Goal: Task Accomplishment & Management: Complete application form

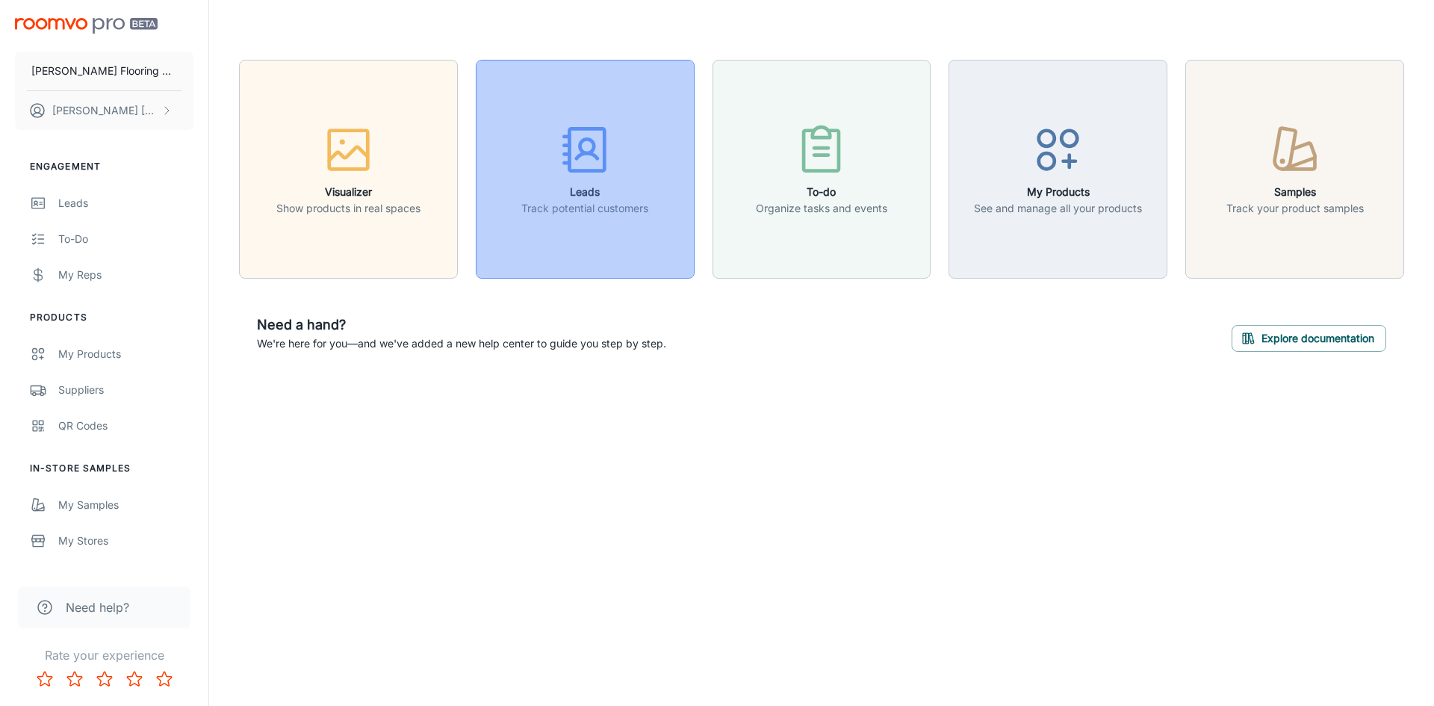
click at [588, 169] on rect "button" at bounding box center [586, 149] width 35 height 42
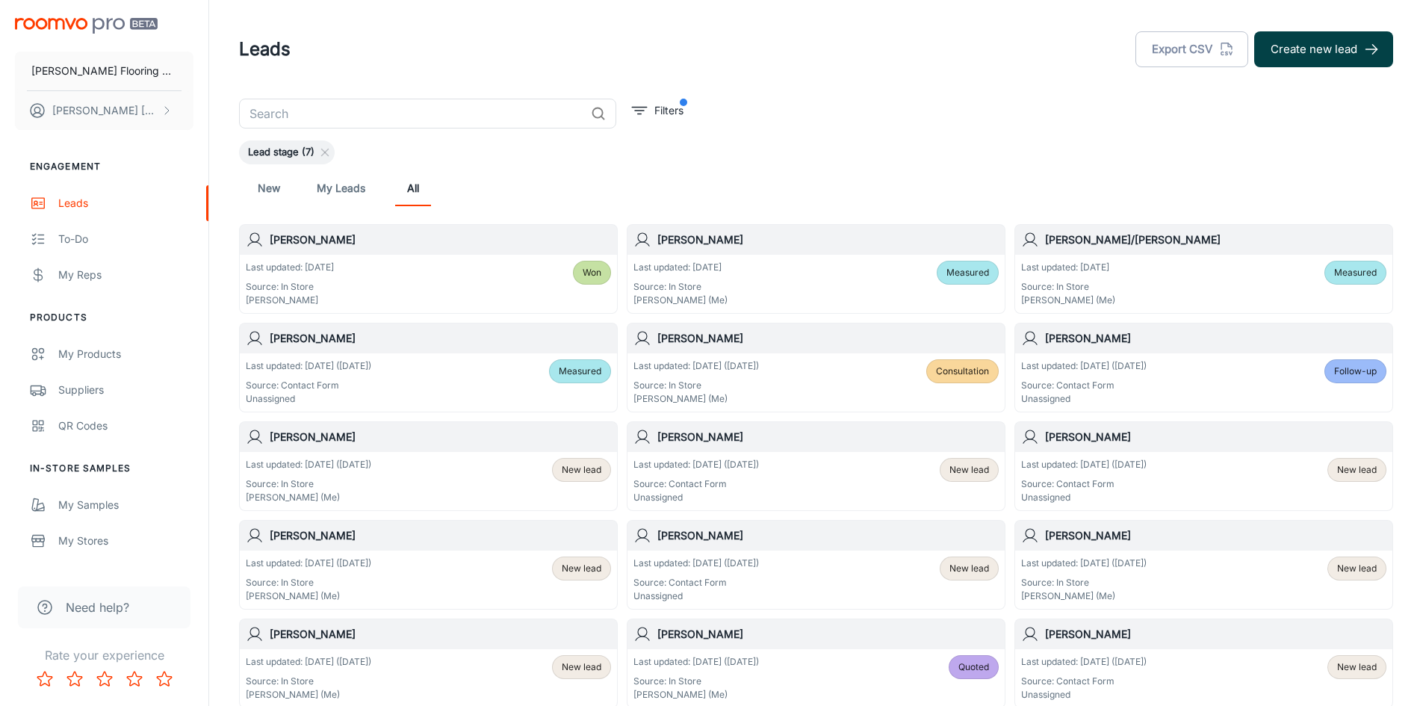
click at [1332, 45] on button "Create new lead" at bounding box center [1323, 49] width 139 height 36
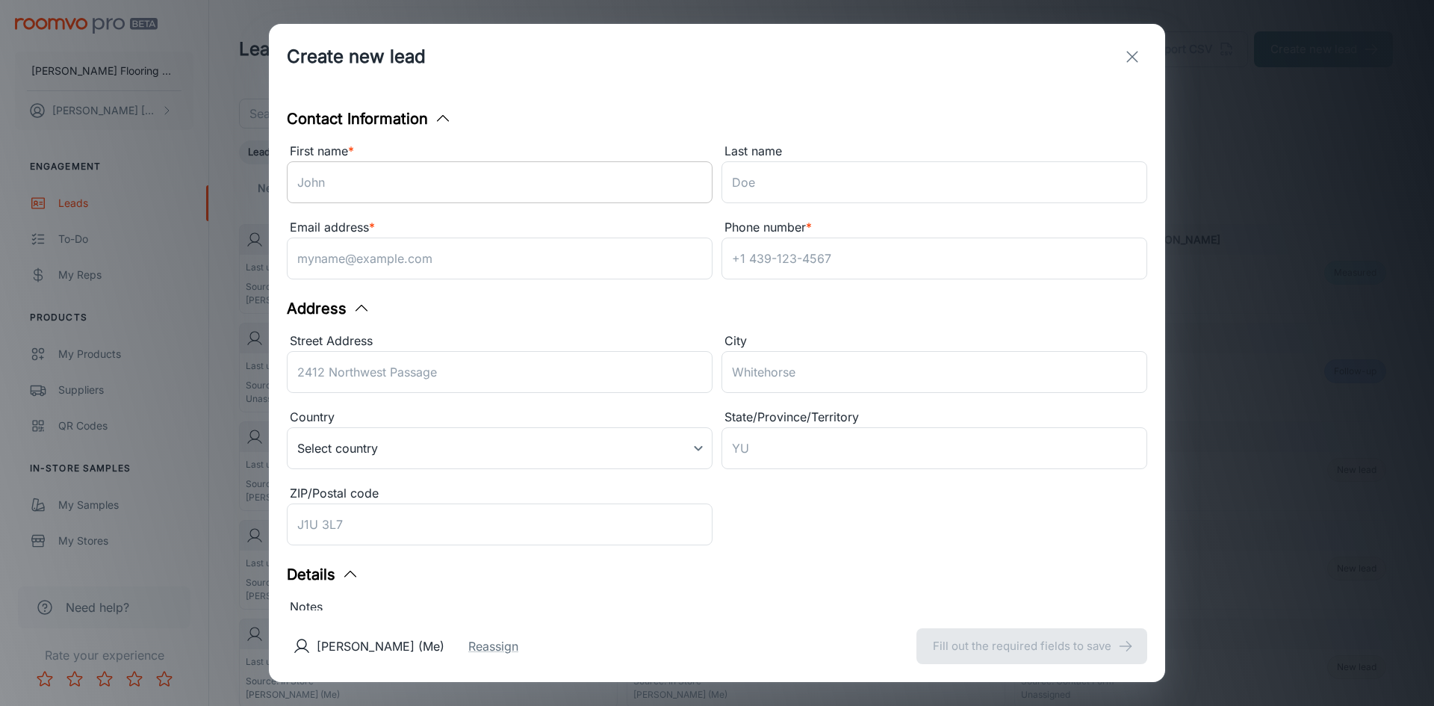
click at [432, 187] on input "First name *" at bounding box center [500, 182] width 426 height 42
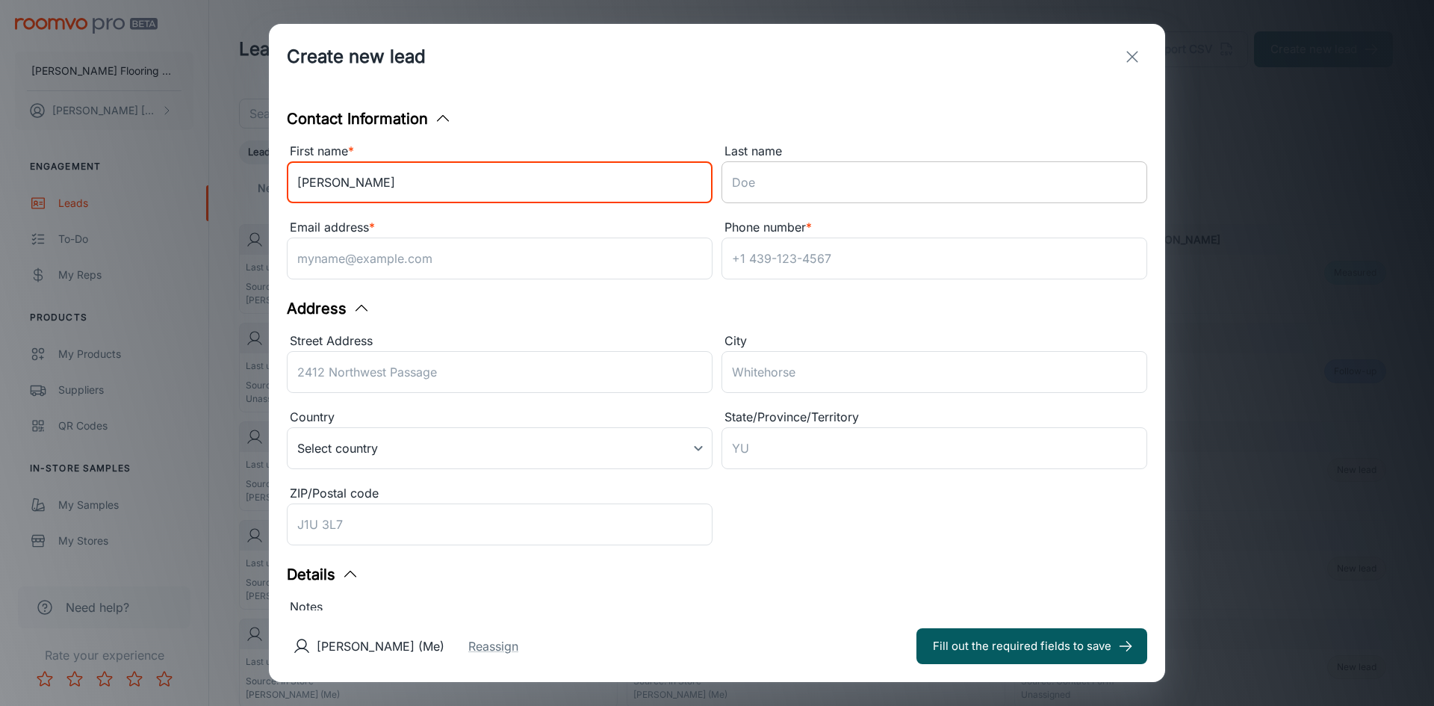
type input "Gail"
click at [831, 189] on input "Last name" at bounding box center [934, 182] width 426 height 42
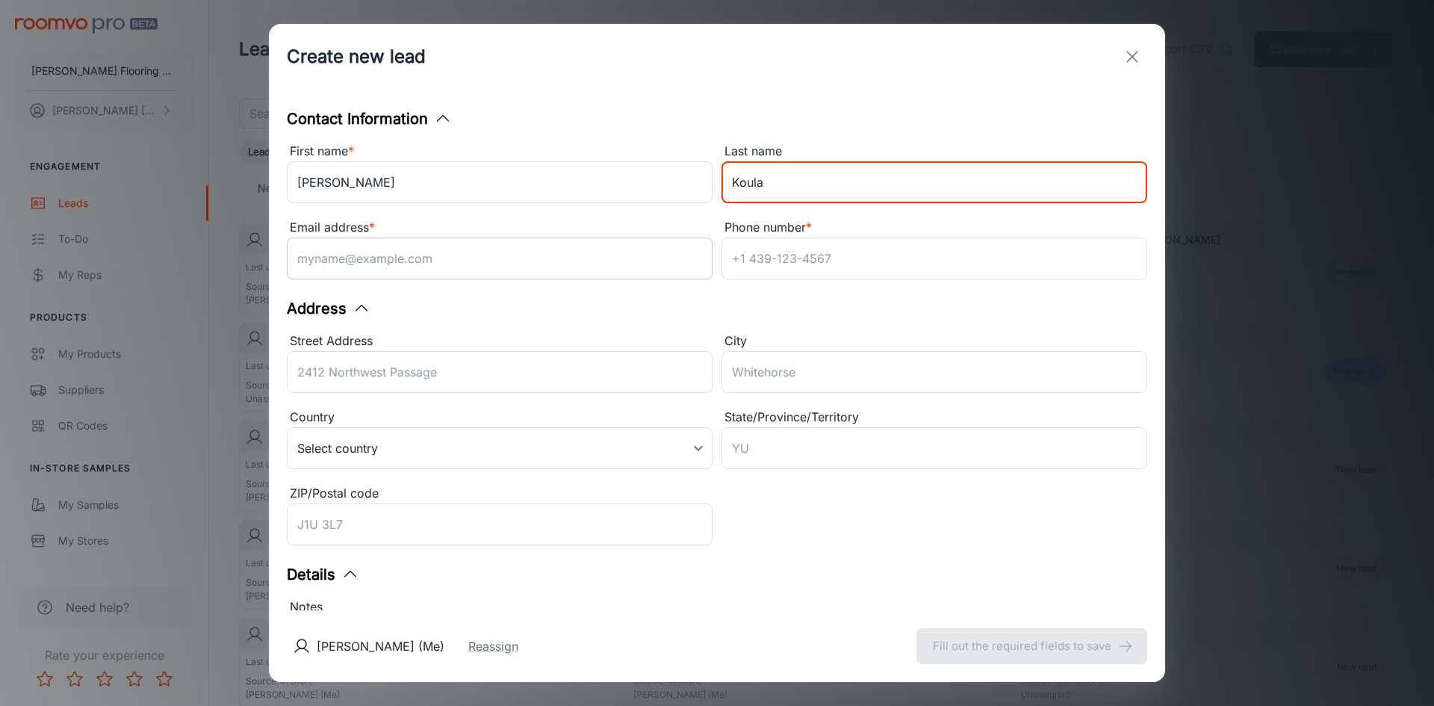
type input "Koula"
click at [409, 265] on input "Email address *" at bounding box center [500, 258] width 426 height 42
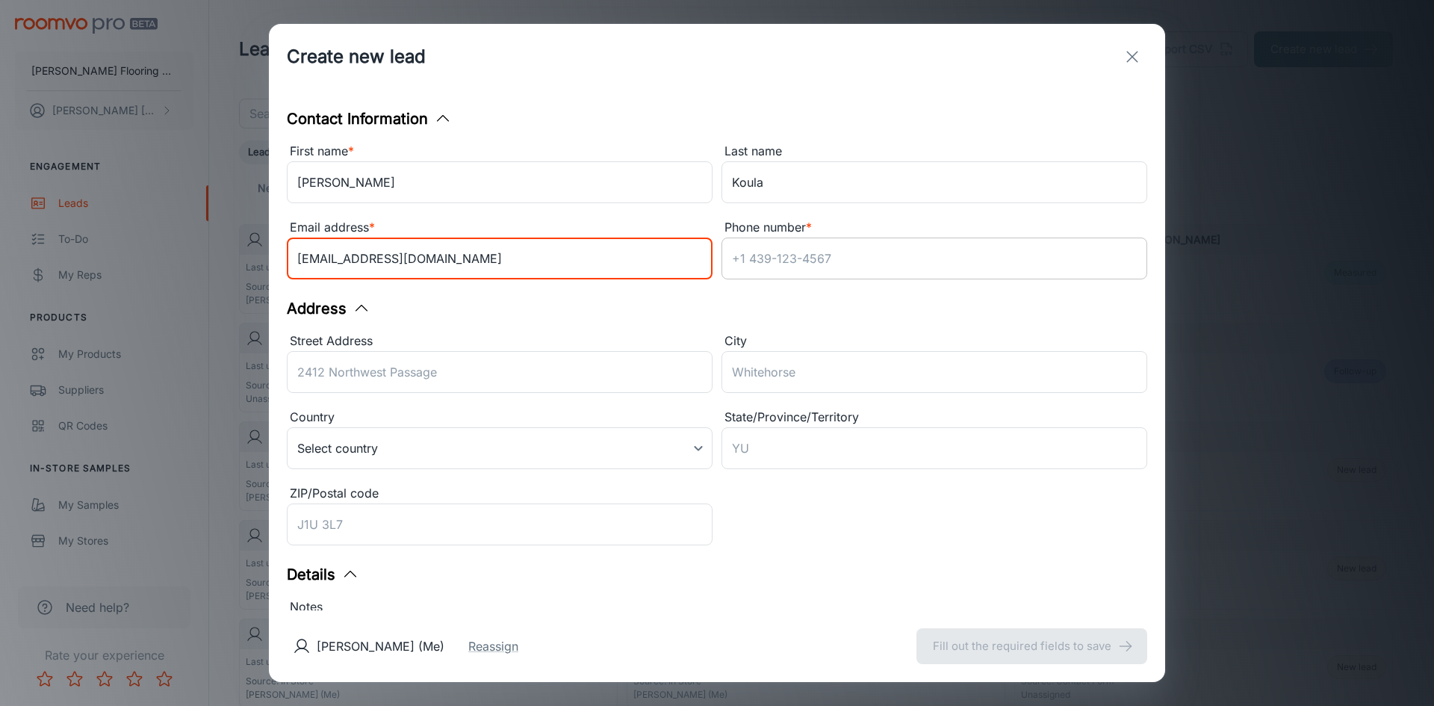
type input "[EMAIL_ADDRESS][DOMAIN_NAME]"
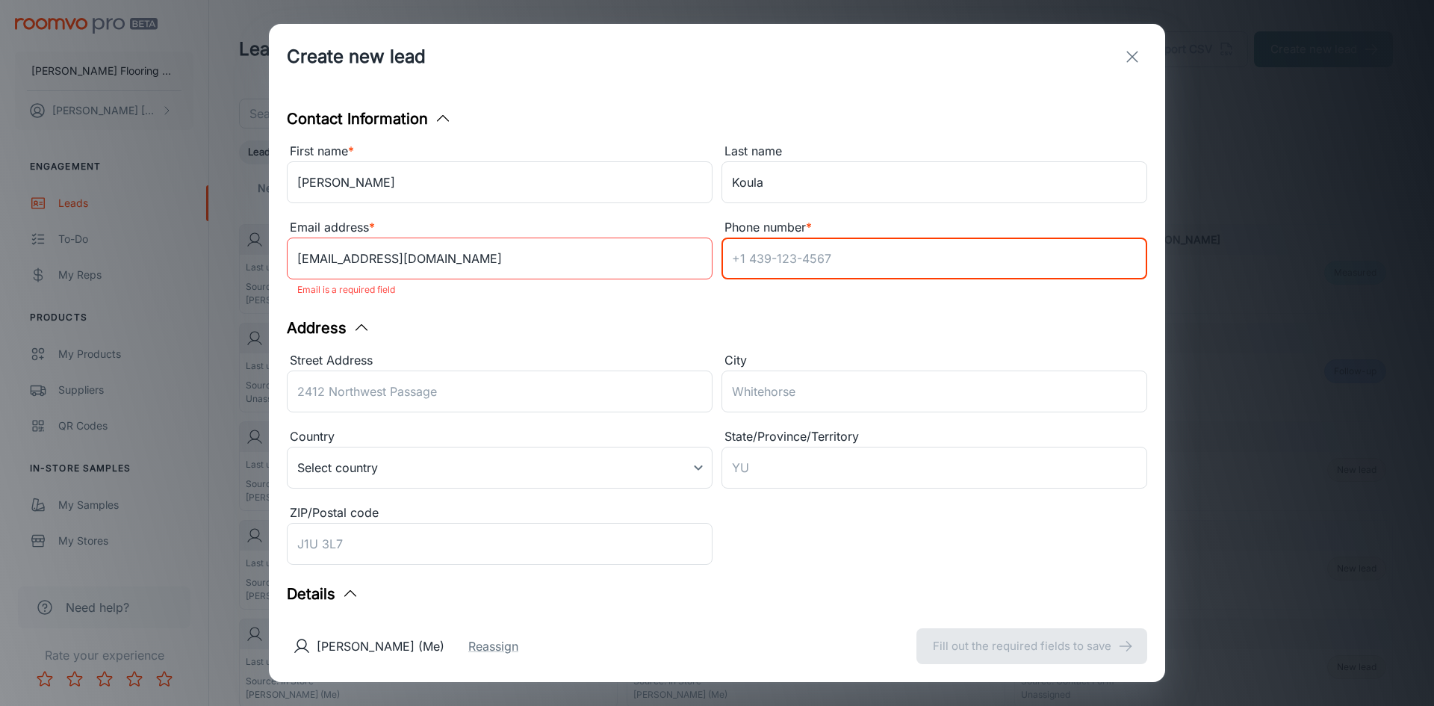
click at [804, 255] on input "Phone number *" at bounding box center [934, 258] width 426 height 42
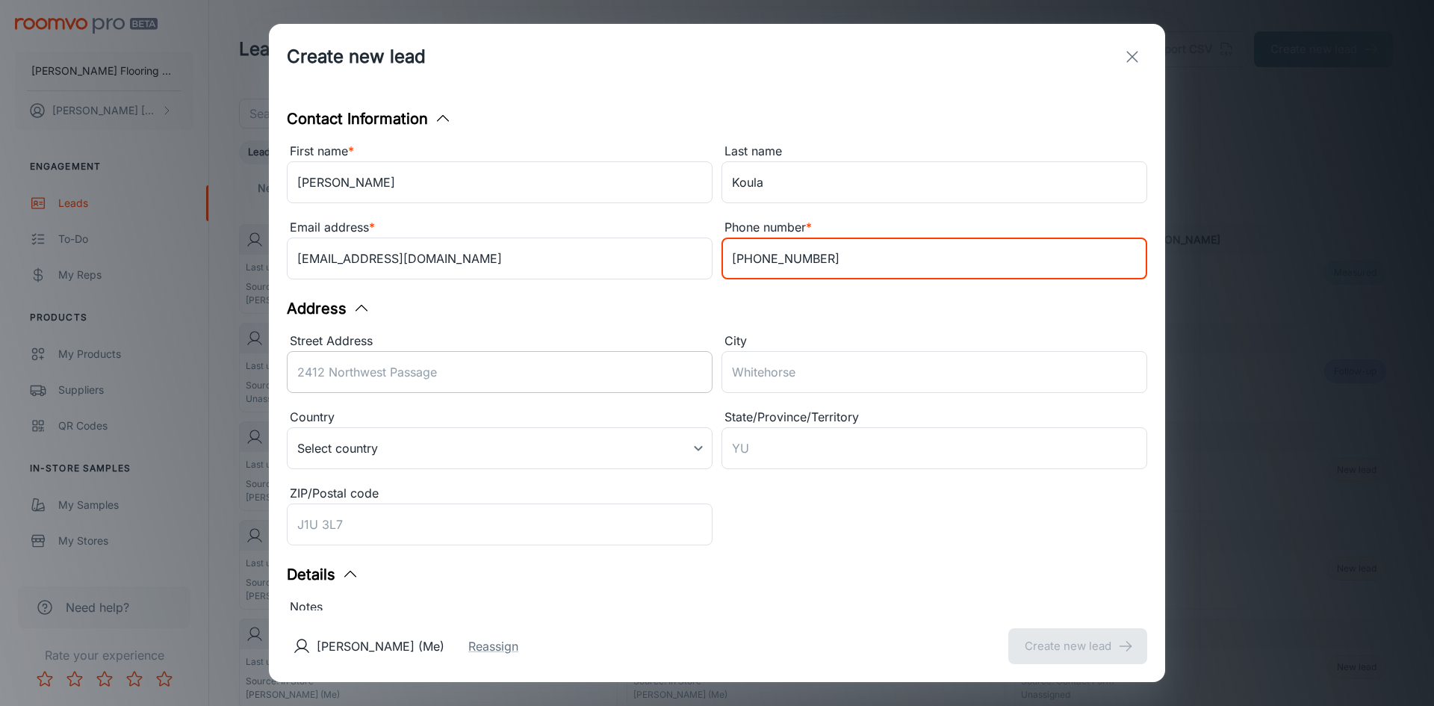
type input "[PHONE_NUMBER]"
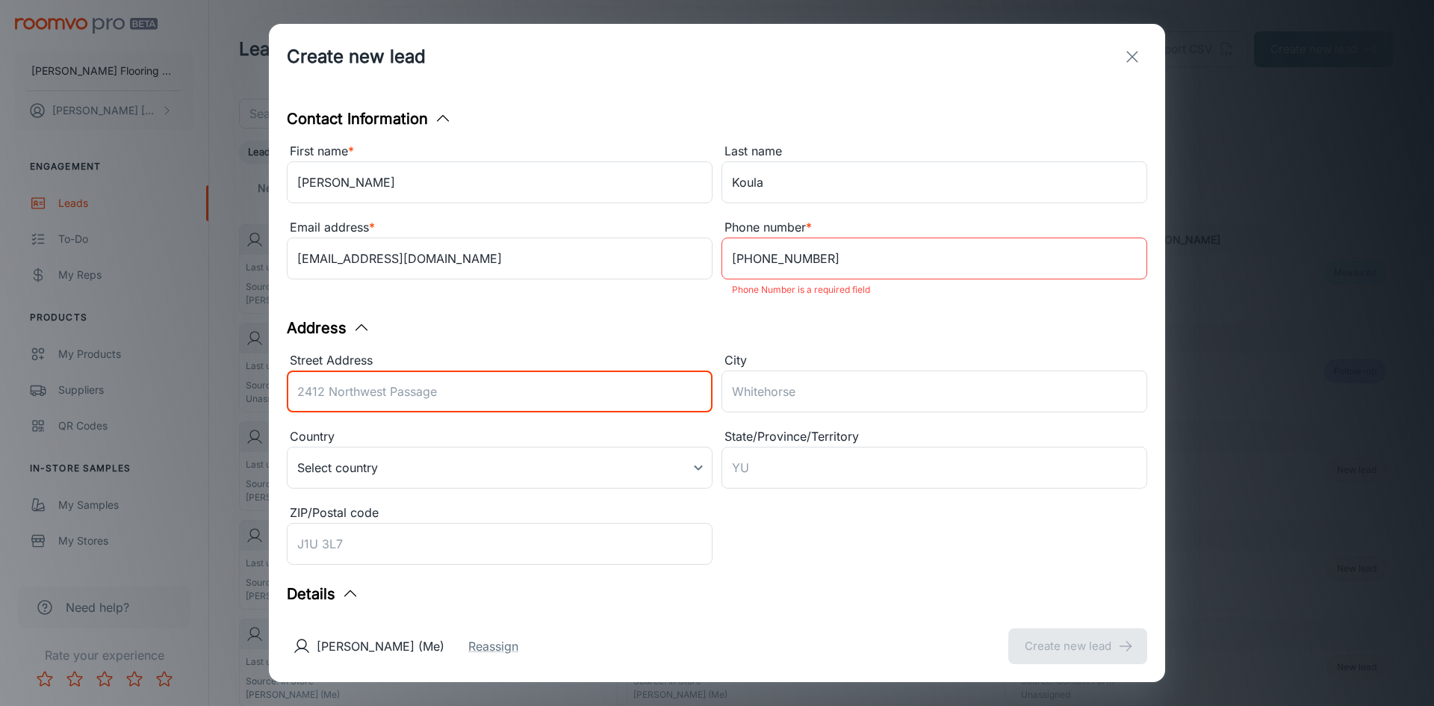
click at [407, 376] on input "Street Address" at bounding box center [500, 391] width 426 height 42
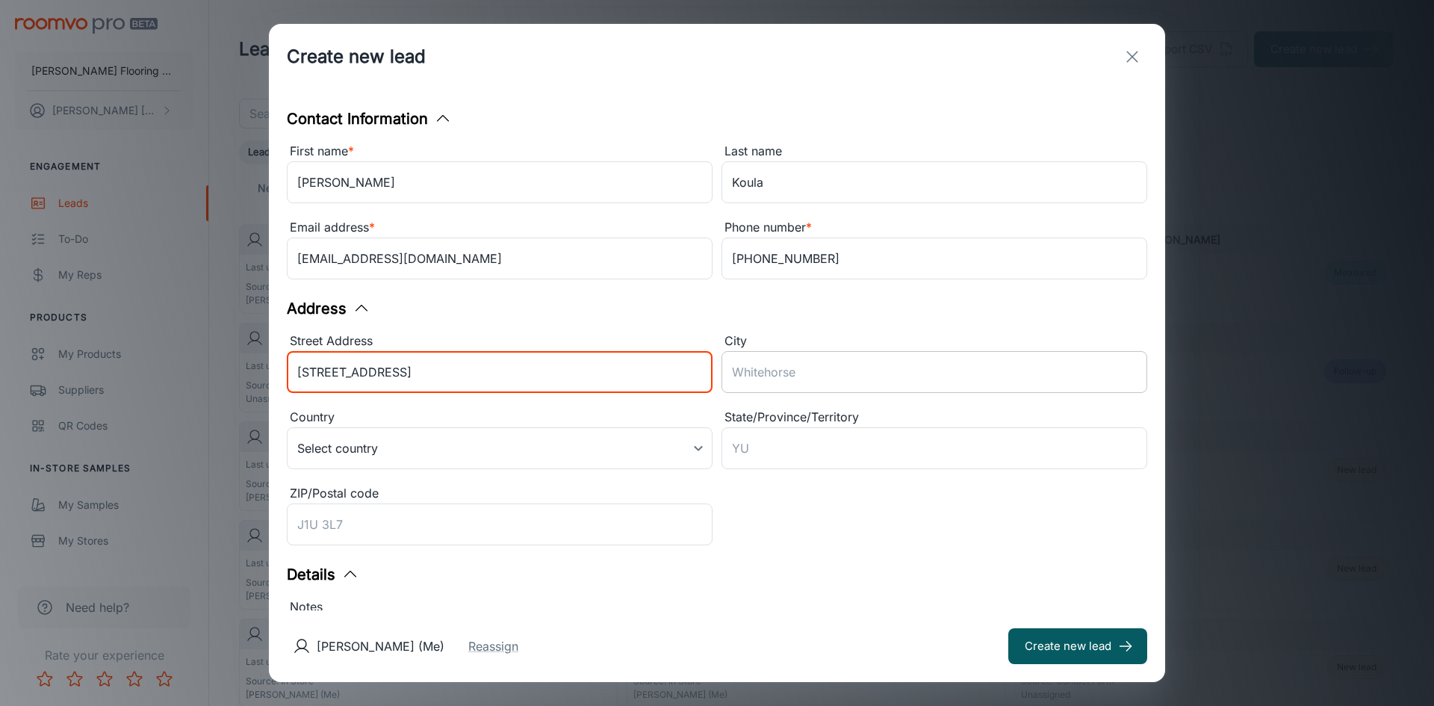
type input "57 Belgian Way"
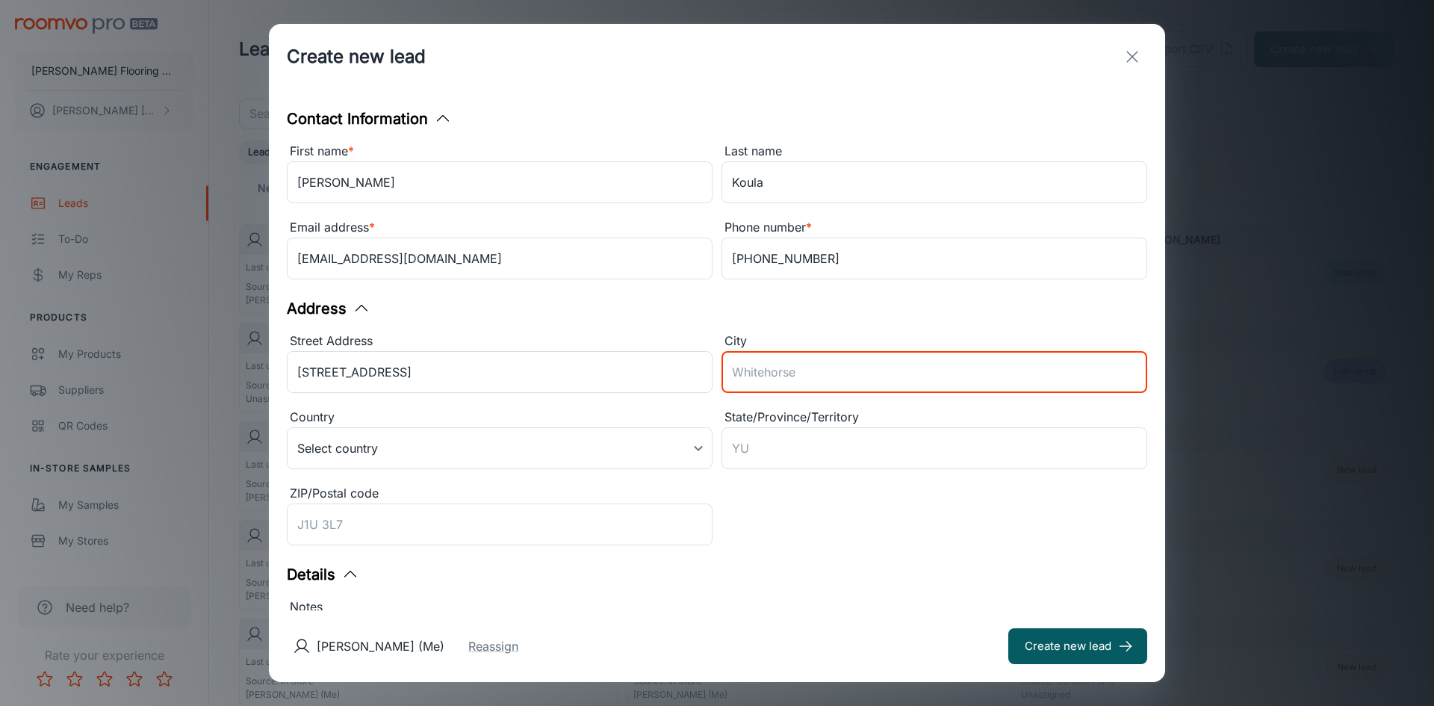
click at [734, 378] on input "City" at bounding box center [934, 372] width 426 height 42
type input "Fitchburg"
click at [511, 443] on body "Horrigan Flooring Center Karen Lemire Engagement Leads To-do My Reps Products M…" at bounding box center [717, 353] width 1434 height 706
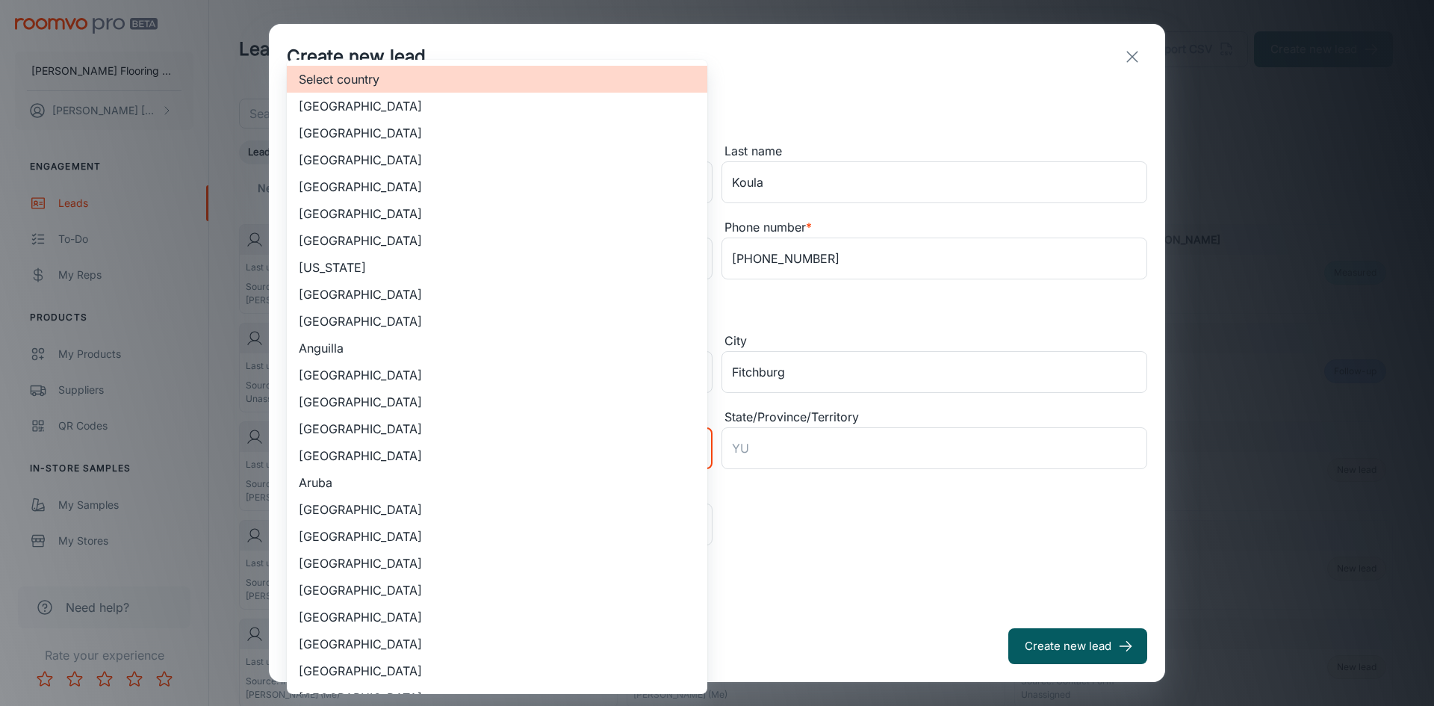
click at [511, 442] on li "[GEOGRAPHIC_DATA]" at bounding box center [497, 428] width 420 height 27
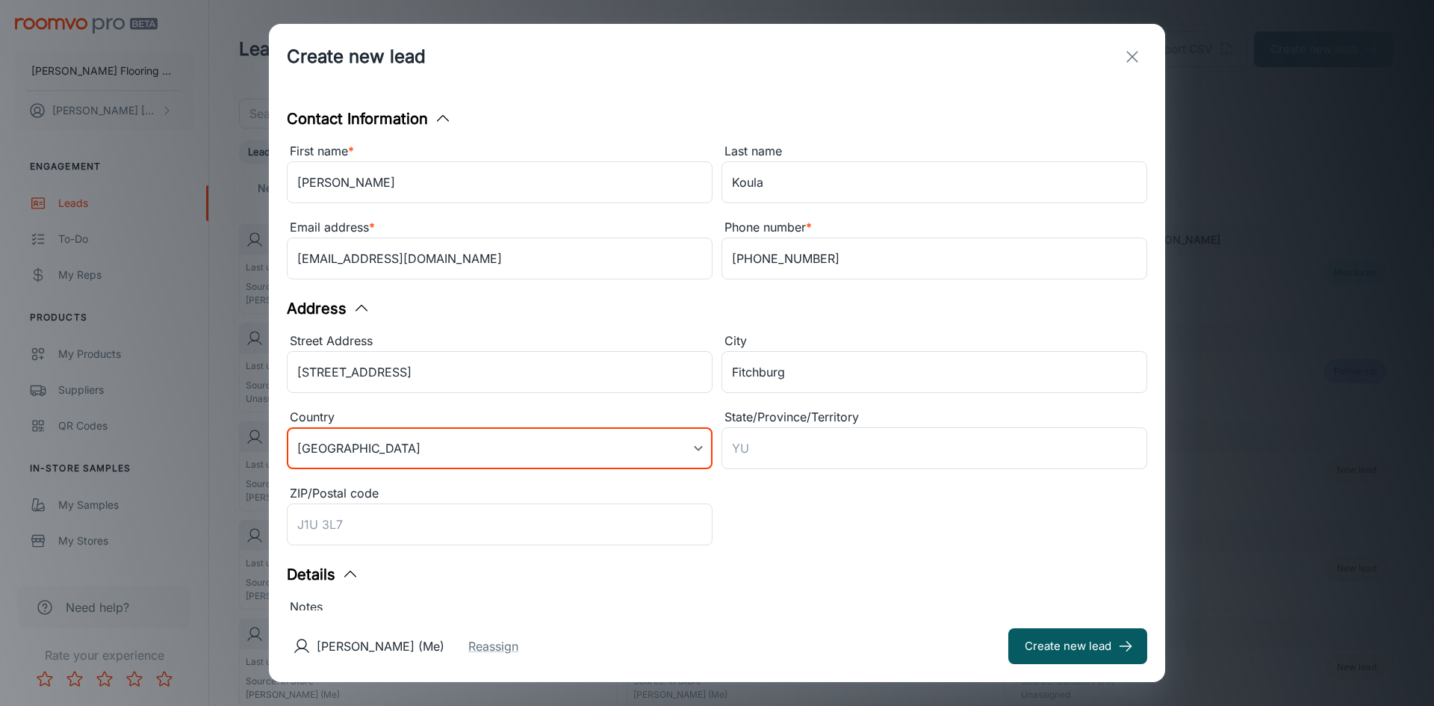
click at [401, 449] on body "Horrigan Flooring Center Karen Lemire Engagement Leads To-do My Reps Products M…" at bounding box center [717, 353] width 1434 height 706
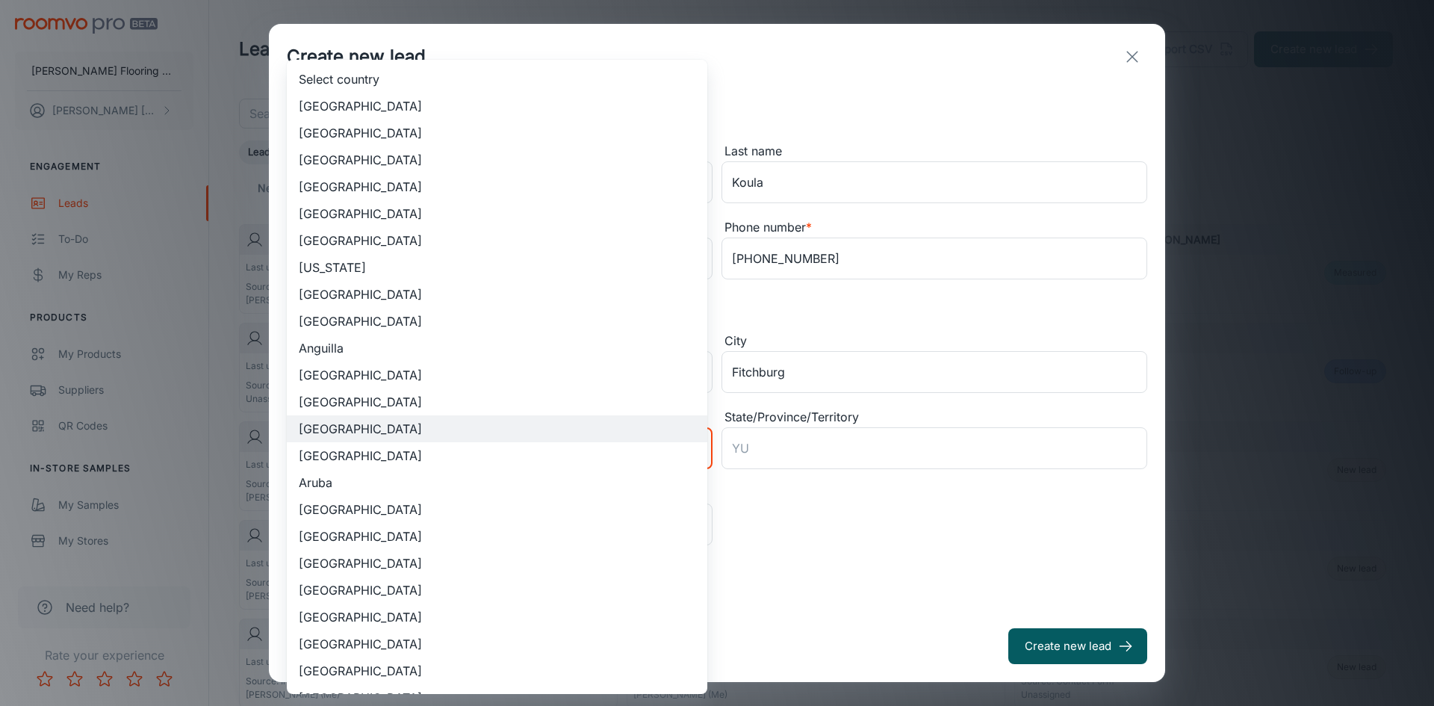
click at [379, 134] on li "[GEOGRAPHIC_DATA]" at bounding box center [497, 132] width 420 height 27
type input "US"
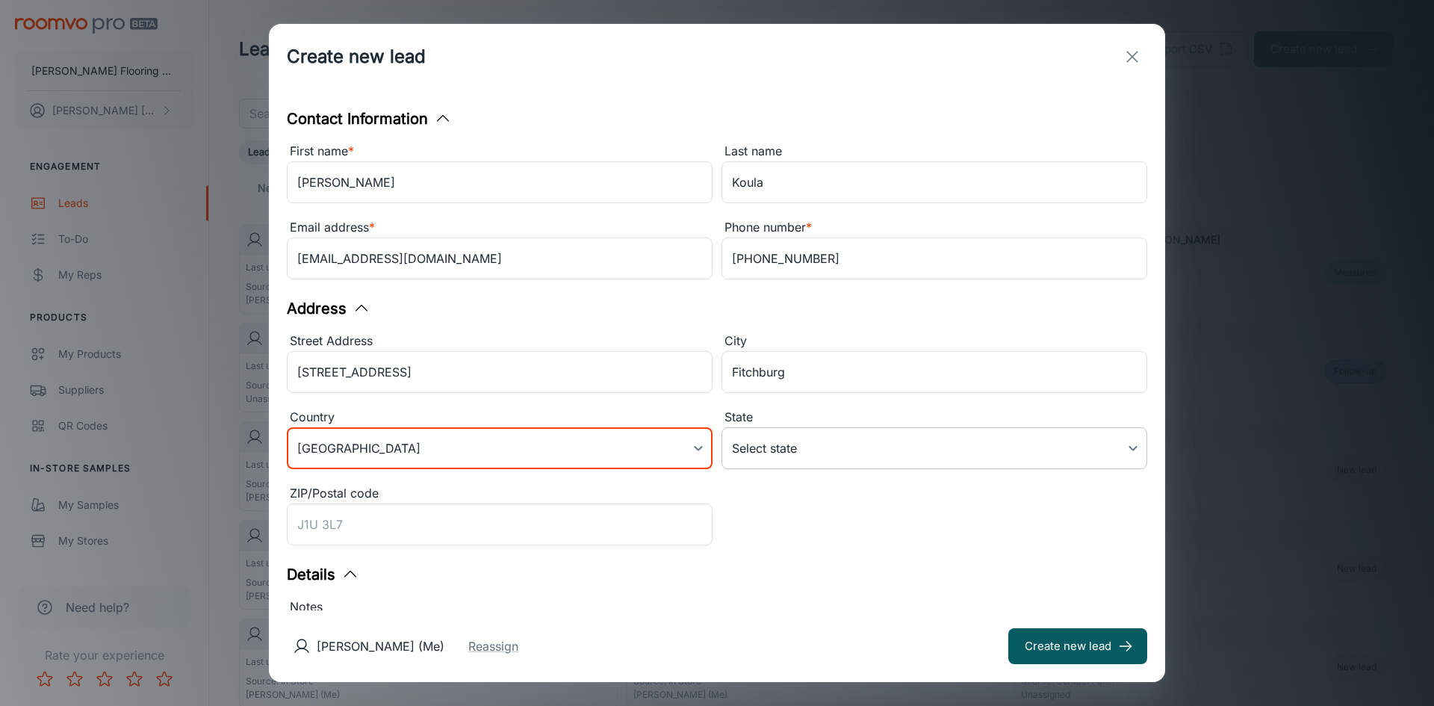
click at [772, 453] on body "Horrigan Flooring Center Karen Lemire Engagement Leads To-do My Reps Products M…" at bounding box center [717, 353] width 1434 height 706
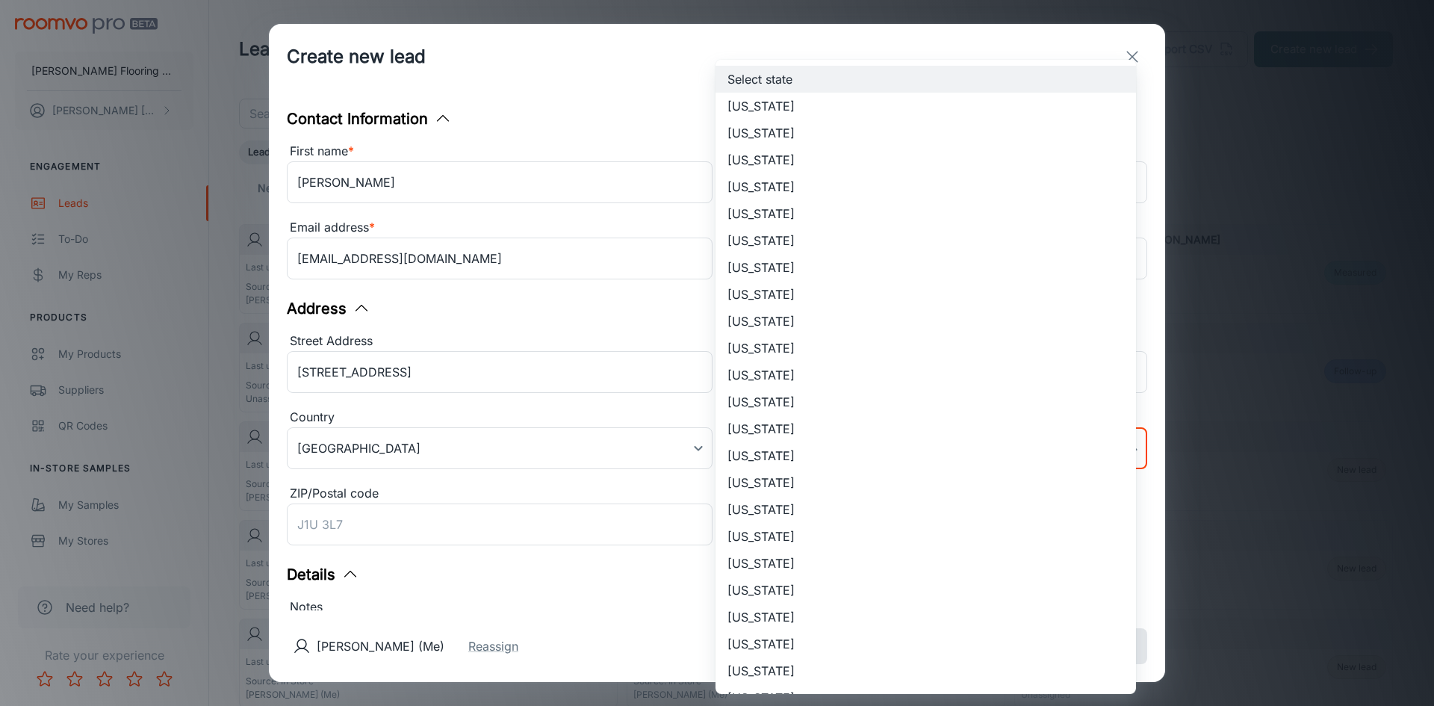
click at [761, 677] on li "[US_STATE]" at bounding box center [925, 670] width 420 height 27
type input "[US_STATE]"
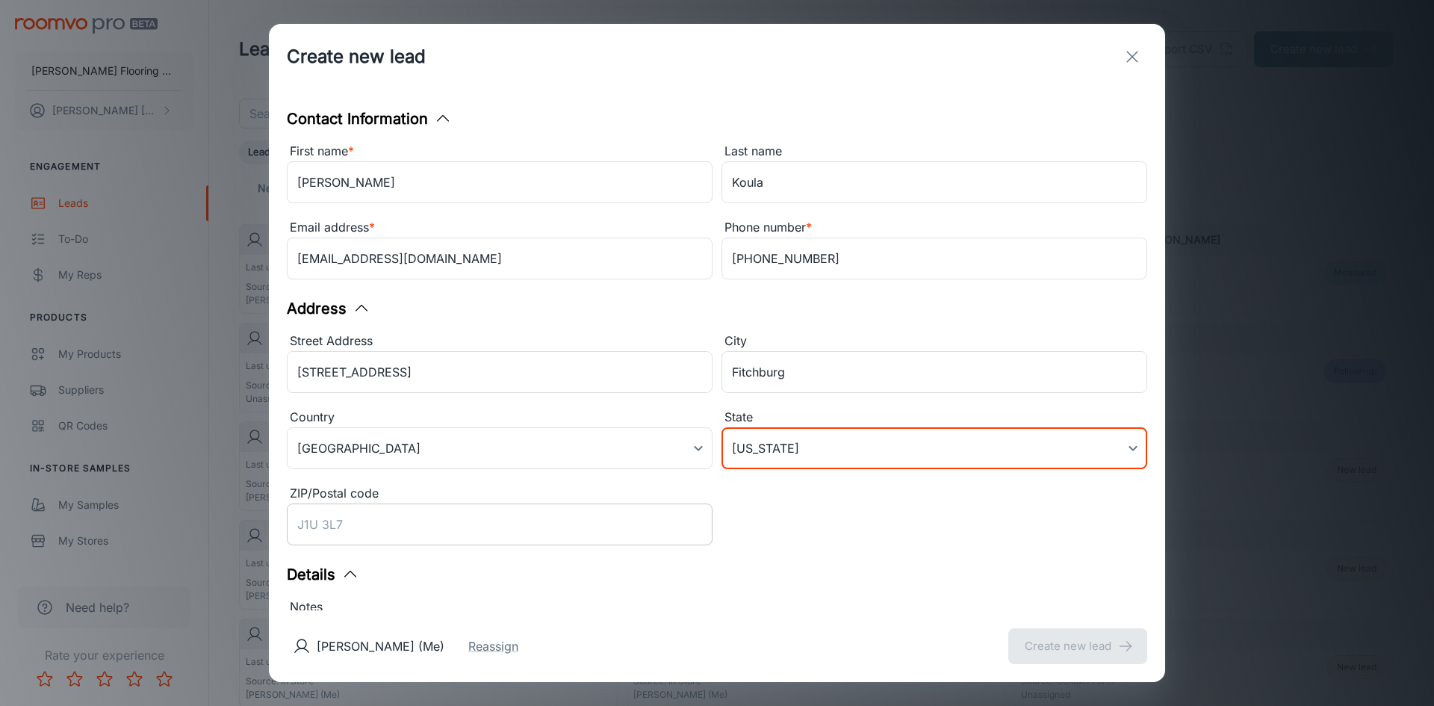
click at [354, 528] on input "ZIP/Postal code" at bounding box center [500, 524] width 426 height 42
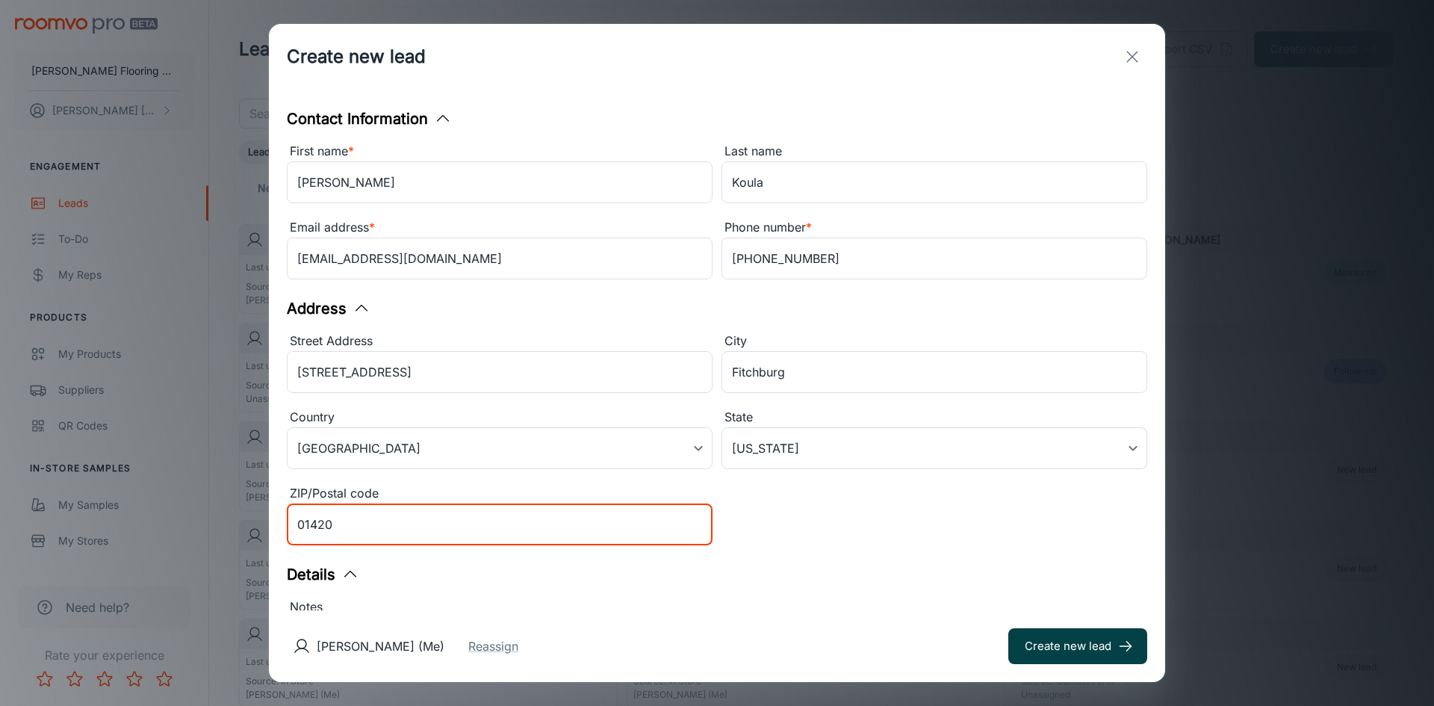
type input "01420"
drag, startPoint x: 1091, startPoint y: 645, endPoint x: 997, endPoint y: 664, distance: 95.9
click at [1091, 645] on button "Create new lead" at bounding box center [1077, 646] width 139 height 36
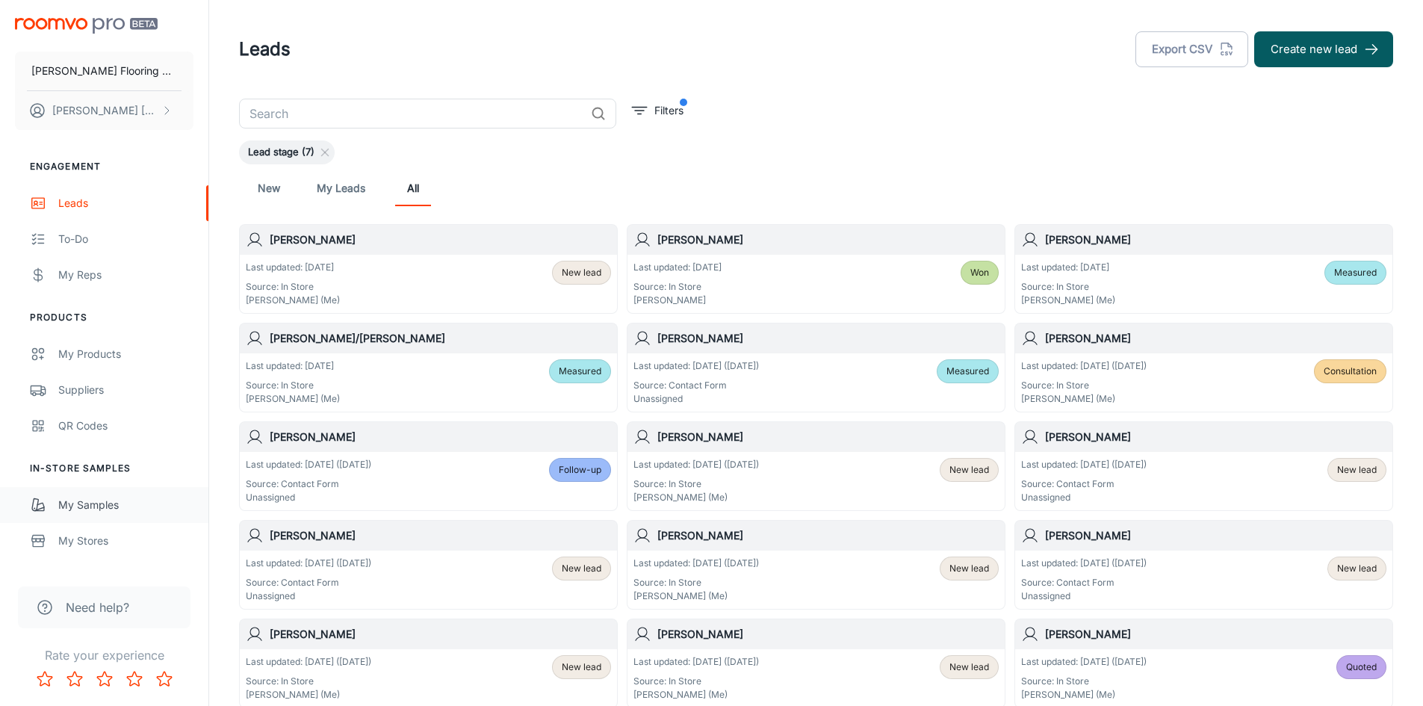
click at [102, 503] on div "My Samples" at bounding box center [125, 505] width 135 height 16
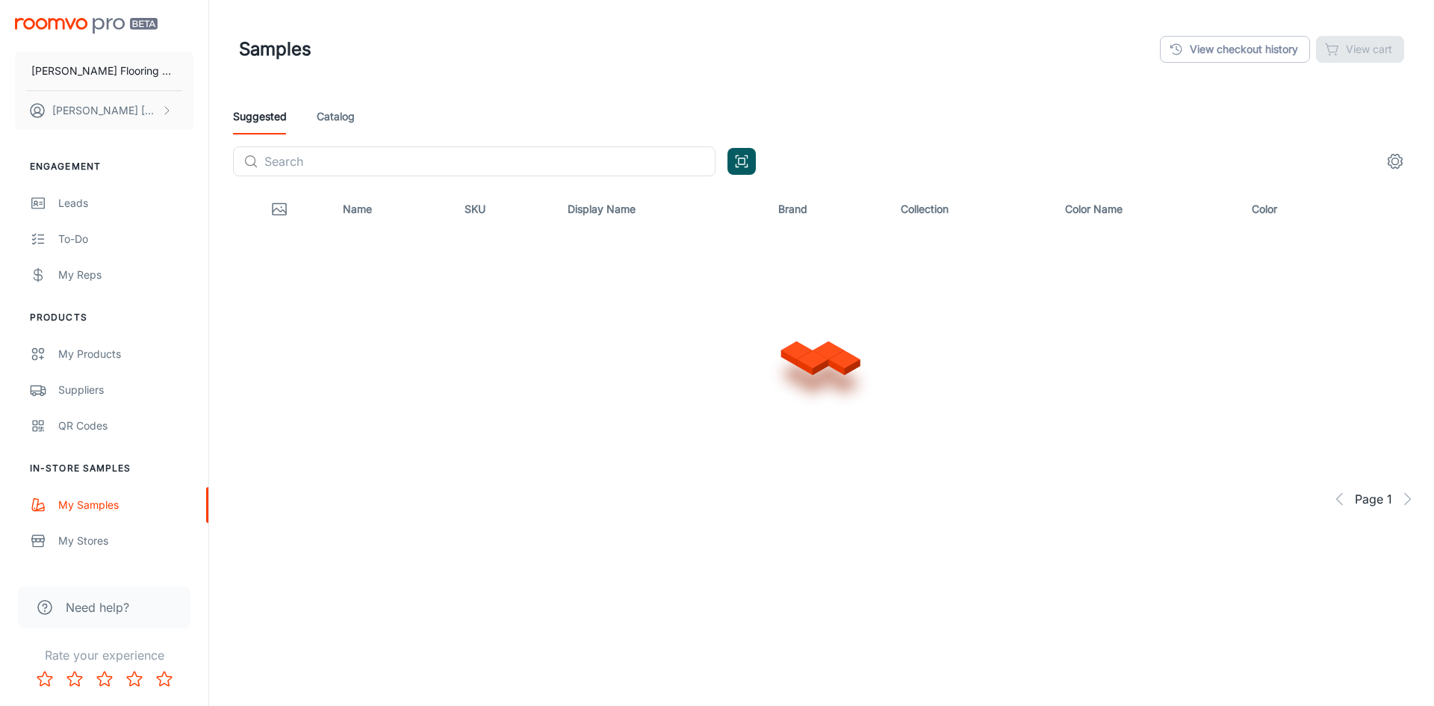
click at [346, 119] on link "Catalog" at bounding box center [336, 117] width 38 height 36
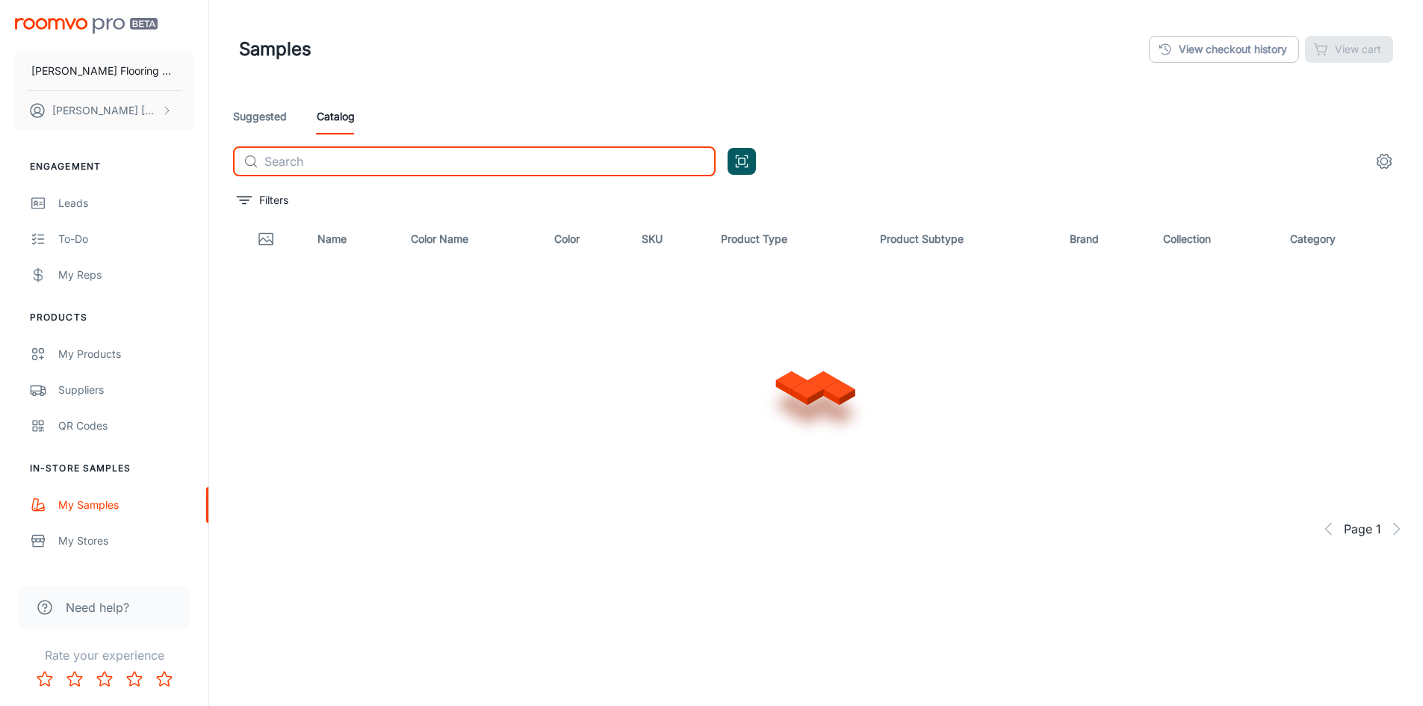
click at [350, 161] on input "text" at bounding box center [489, 161] width 451 height 30
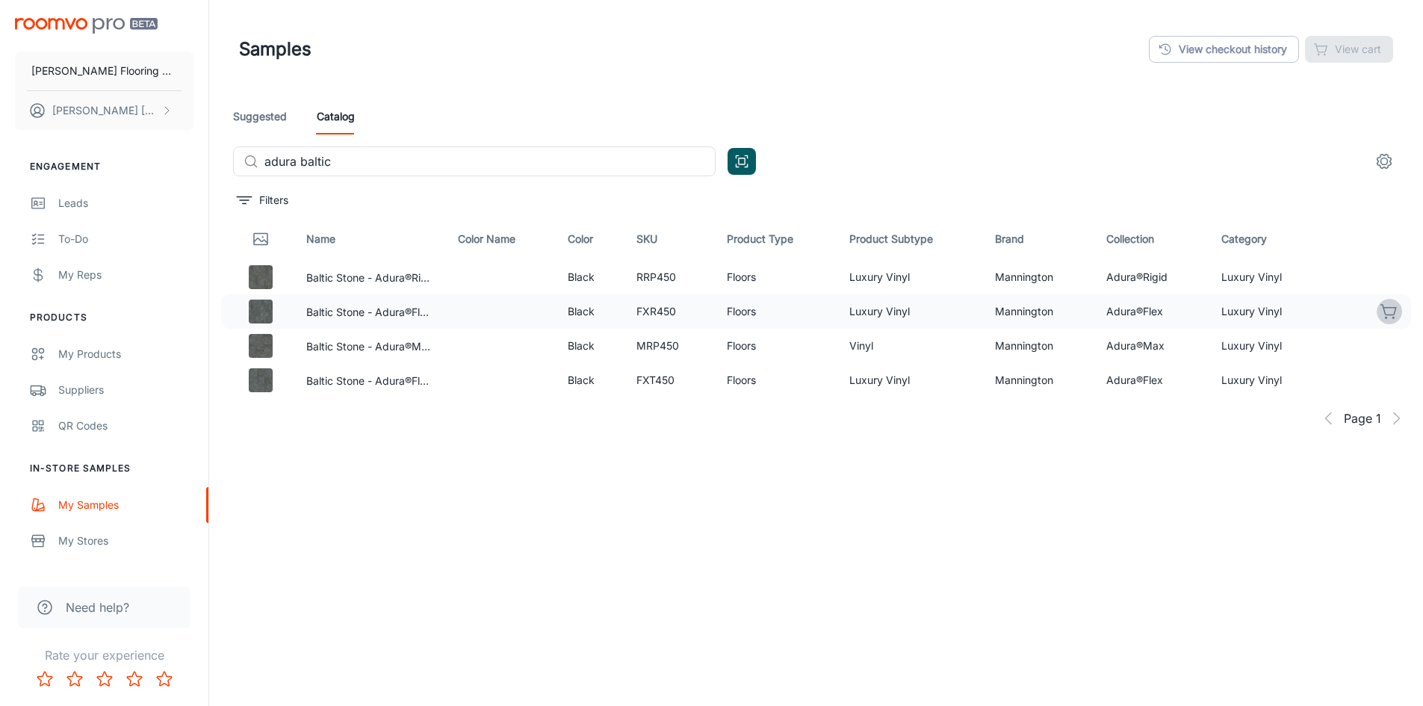
click at [1388, 309] on icon "button" at bounding box center [1389, 311] width 18 height 18
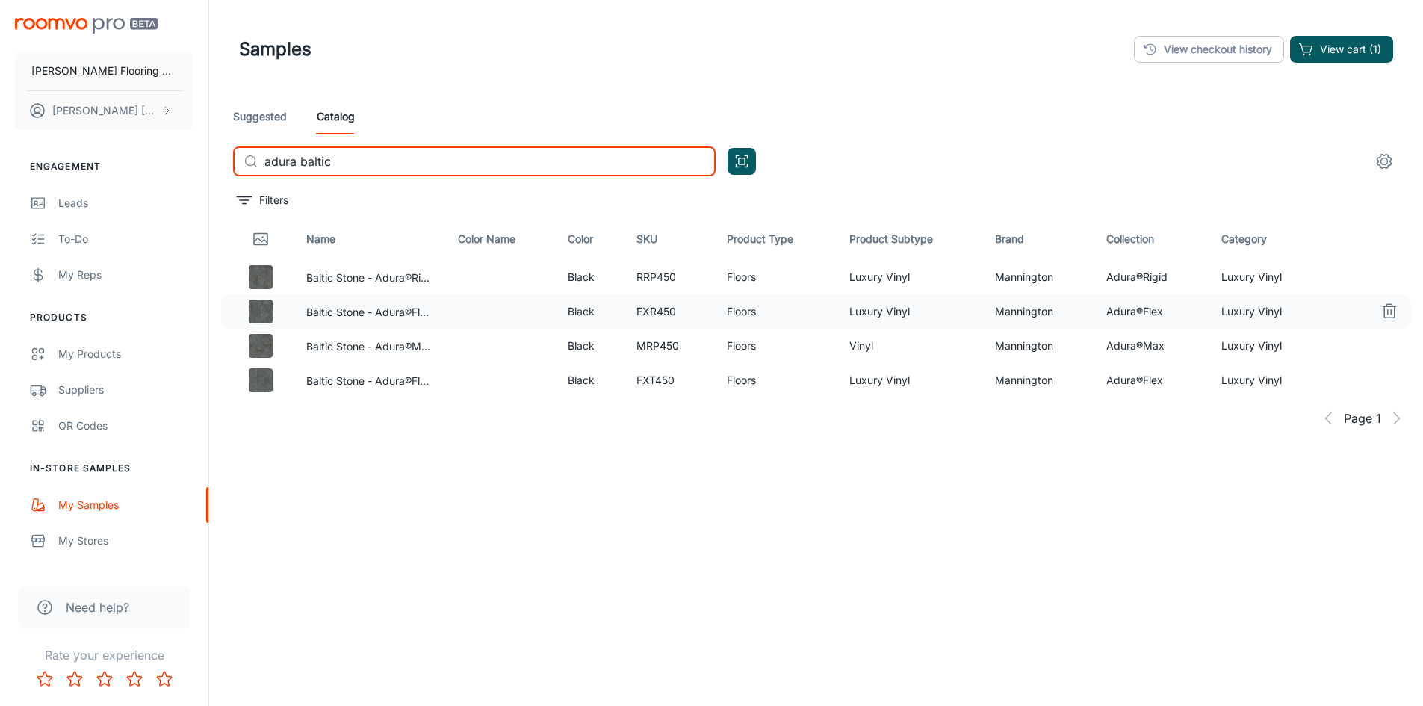
drag, startPoint x: 352, startPoint y: 164, endPoint x: 303, endPoint y: 170, distance: 48.9
click at [303, 170] on input "adura baltic" at bounding box center [489, 161] width 451 height 30
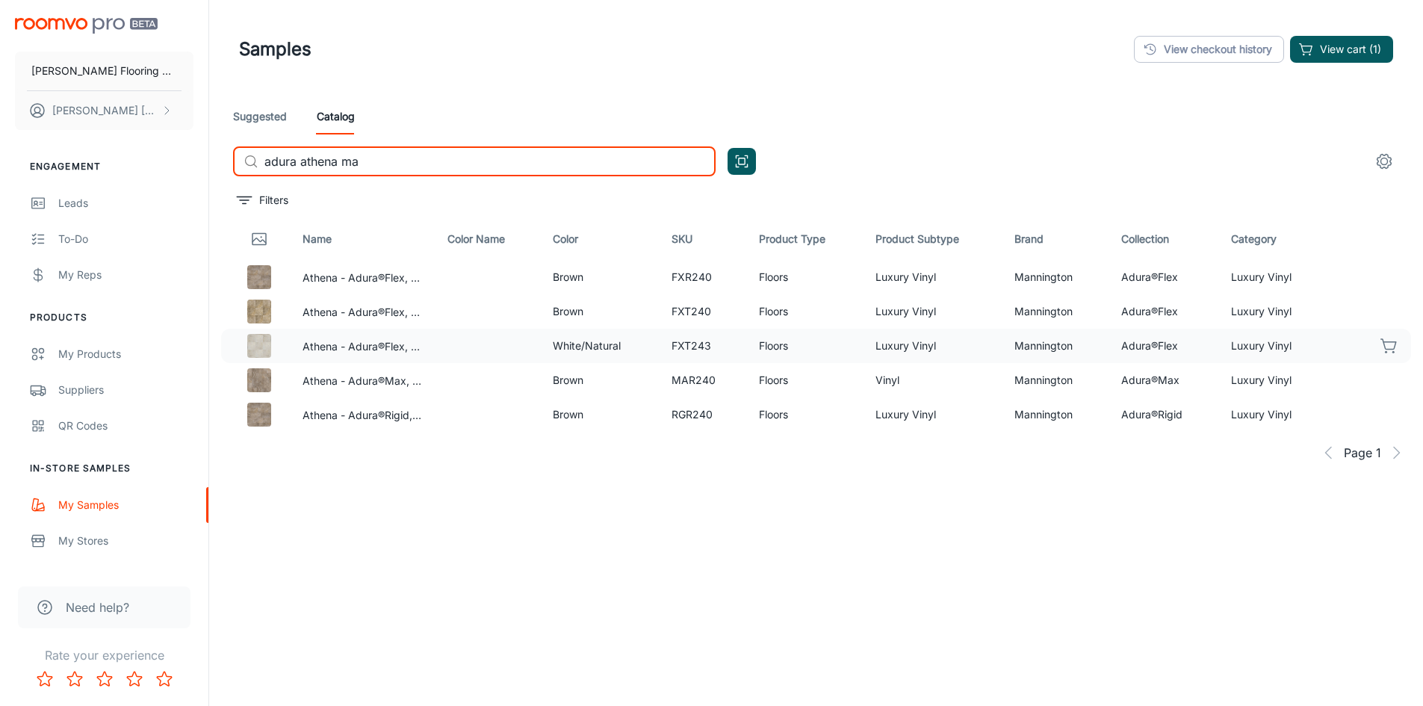
click at [1385, 346] on icon "button" at bounding box center [1389, 346] width 18 height 18
drag, startPoint x: 361, startPoint y: 160, endPoint x: 302, endPoint y: 160, distance: 58.3
click at [302, 160] on input "adura athena ma" at bounding box center [489, 161] width 451 height 30
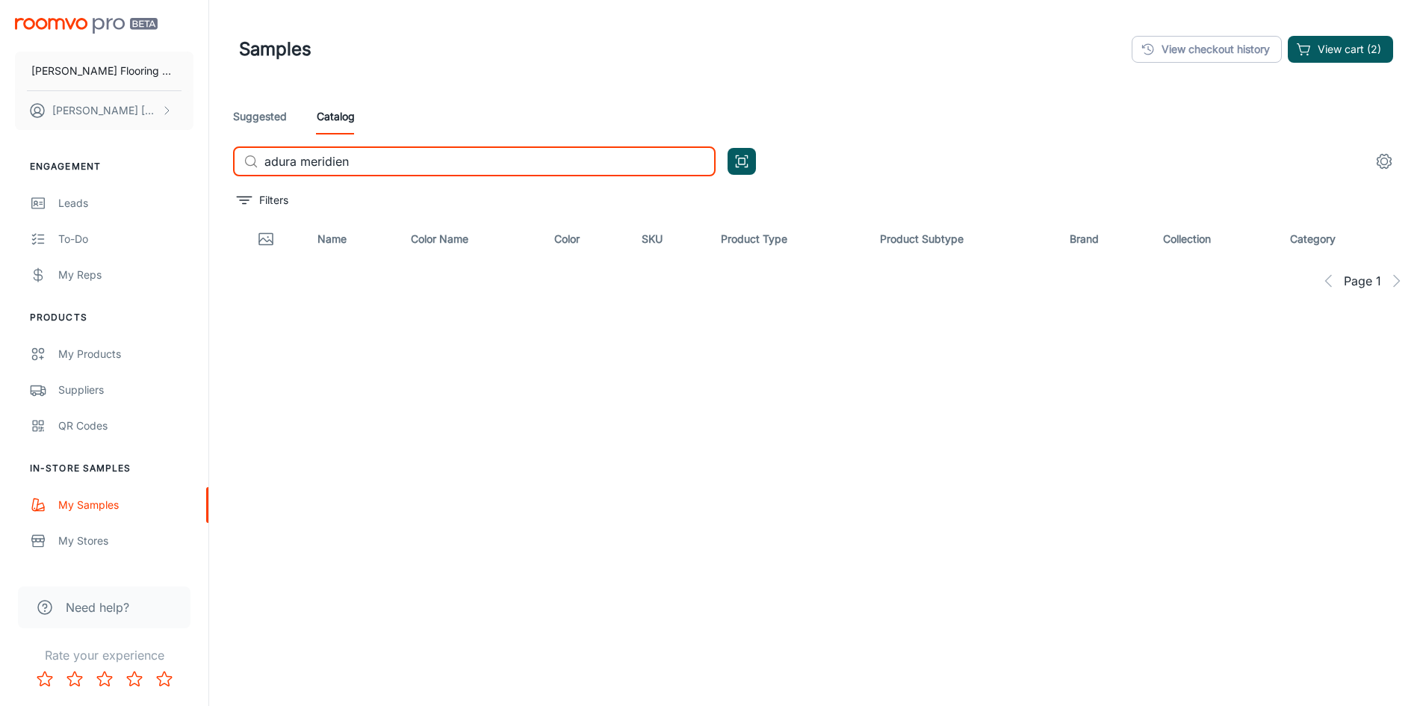
drag, startPoint x: 358, startPoint y: 163, endPoint x: 301, endPoint y: 160, distance: 56.8
click at [301, 160] on input "adura meridien" at bounding box center [489, 161] width 451 height 30
type input "adura stee"
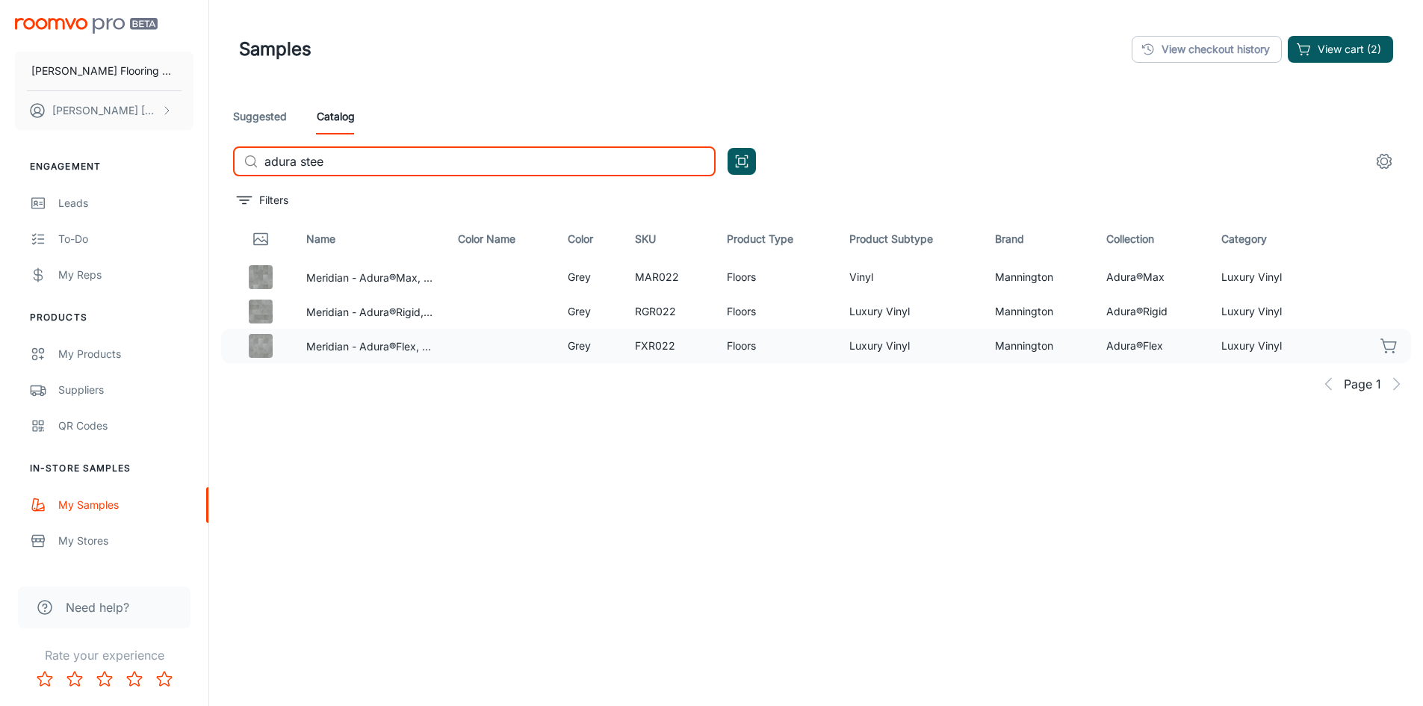
click at [1382, 345] on icon "button" at bounding box center [1389, 346] width 18 height 18
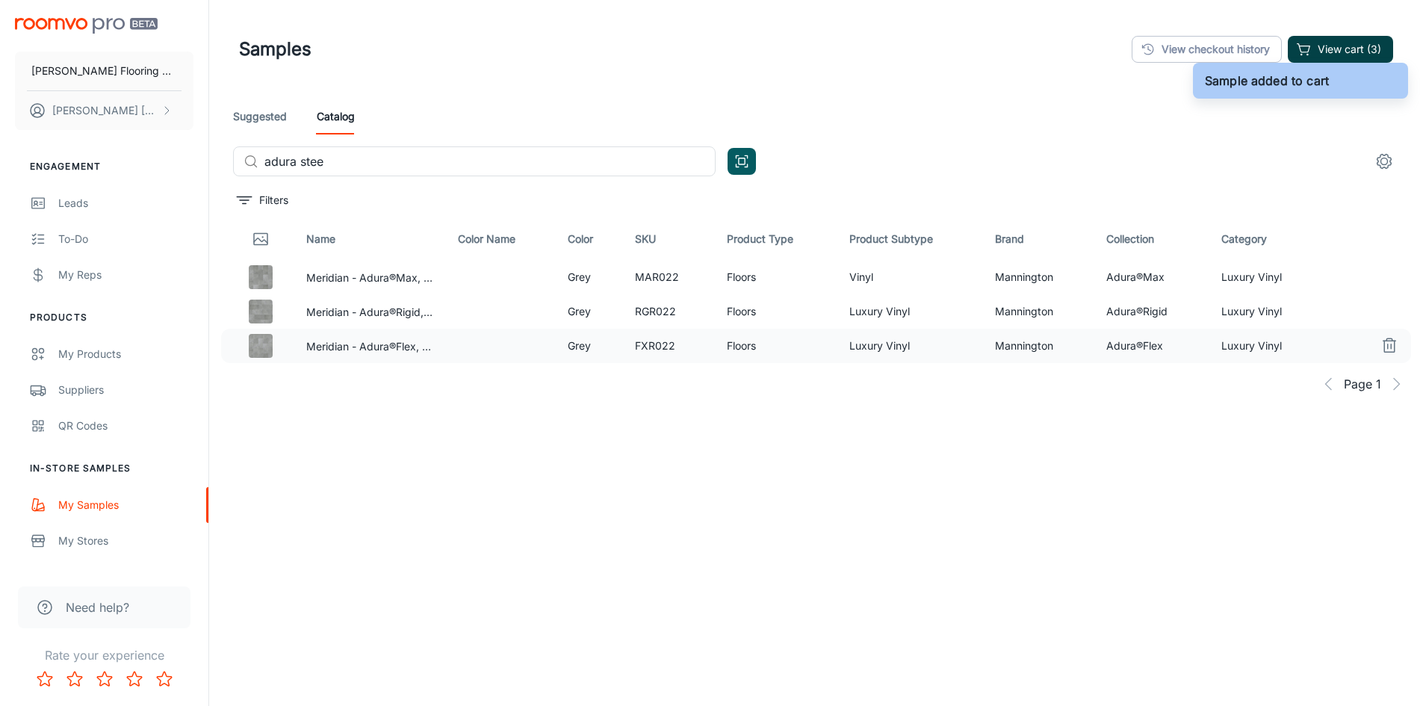
click at [1357, 44] on button "View cart (3)" at bounding box center [1340, 49] width 105 height 27
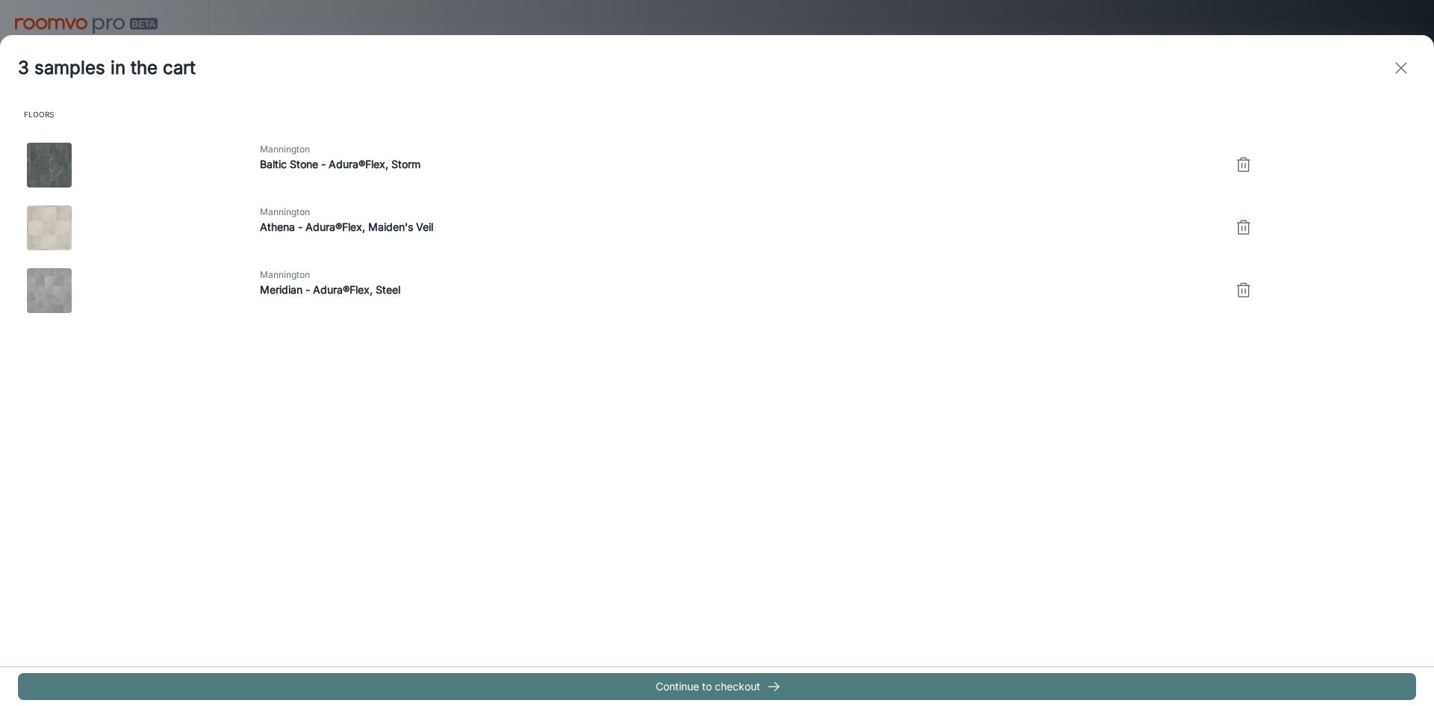
click at [680, 687] on button "Continue to checkout" at bounding box center [717, 686] width 1398 height 27
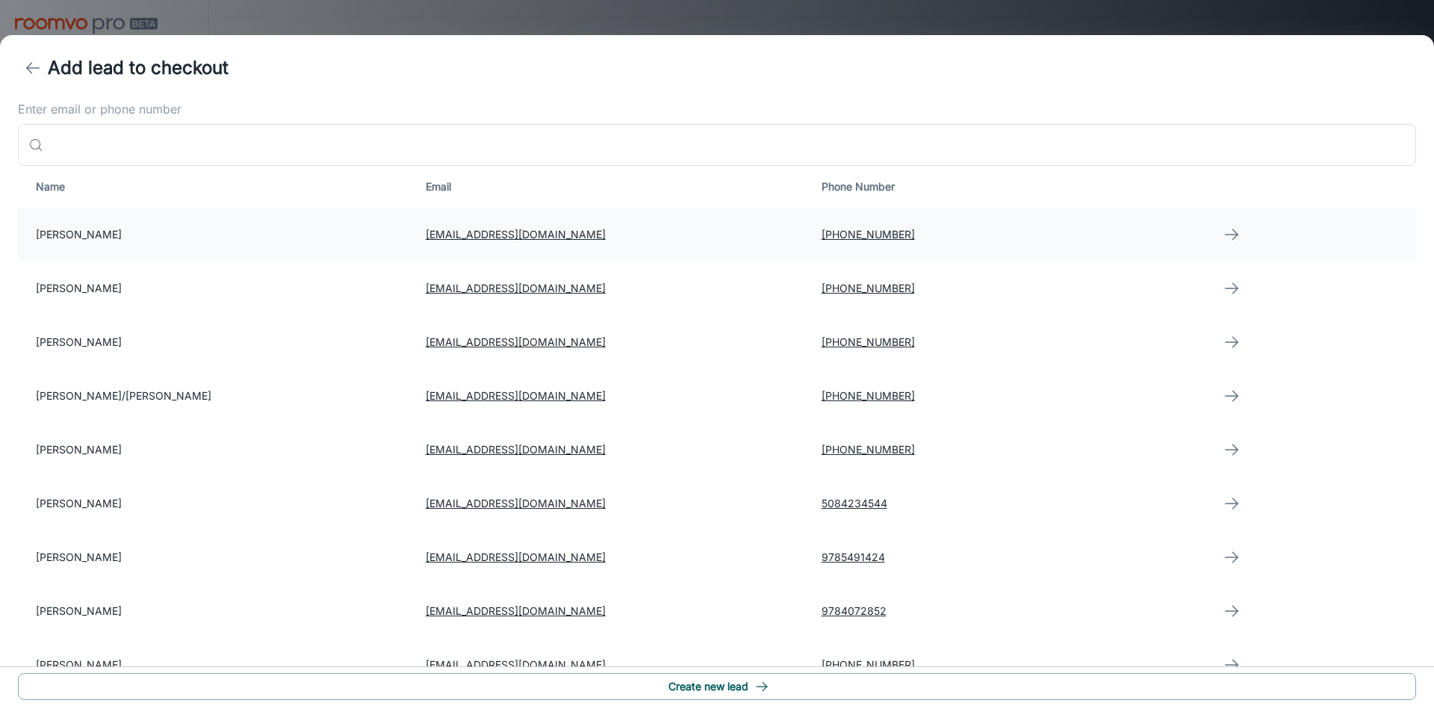
click at [1236, 239] on button "button" at bounding box center [1232, 235] width 30 height 30
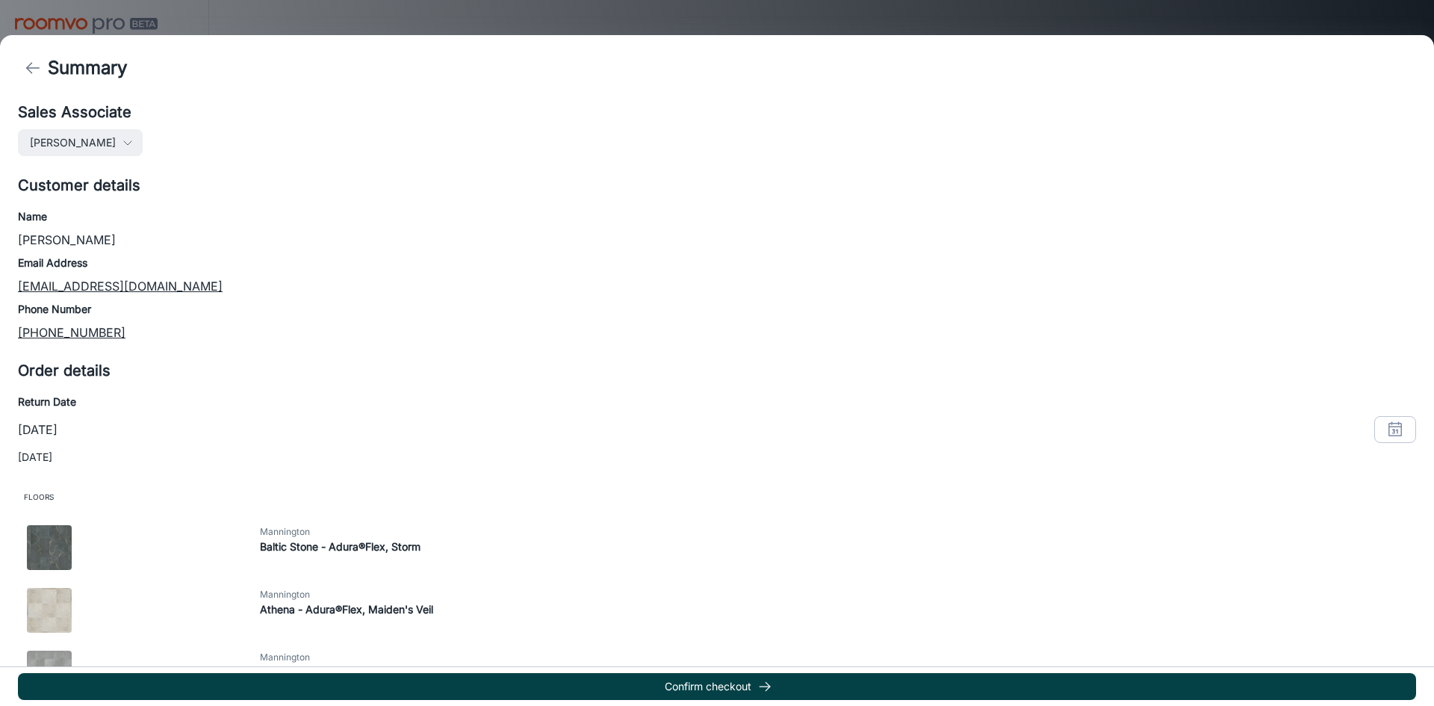
click at [779, 686] on button "Confirm checkout" at bounding box center [717, 686] width 1398 height 27
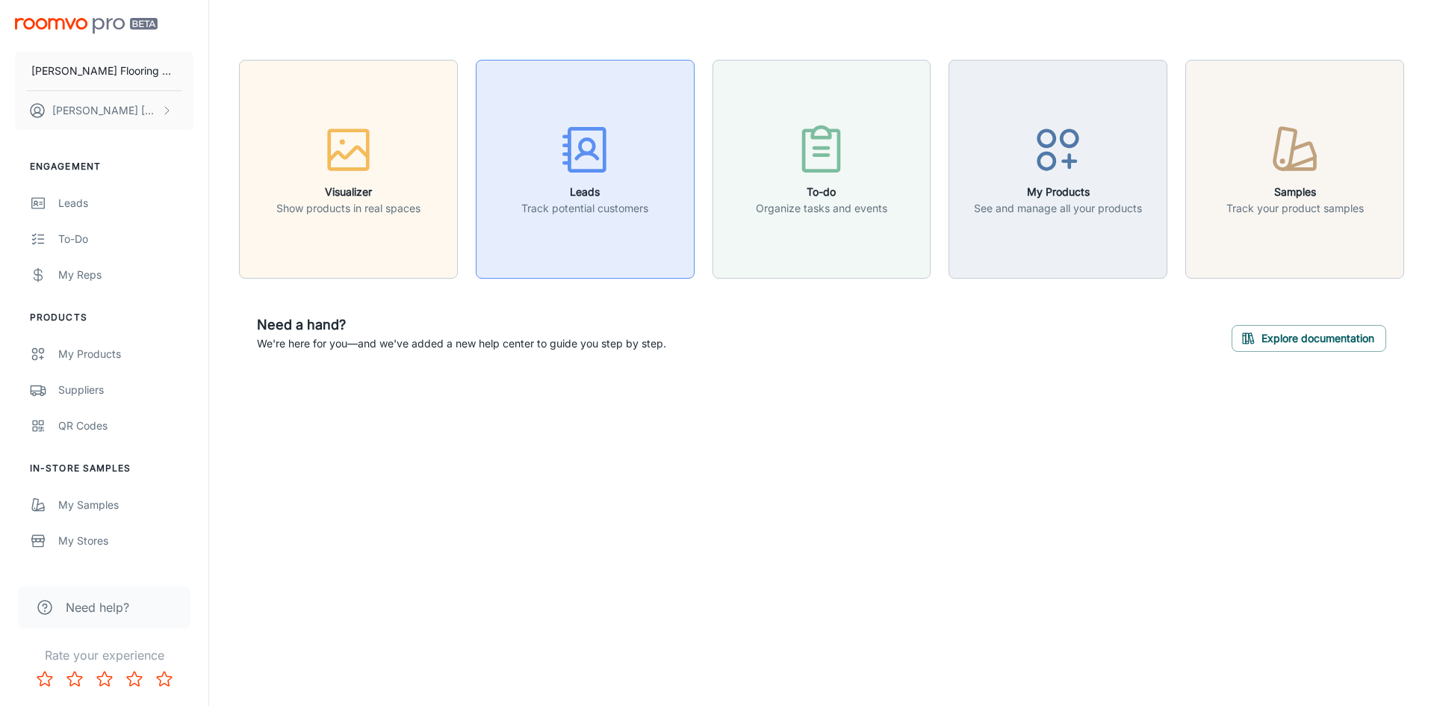
click at [588, 193] on h6 "Leads" at bounding box center [584, 192] width 127 height 16
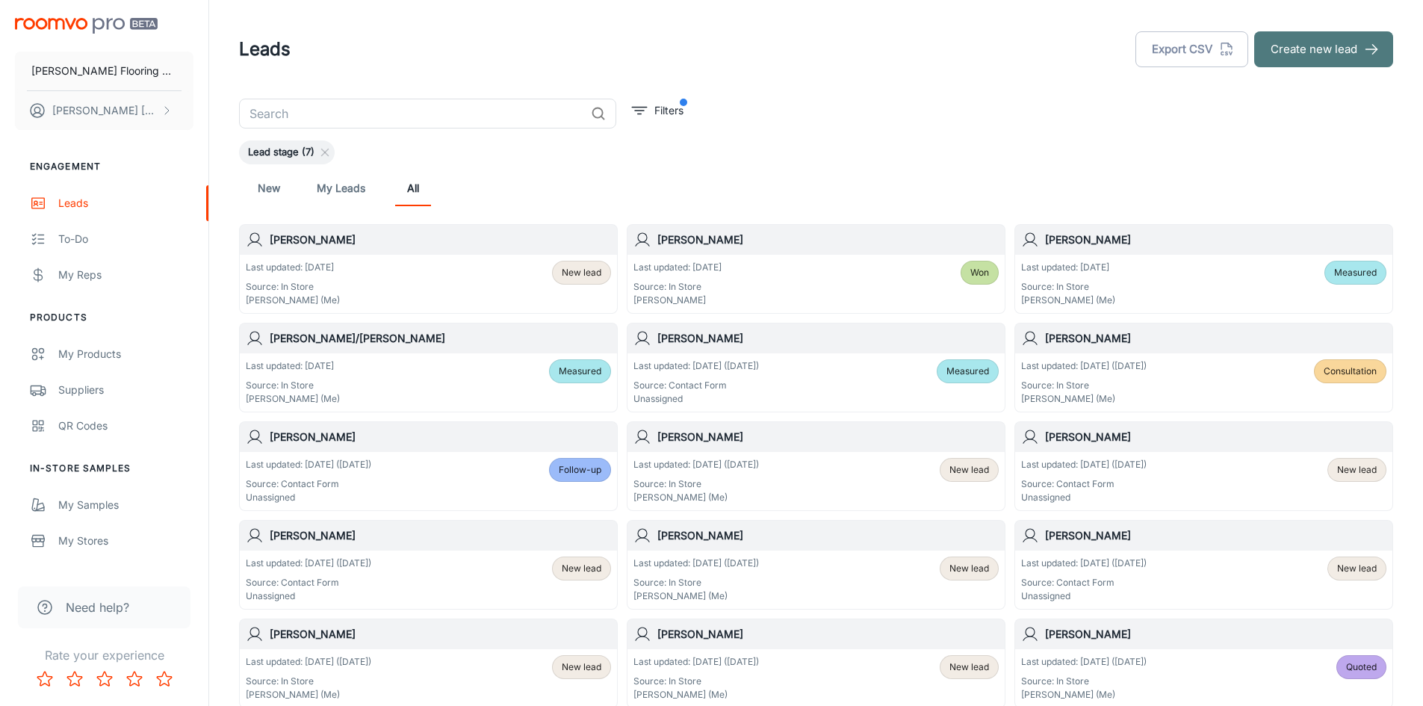
click at [1305, 49] on button "Create new lead" at bounding box center [1323, 49] width 139 height 36
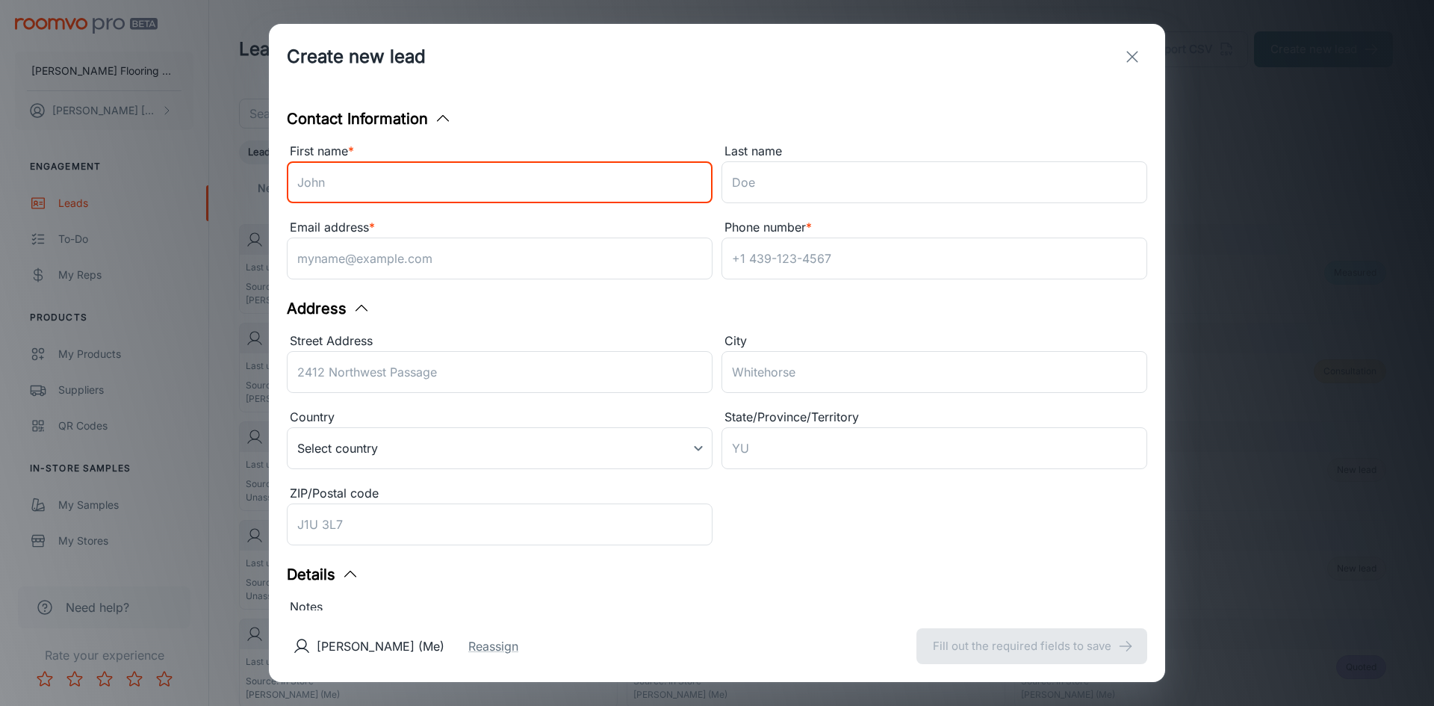
click at [417, 176] on input "First name *" at bounding box center [500, 182] width 426 height 42
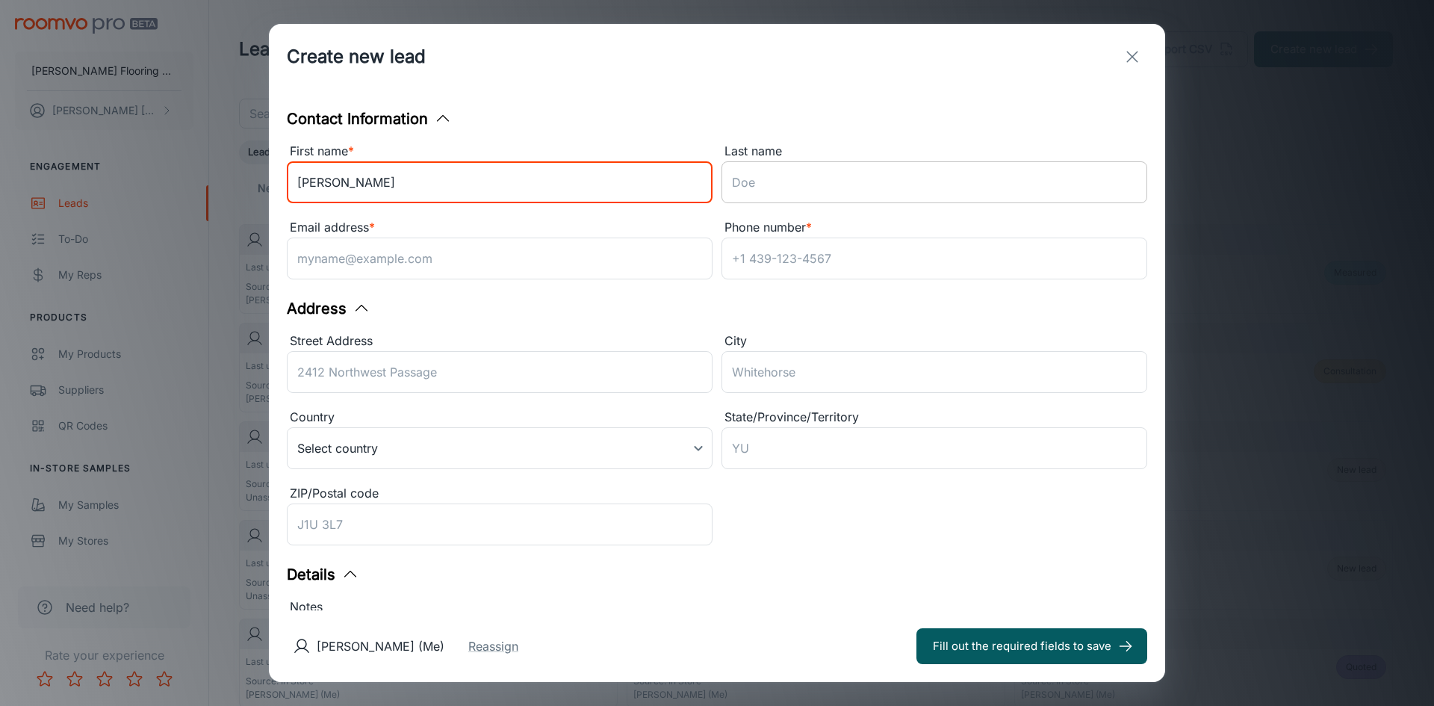
type input "[PERSON_NAME]"
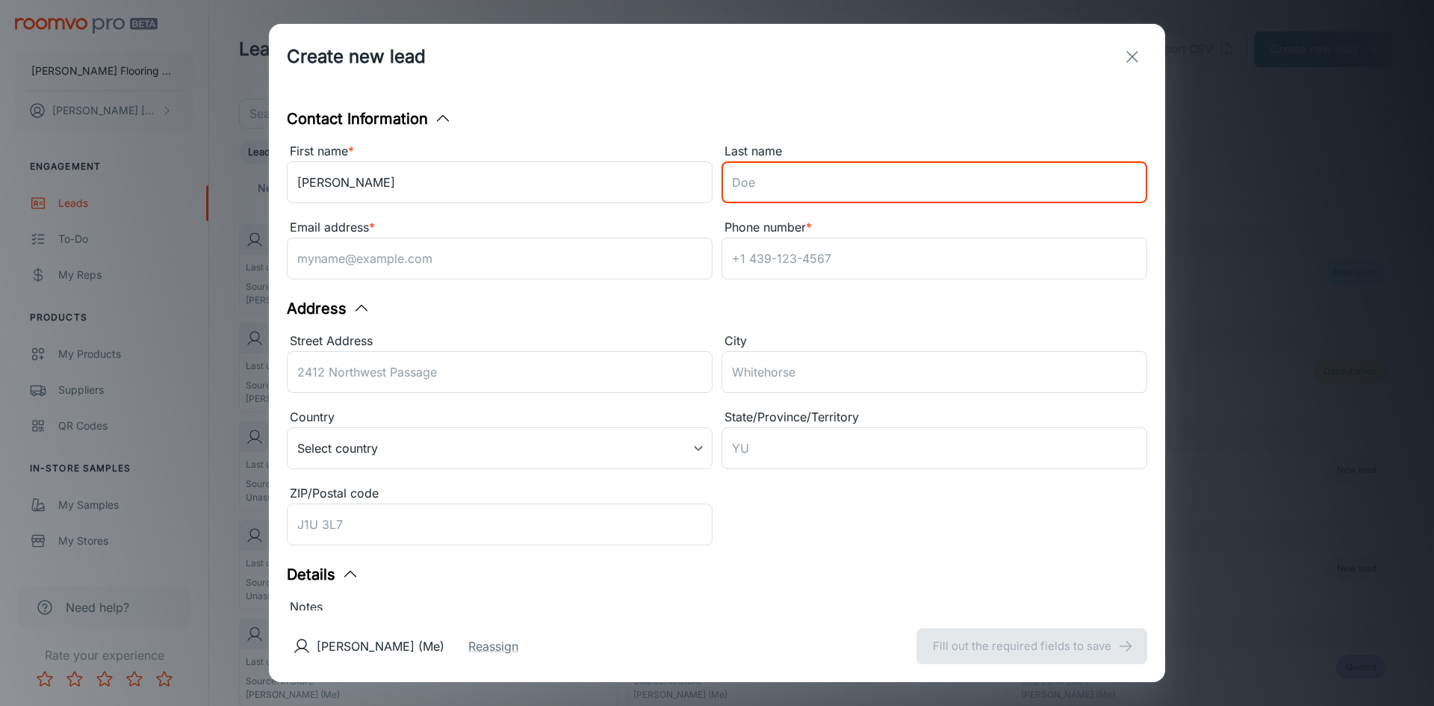
click at [798, 172] on input "Last name" at bounding box center [934, 182] width 426 height 42
type input "[PERSON_NAME]"
click at [577, 258] on input "Email address *" at bounding box center [500, 258] width 426 height 42
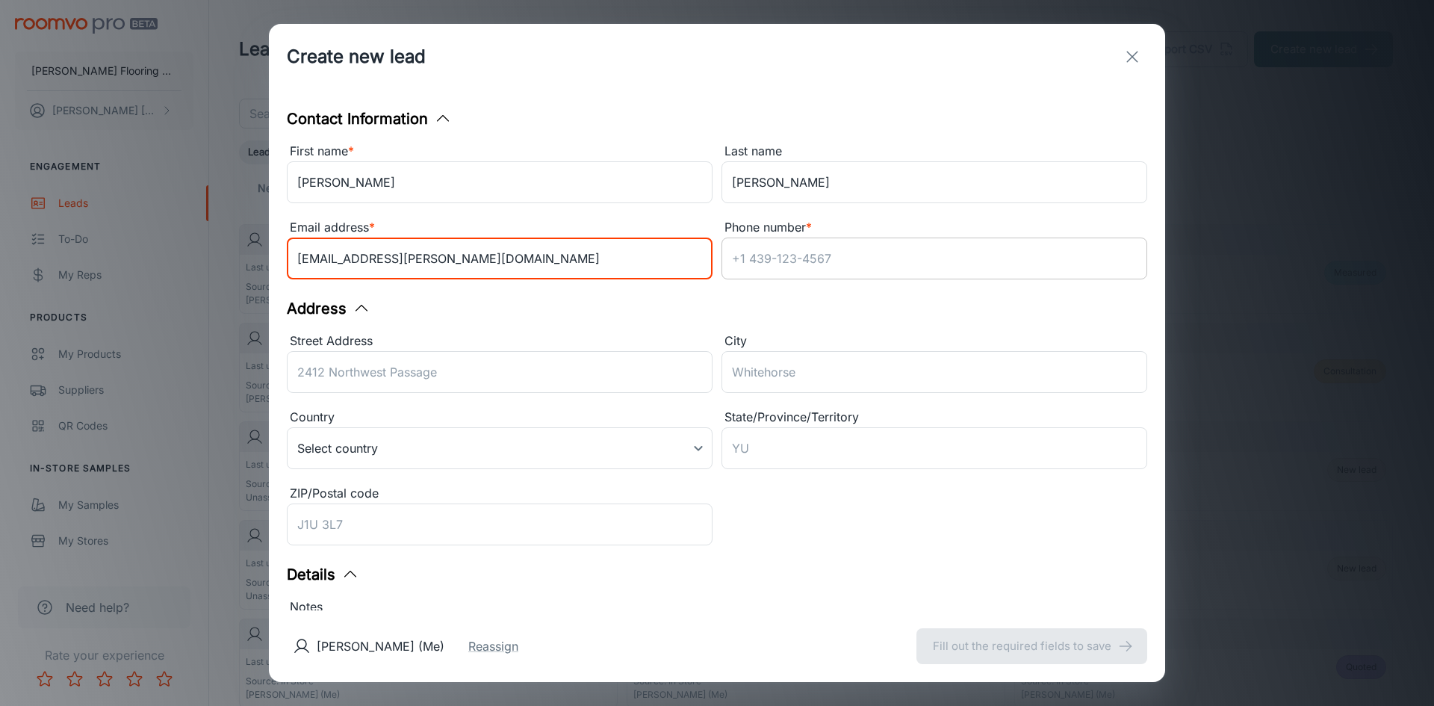
type input "[EMAIL_ADDRESS][PERSON_NAME][DOMAIN_NAME]"
click at [738, 260] on input "Phone number *" at bounding box center [934, 258] width 426 height 42
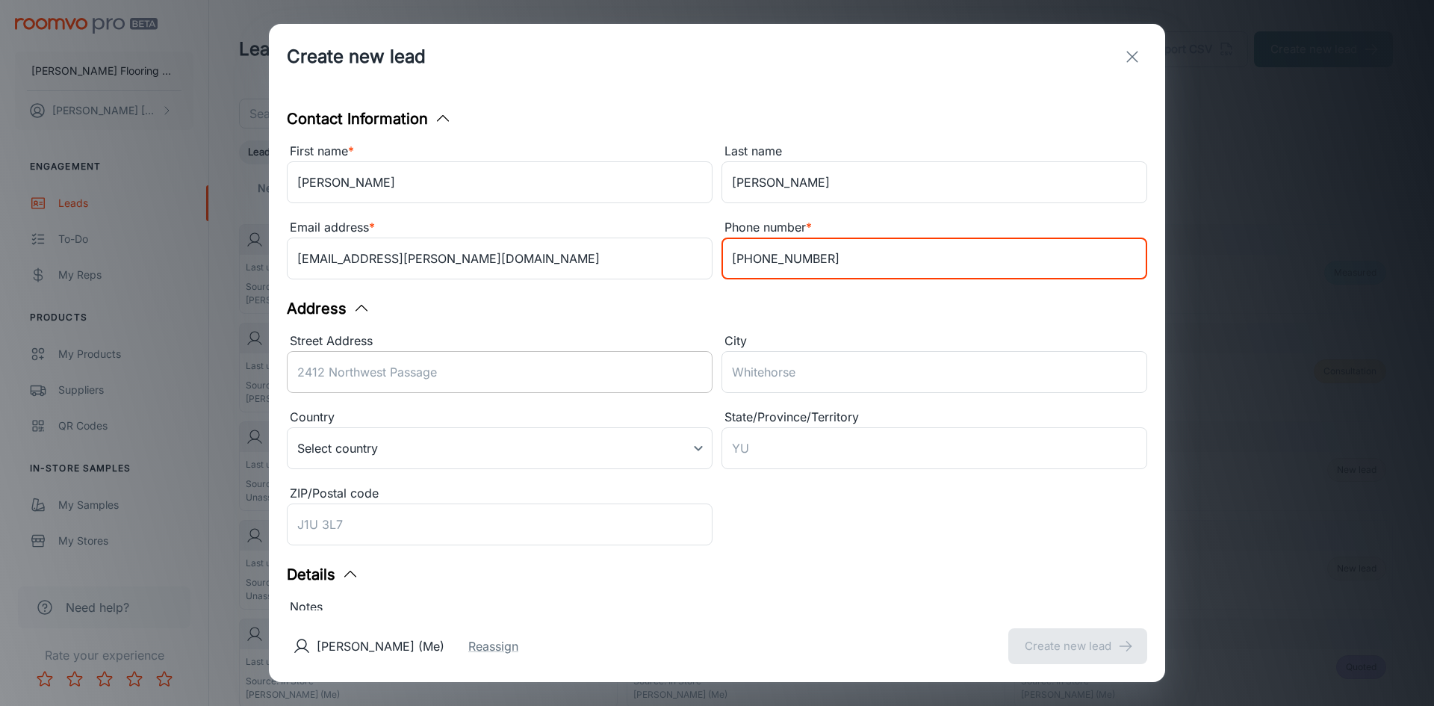
type input "[PHONE_NUMBER]"
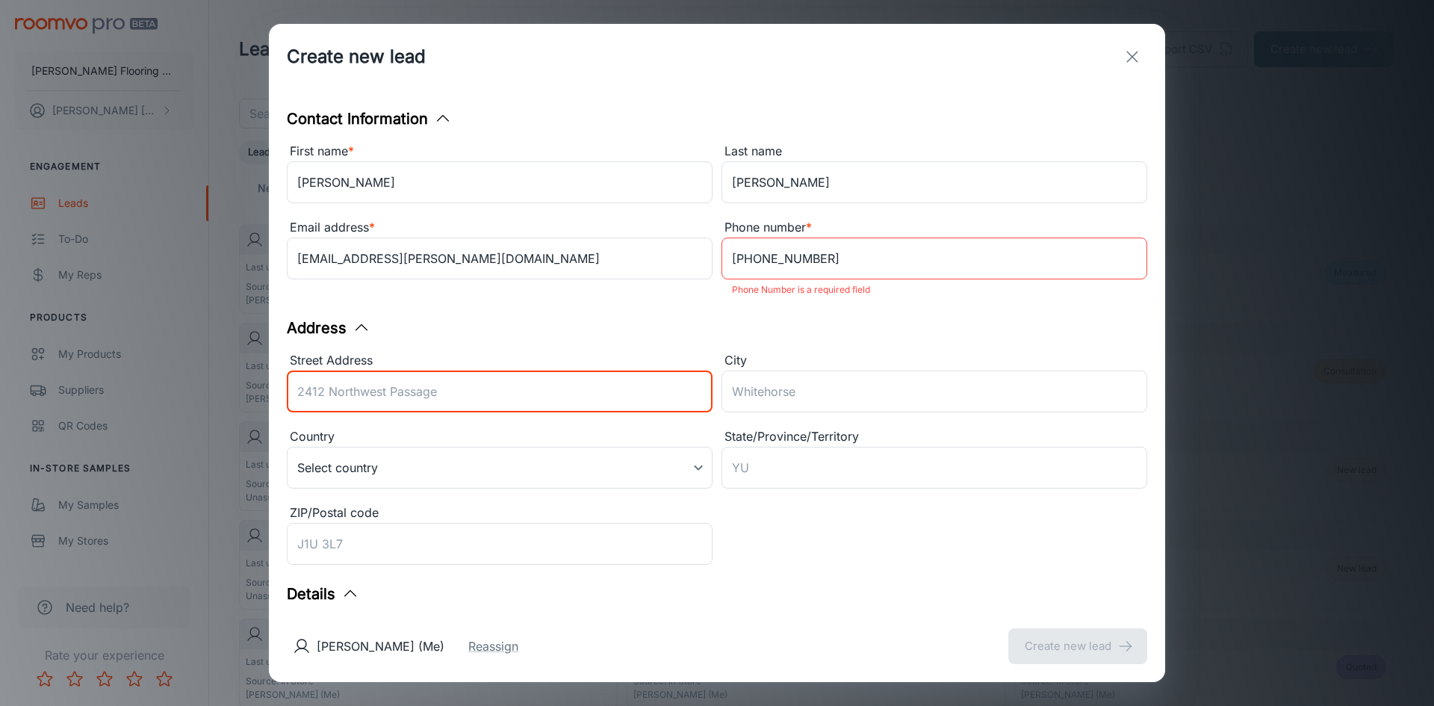
click at [505, 370] on input "Street Address" at bounding box center [500, 391] width 426 height 42
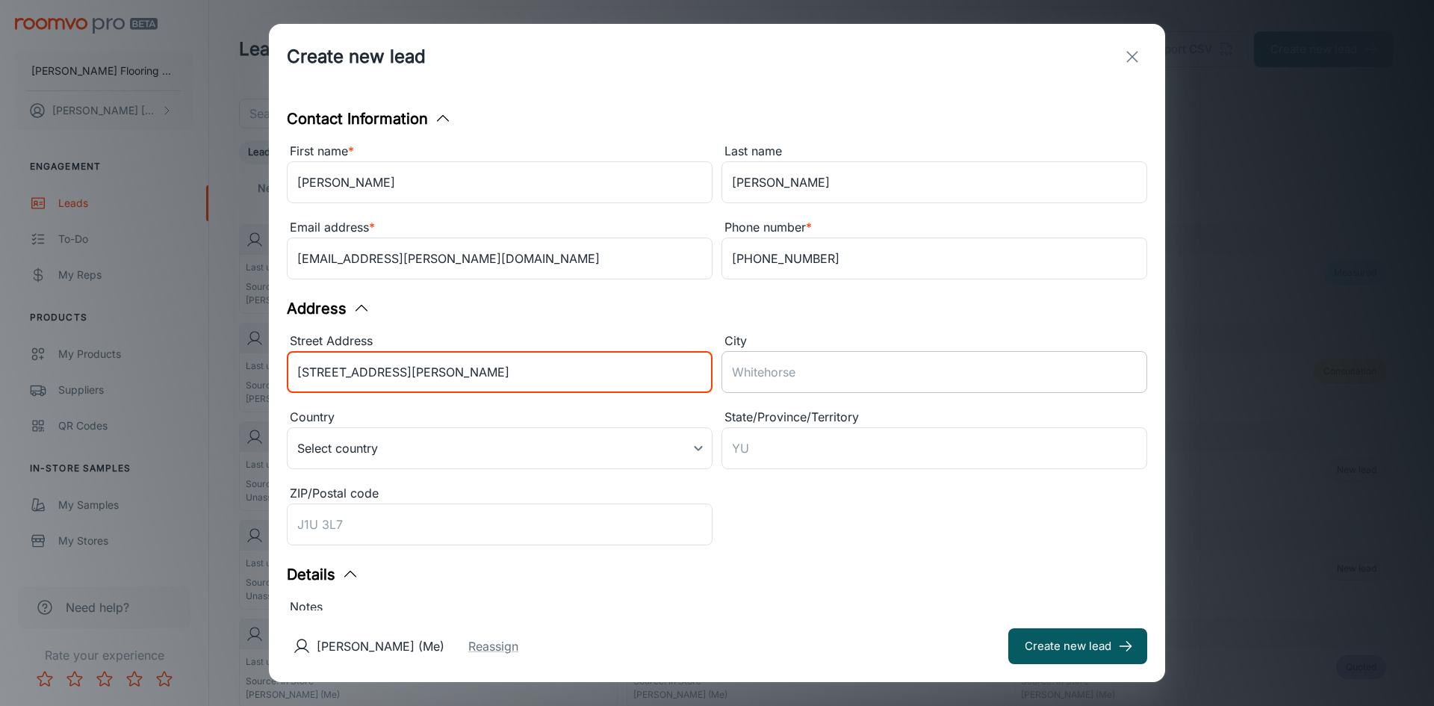
type input "[STREET_ADDRESS][PERSON_NAME]"
click at [739, 374] on input "City" at bounding box center [934, 372] width 426 height 42
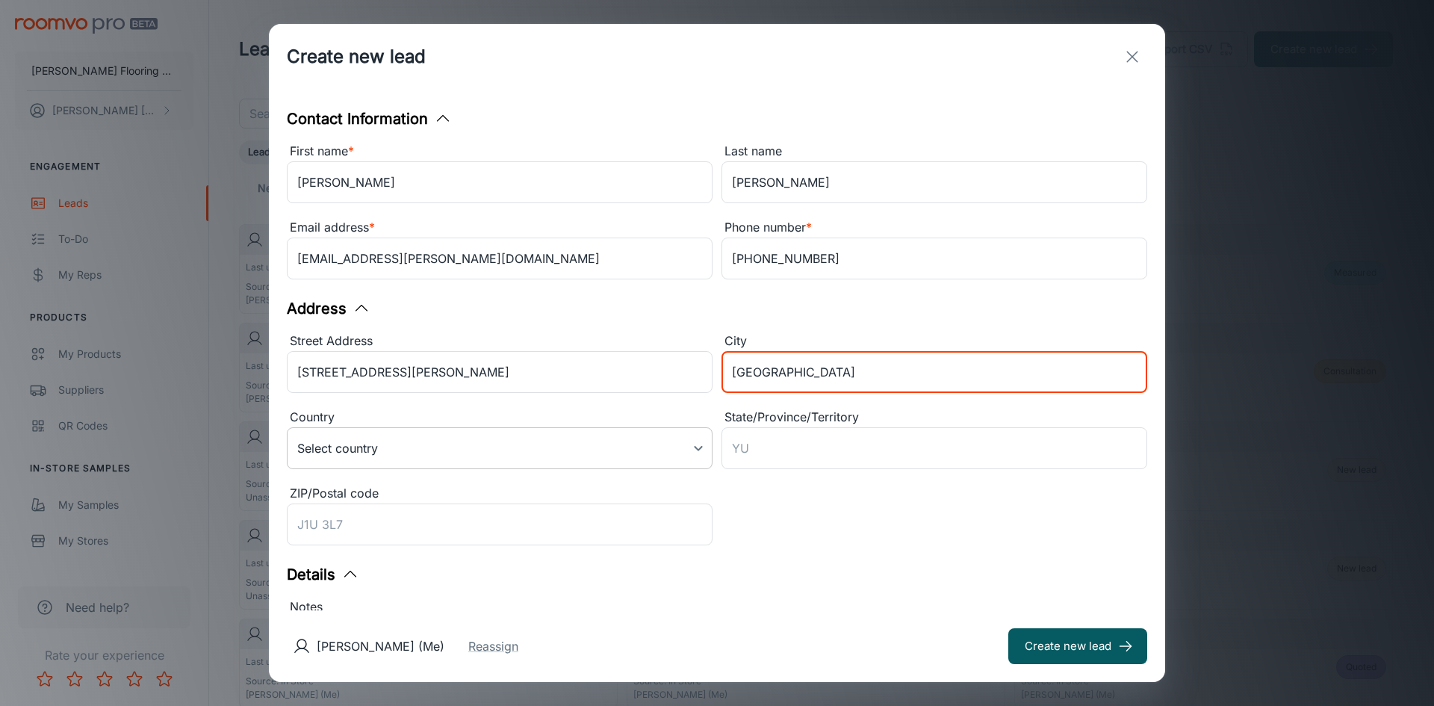
type input "[GEOGRAPHIC_DATA]"
click at [696, 449] on body "[PERSON_NAME] Flooring Center [PERSON_NAME] Engagement Leads To-do My Reps Prod…" at bounding box center [717, 353] width 1434 height 706
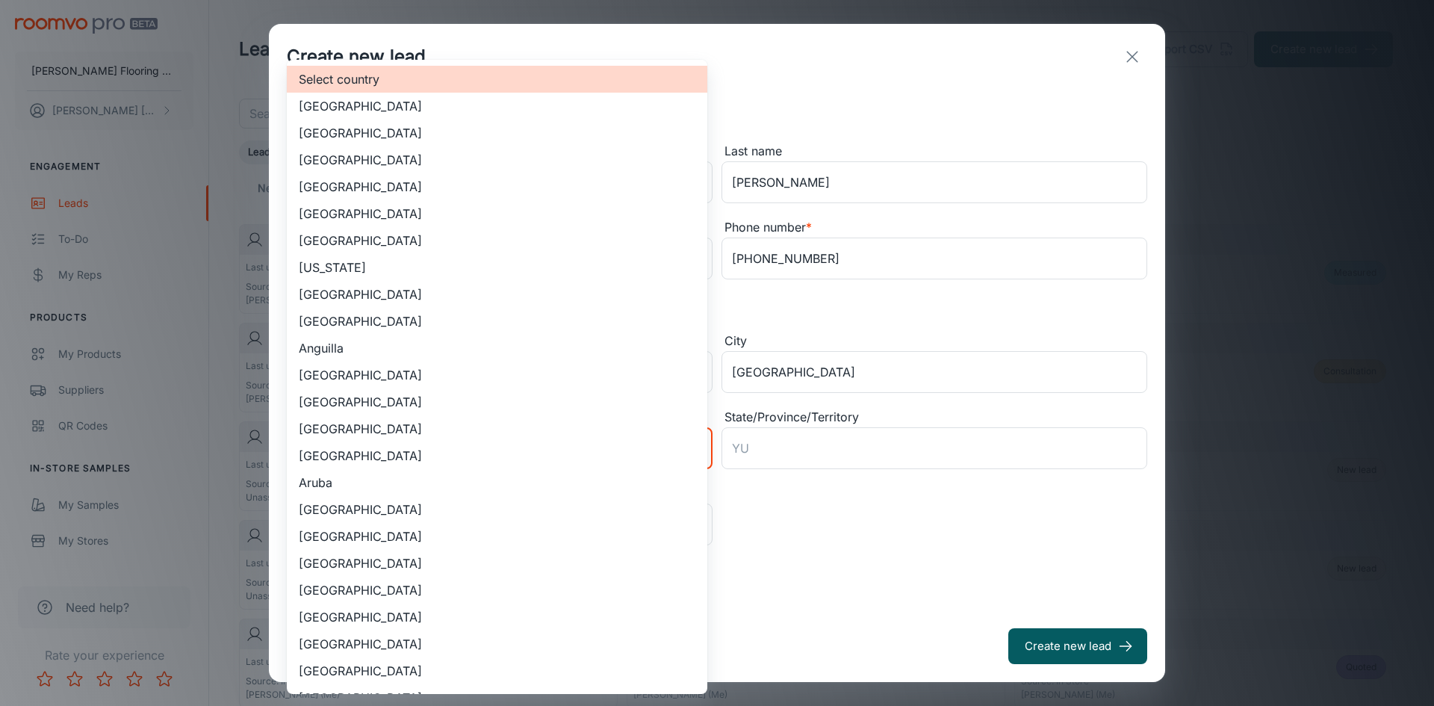
click at [443, 137] on li "[GEOGRAPHIC_DATA]" at bounding box center [497, 132] width 420 height 27
type input "US"
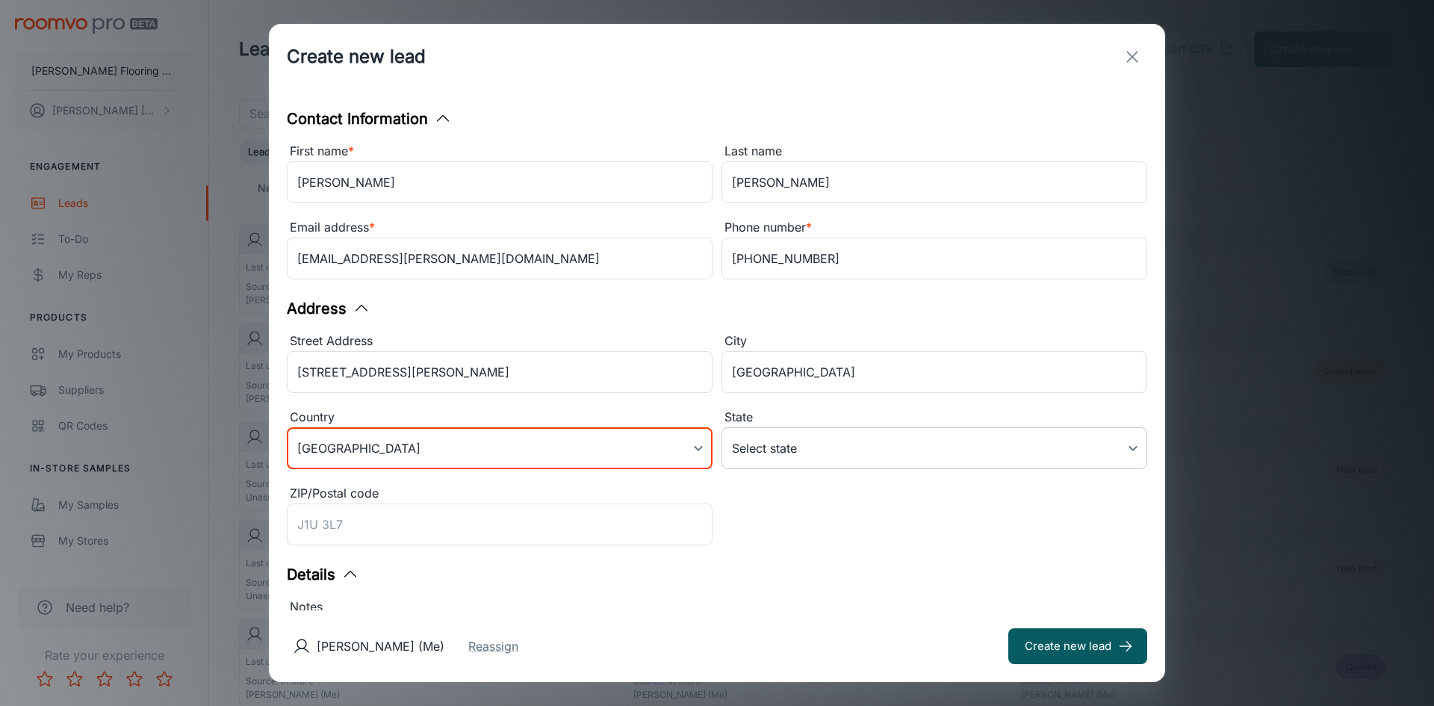
click at [797, 462] on body "[PERSON_NAME] Flooring Center [PERSON_NAME] Engagement Leads To-do My Reps Prod…" at bounding box center [717, 353] width 1434 height 706
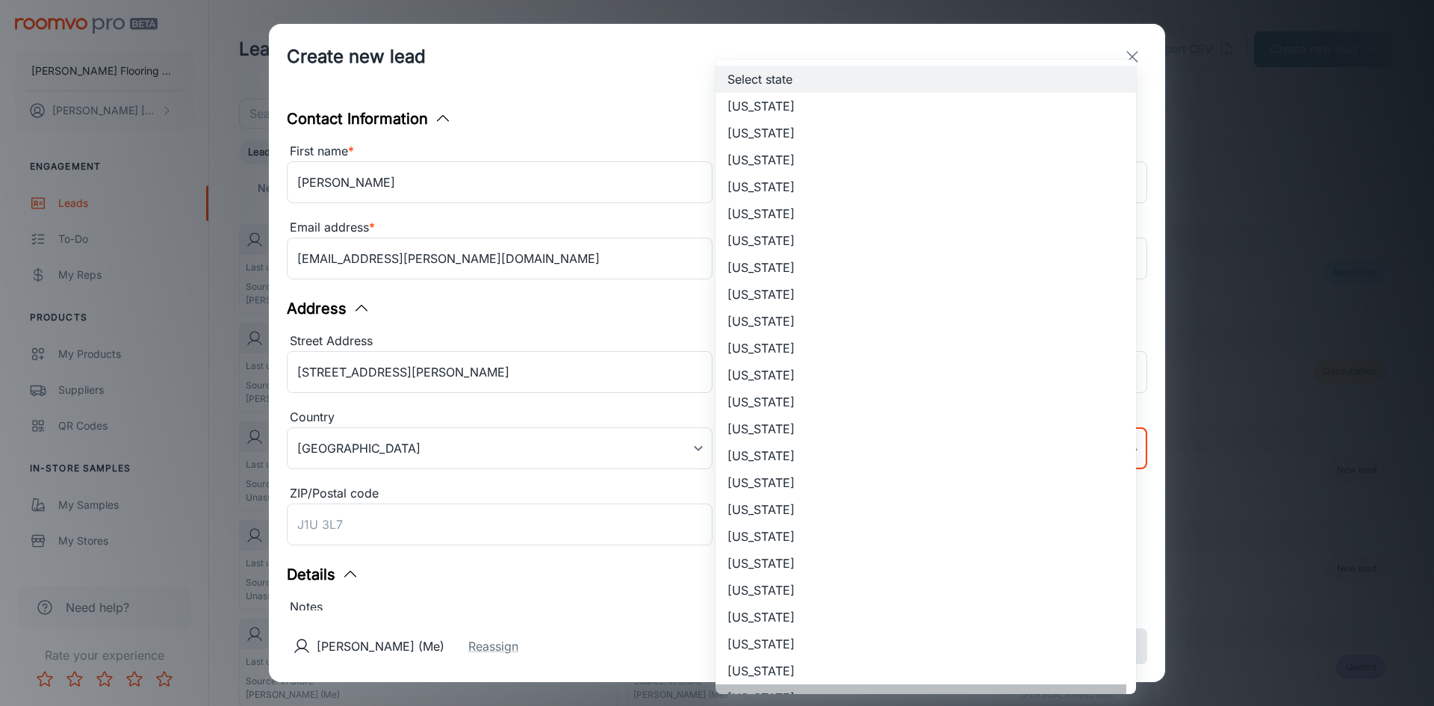
click at [760, 689] on li "[US_STATE]" at bounding box center [925, 697] width 420 height 27
type input "[US_STATE]"
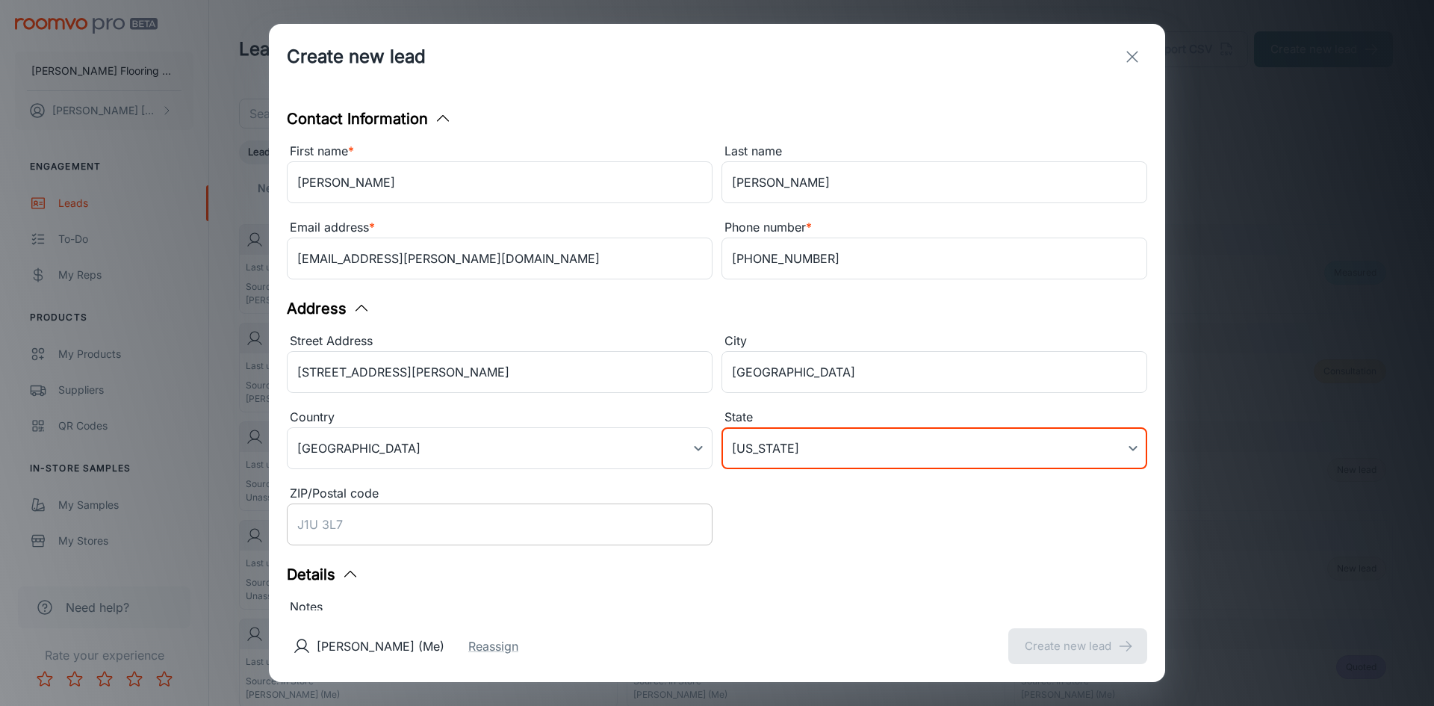
click at [320, 521] on input "ZIP/Postal code" at bounding box center [500, 524] width 426 height 42
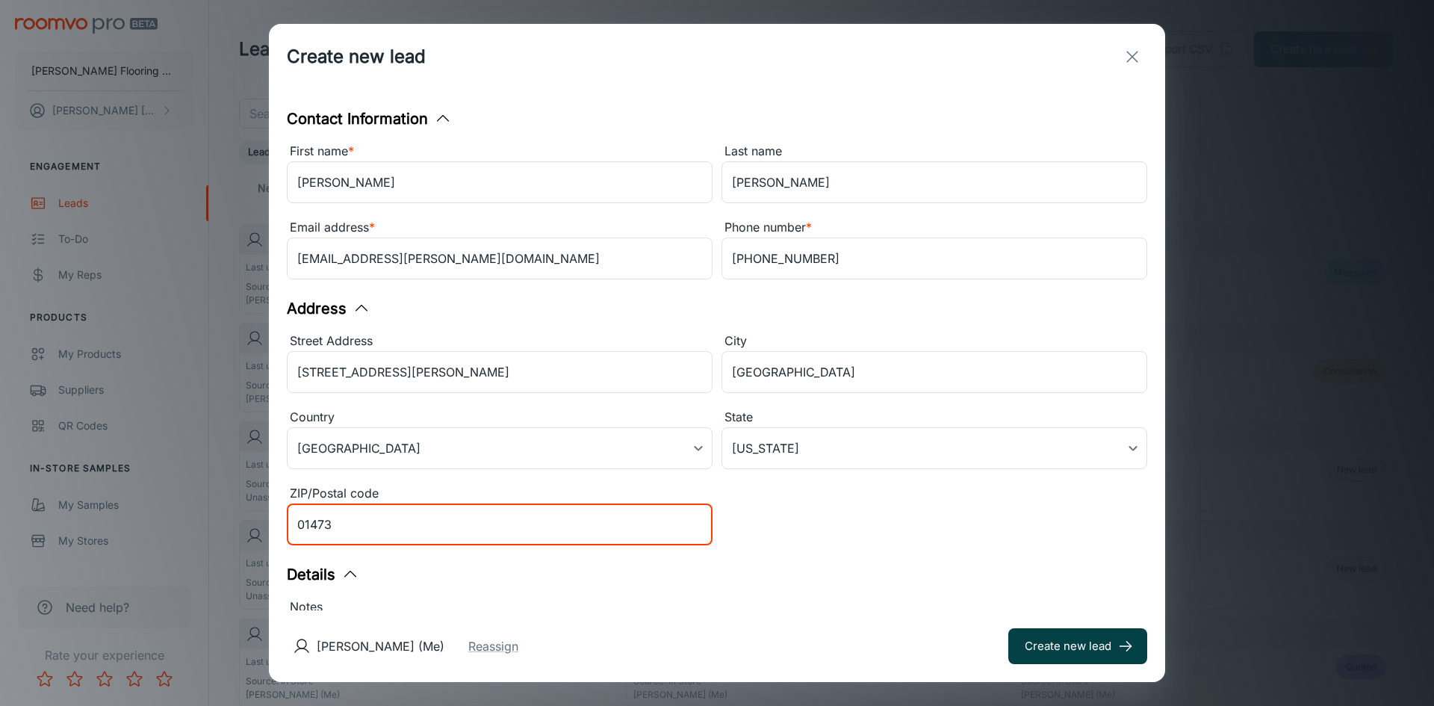
type input "01473"
click at [1054, 644] on button "Create new lead" at bounding box center [1077, 646] width 139 height 36
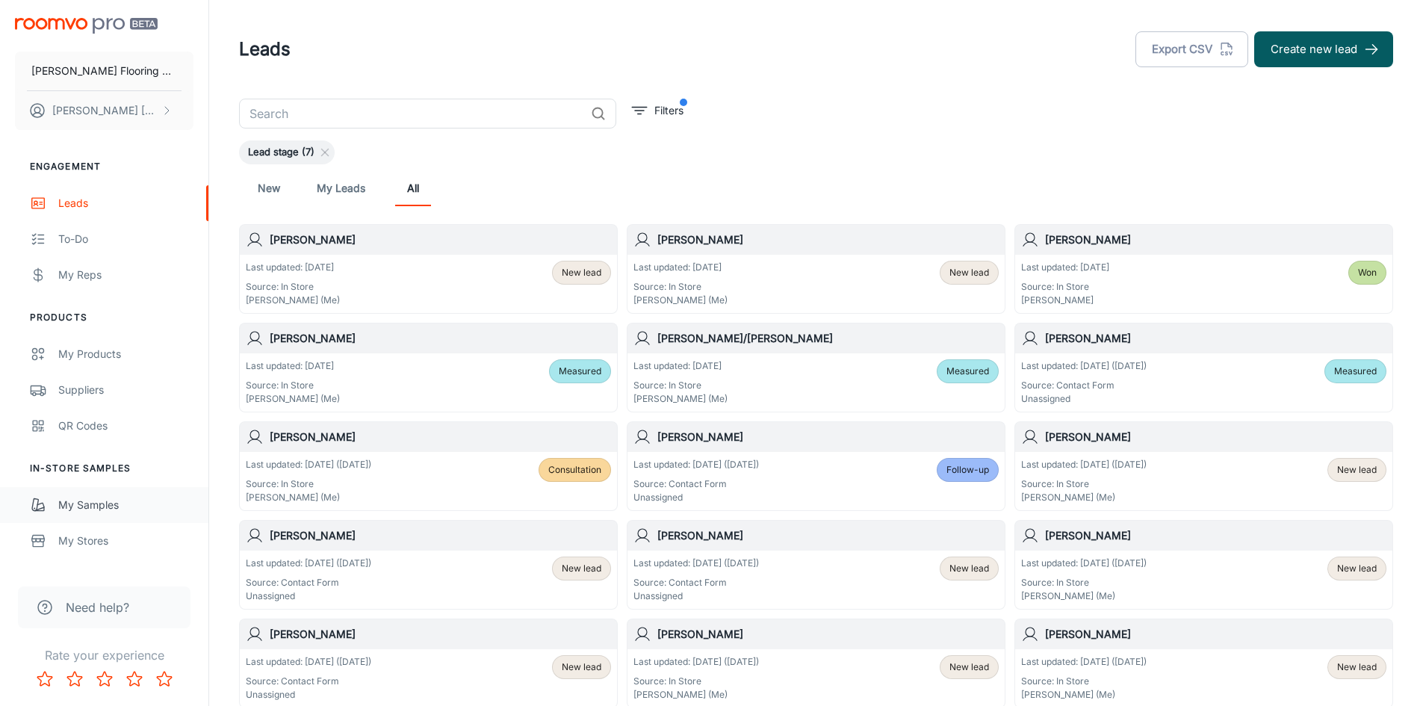
click at [85, 503] on div "My Samples" at bounding box center [125, 505] width 135 height 16
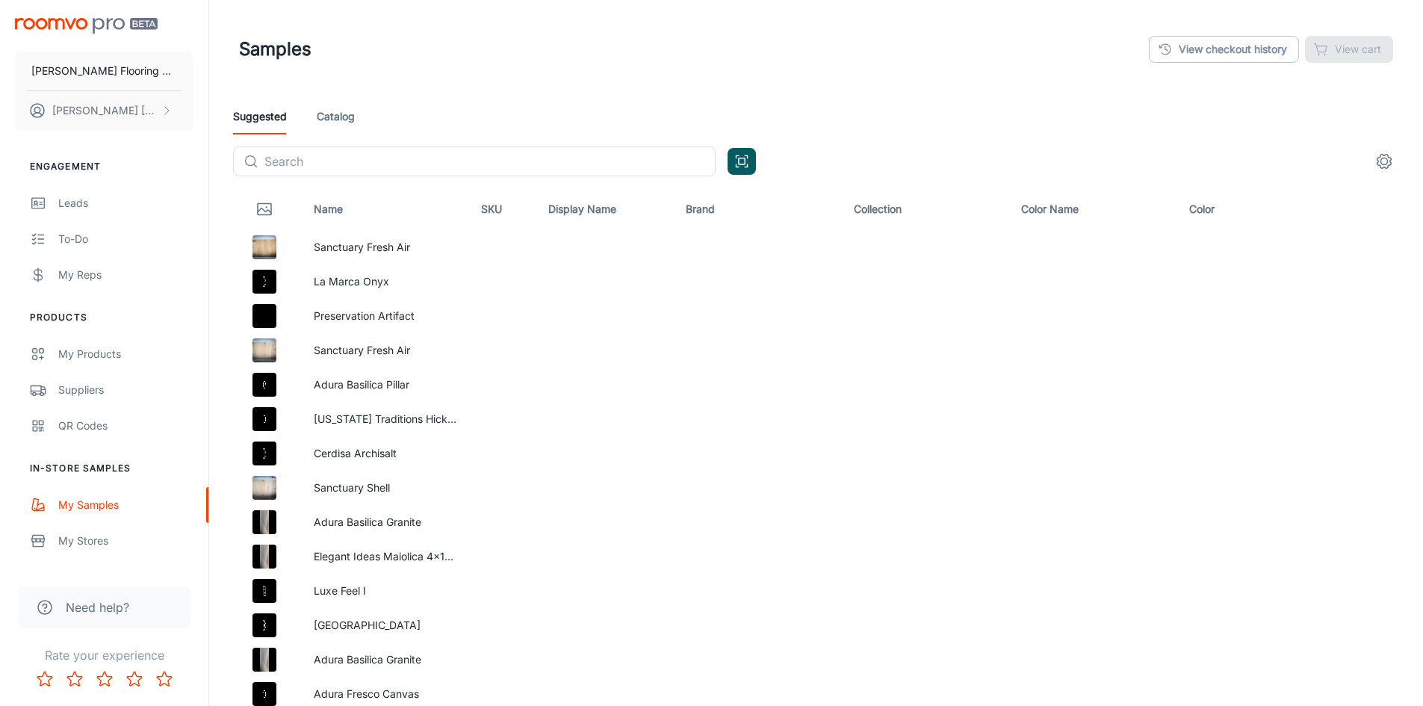
click at [343, 123] on link "Catalog" at bounding box center [336, 117] width 38 height 36
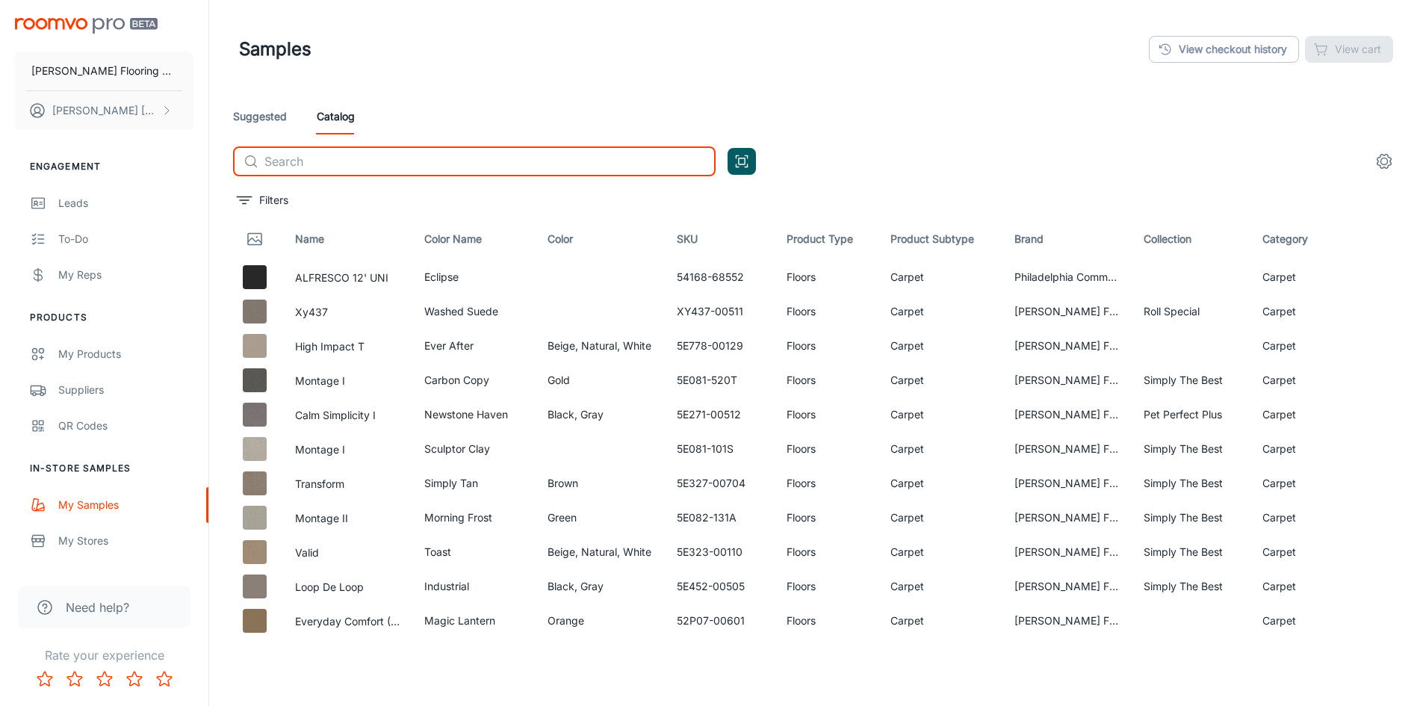
click at [356, 166] on input "text" at bounding box center [489, 161] width 451 height 30
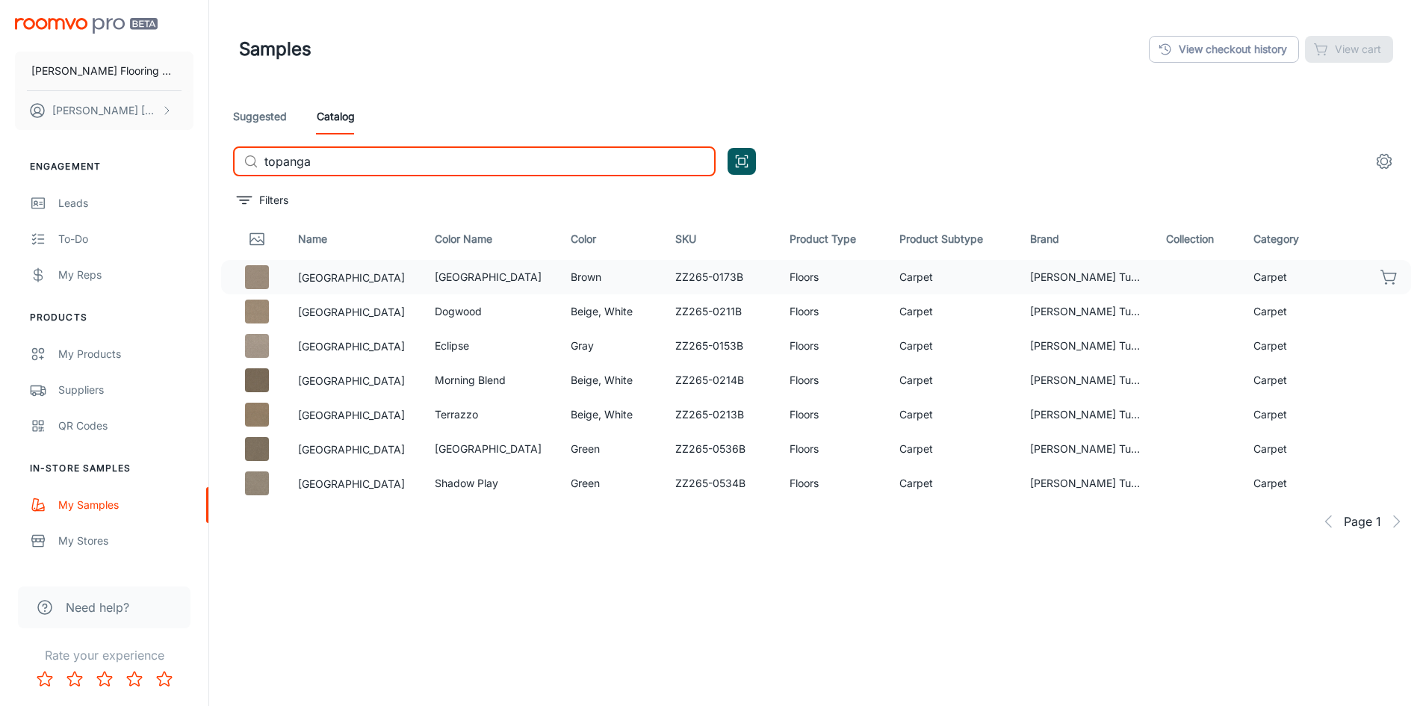
click at [1385, 277] on icon "button" at bounding box center [1389, 277] width 18 height 18
drag, startPoint x: 316, startPoint y: 164, endPoint x: 254, endPoint y: 164, distance: 62.0
click at [254, 164] on div "​ topanga ​" at bounding box center [474, 161] width 482 height 30
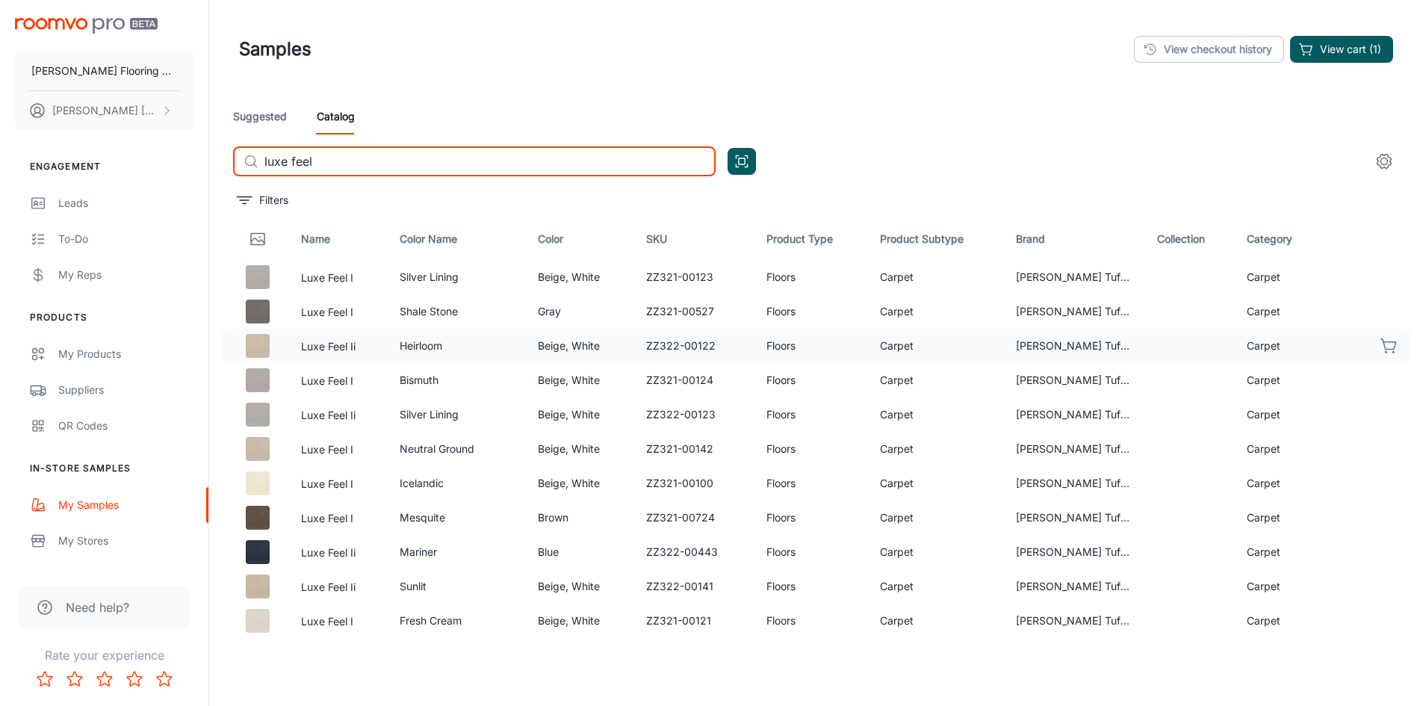
type input "luxe feel"
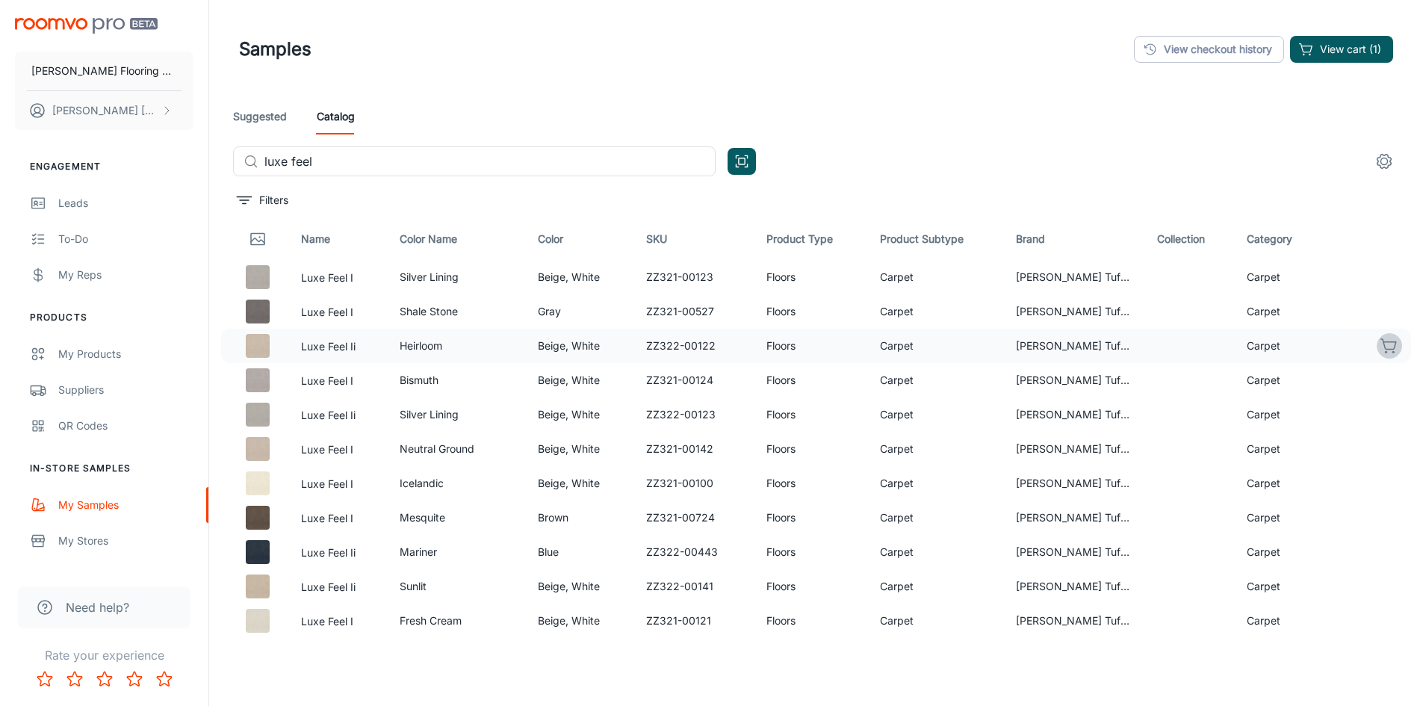
click at [1380, 350] on icon "button" at bounding box center [1389, 346] width 18 height 18
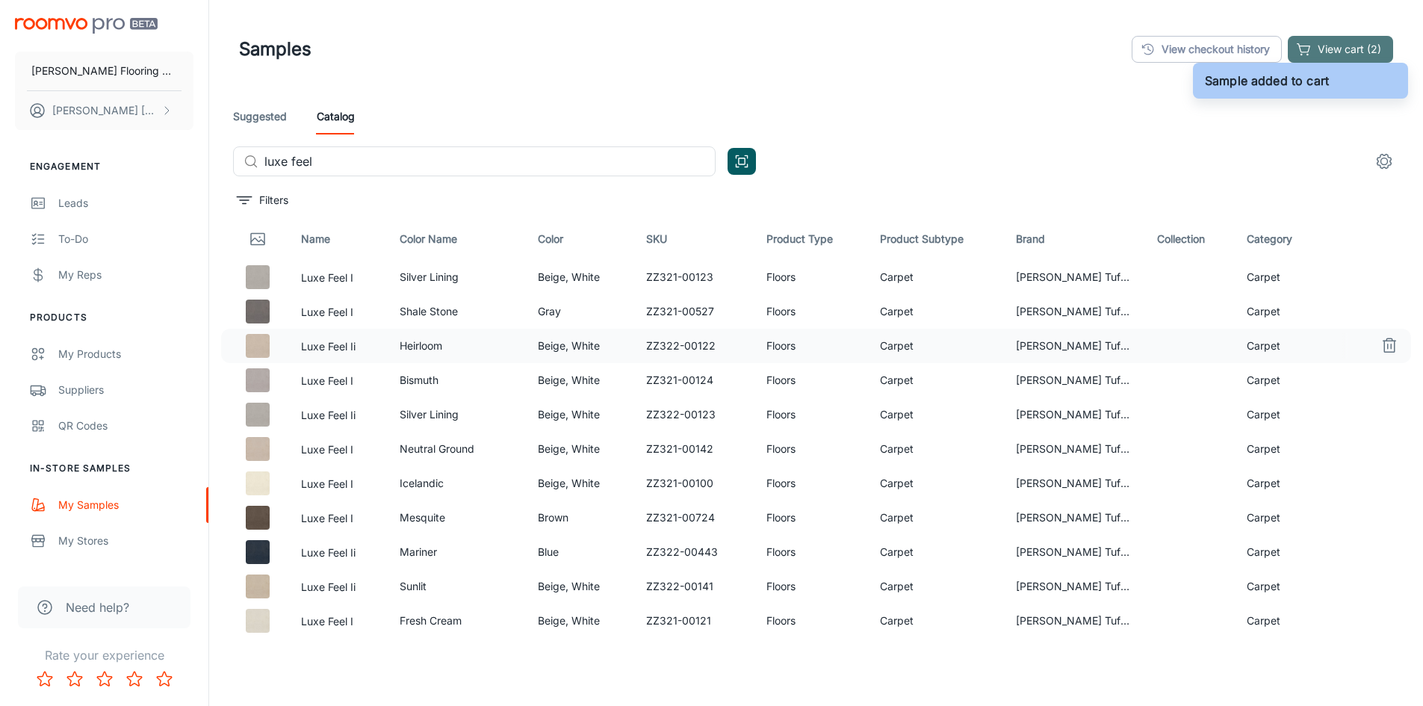
click at [1348, 46] on button "View cart (2)" at bounding box center [1340, 49] width 105 height 27
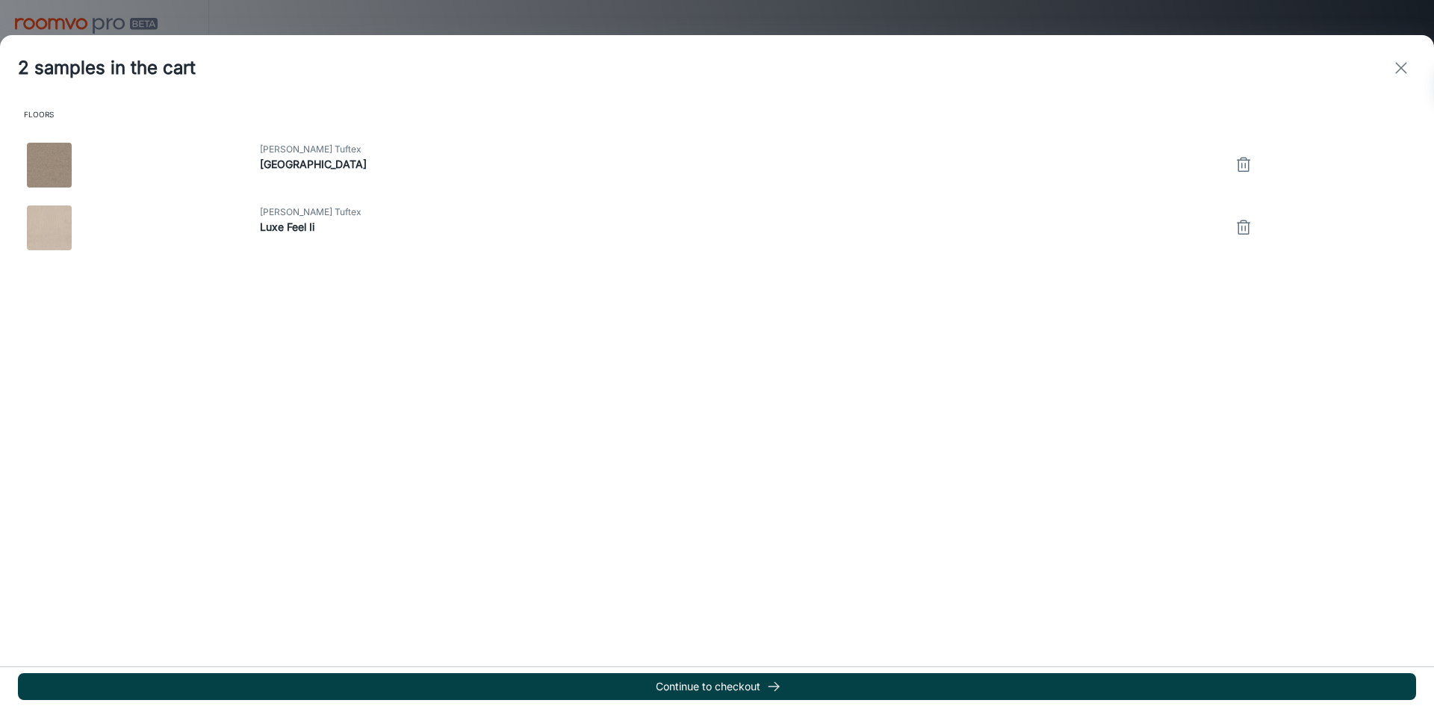
click at [724, 683] on button "Continue to checkout" at bounding box center [717, 686] width 1398 height 27
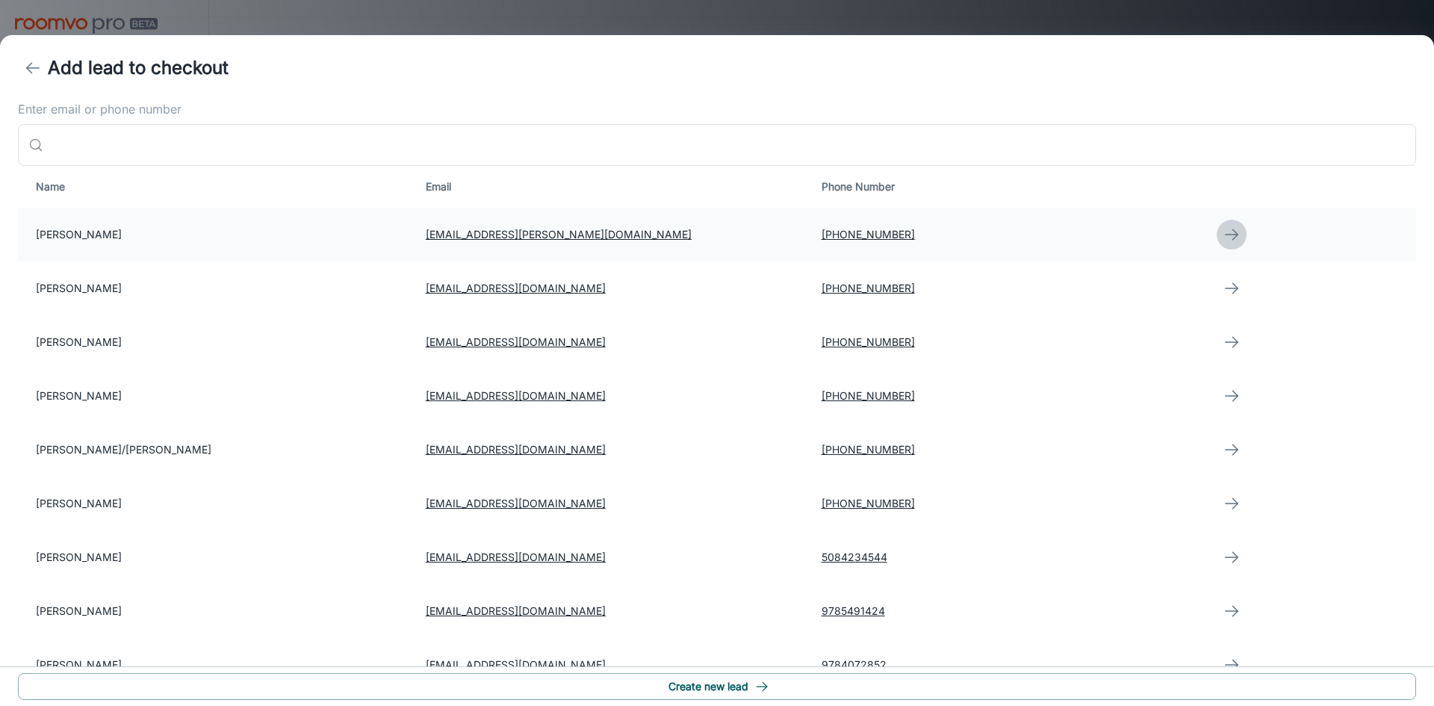
click at [1231, 234] on icon "button" at bounding box center [1232, 235] width 18 height 18
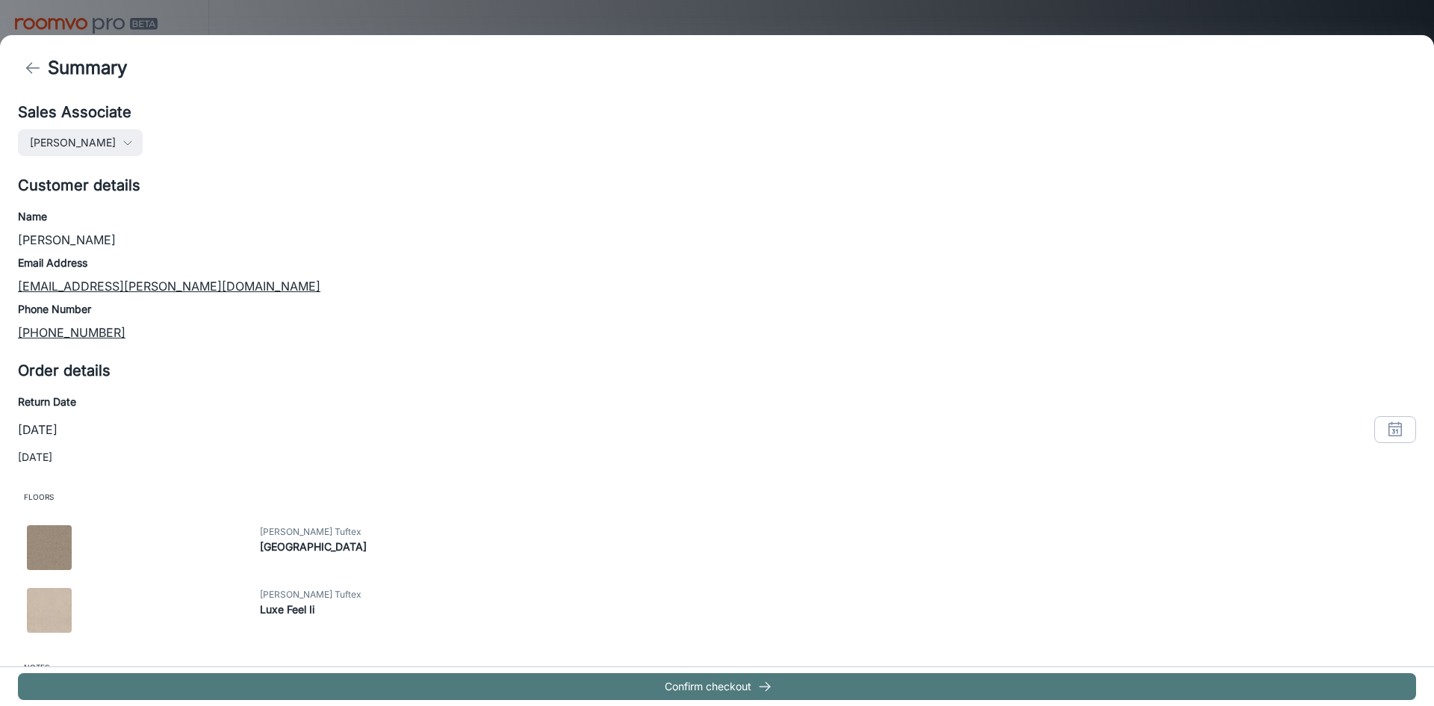
click at [693, 682] on button "Confirm checkout" at bounding box center [717, 686] width 1398 height 27
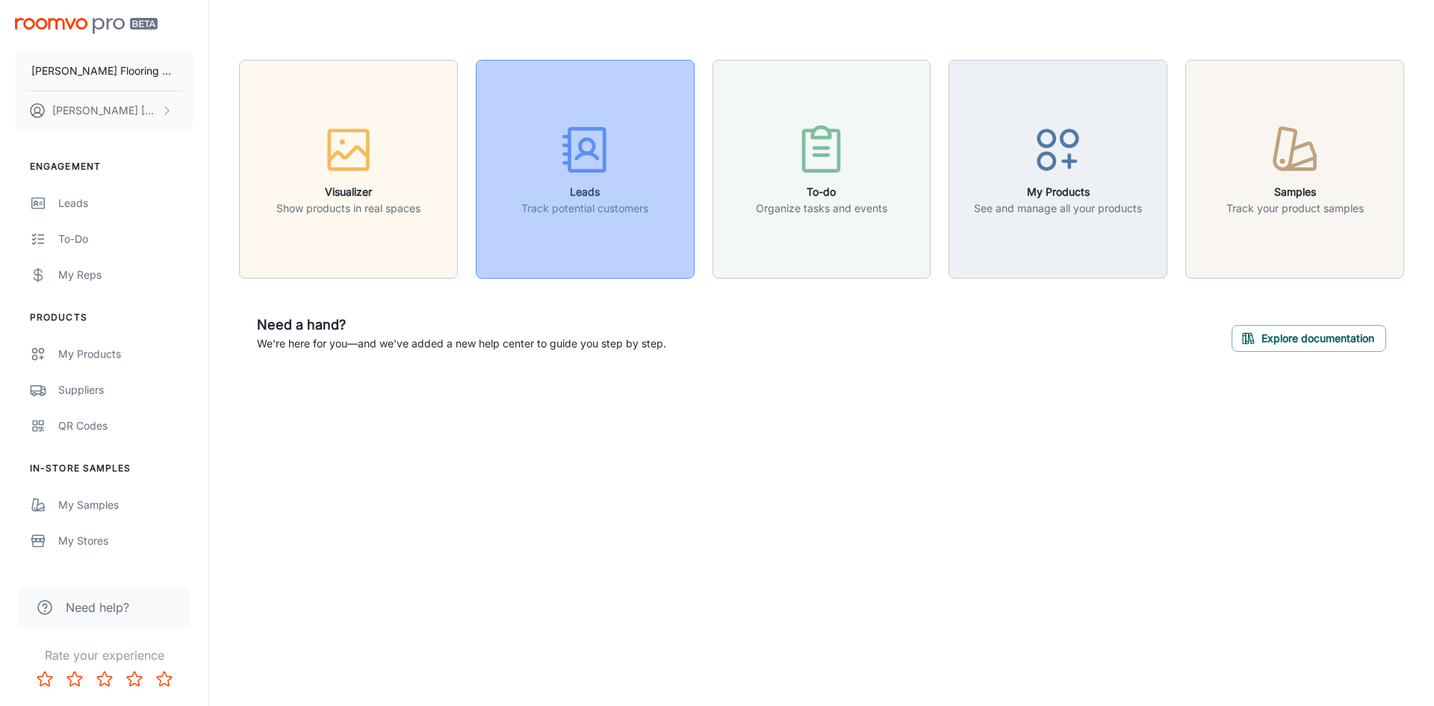
click at [567, 186] on h6 "Leads" at bounding box center [584, 192] width 127 height 16
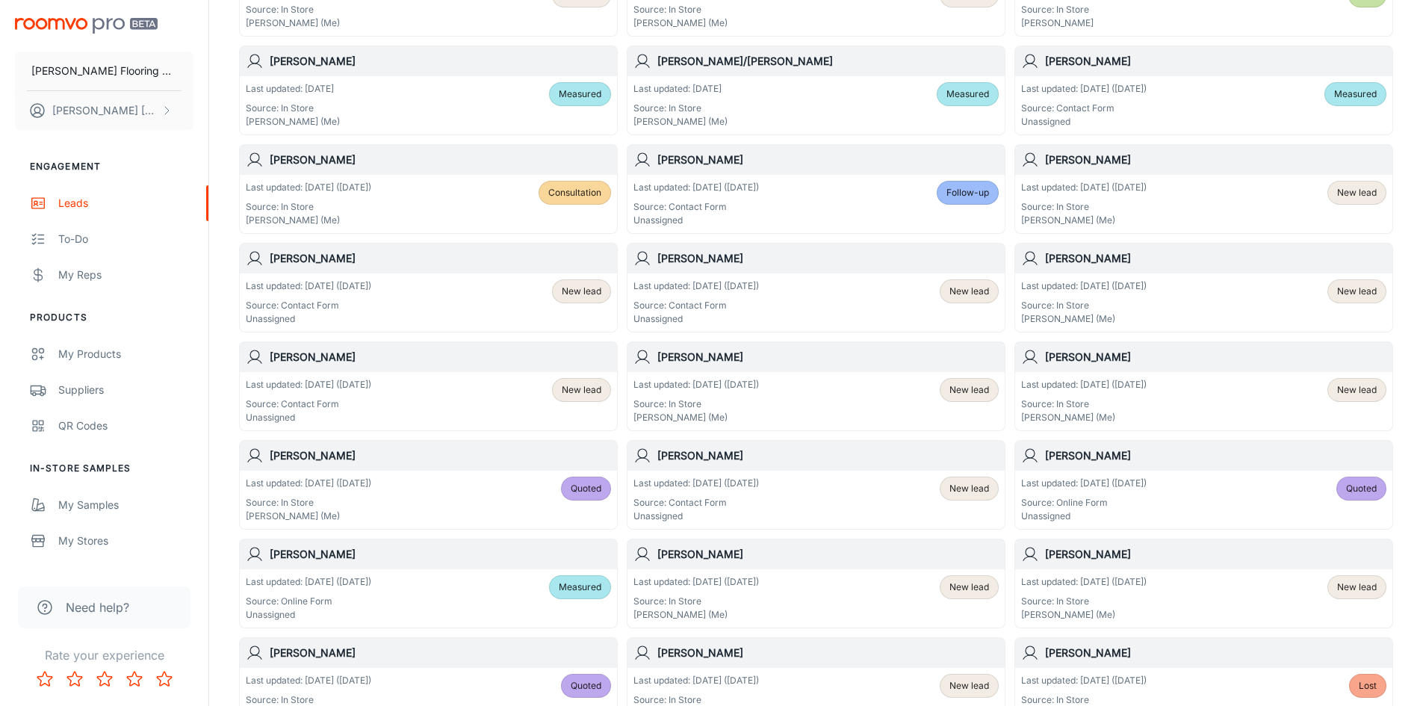
scroll to position [299, 0]
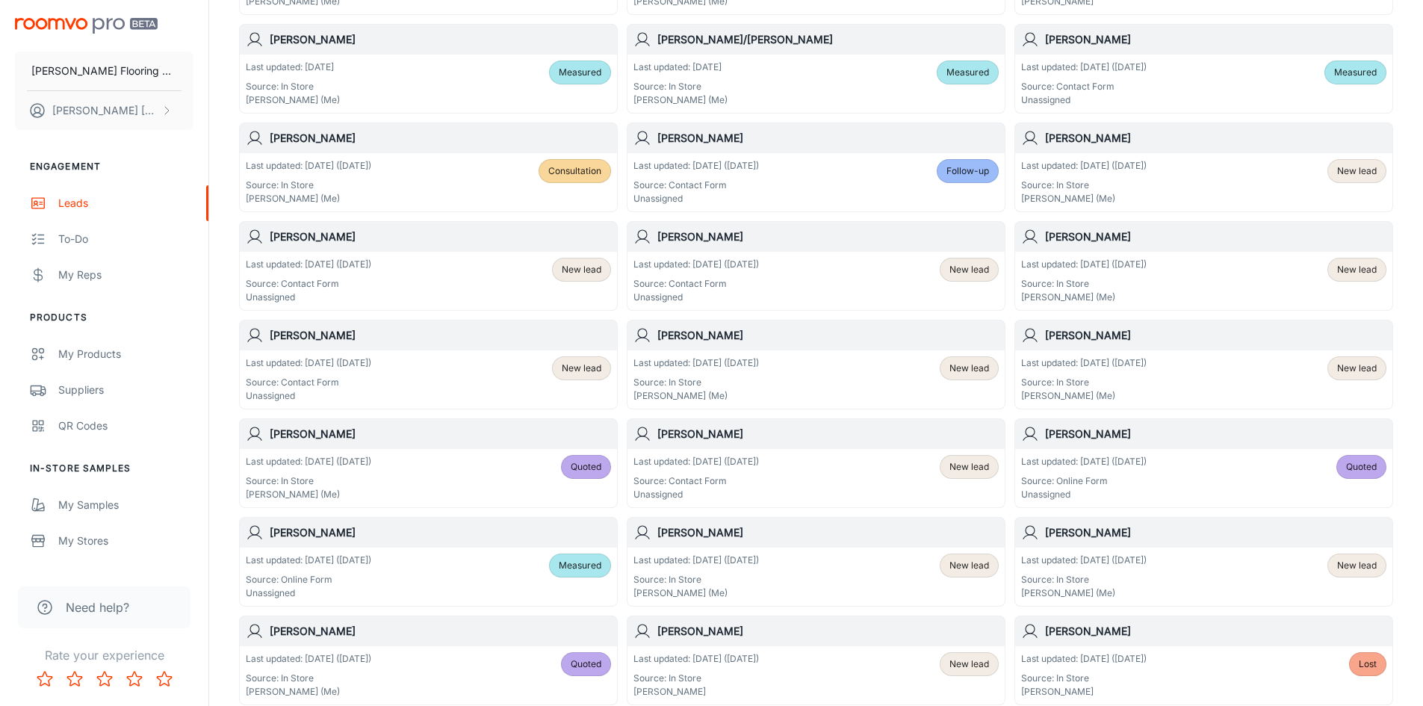
click at [371, 582] on p "Source: Online Form" at bounding box center [308, 579] width 125 height 13
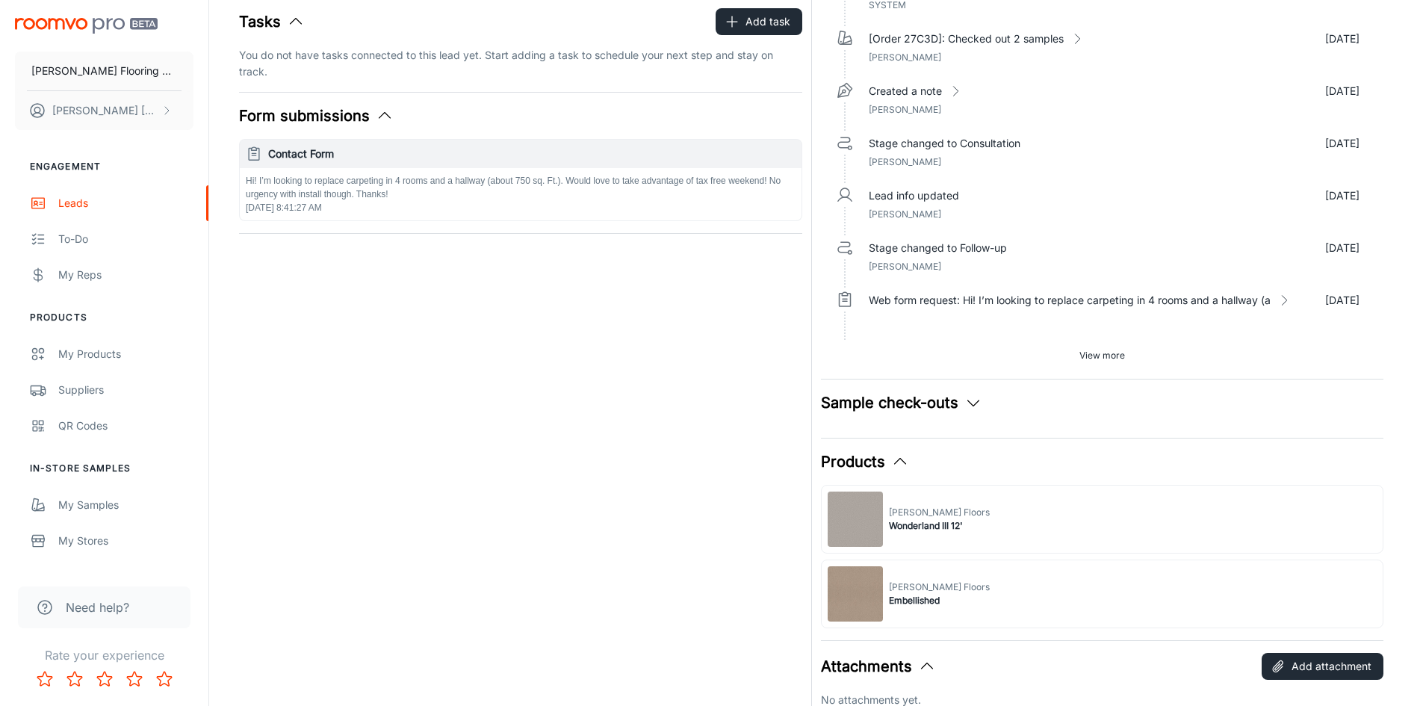
scroll to position [448, 0]
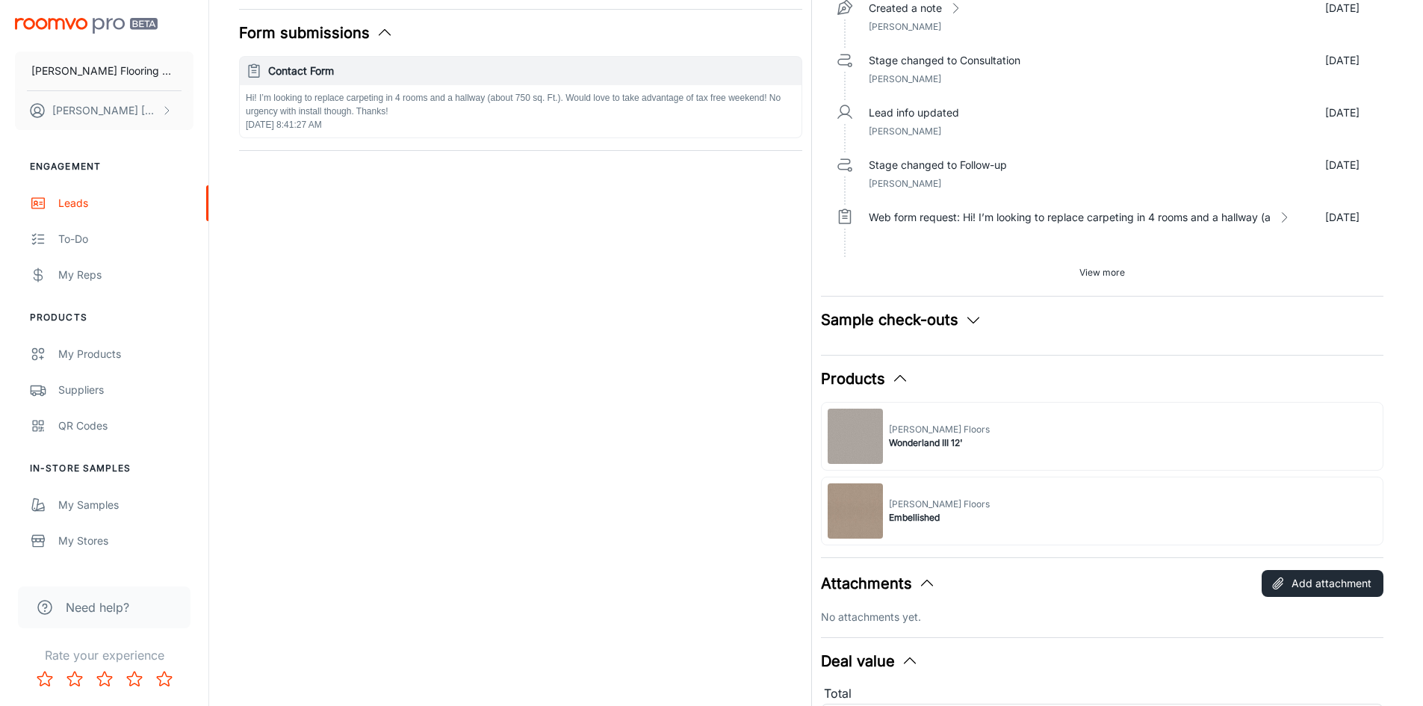
click at [969, 320] on icon "button" at bounding box center [973, 320] width 18 height 18
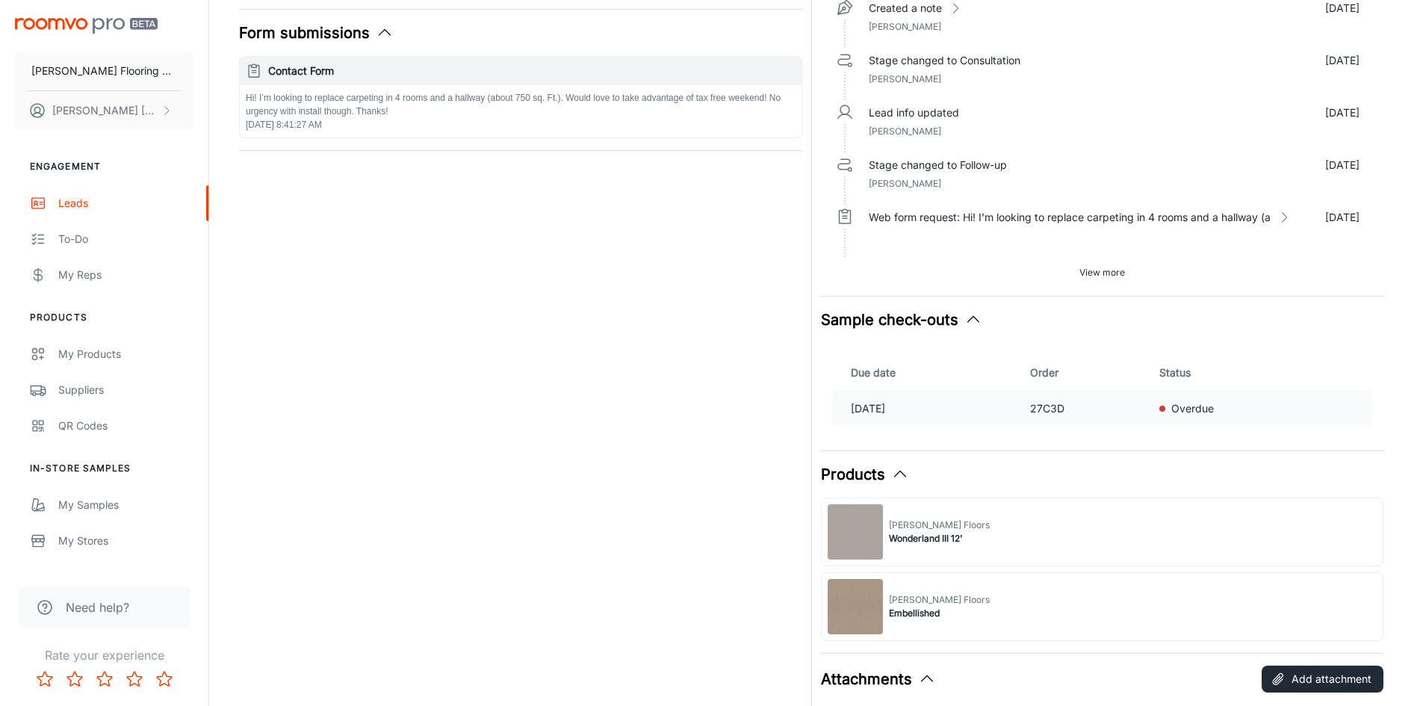
click at [1273, 407] on div "Overdue" at bounding box center [1256, 408] width 195 height 16
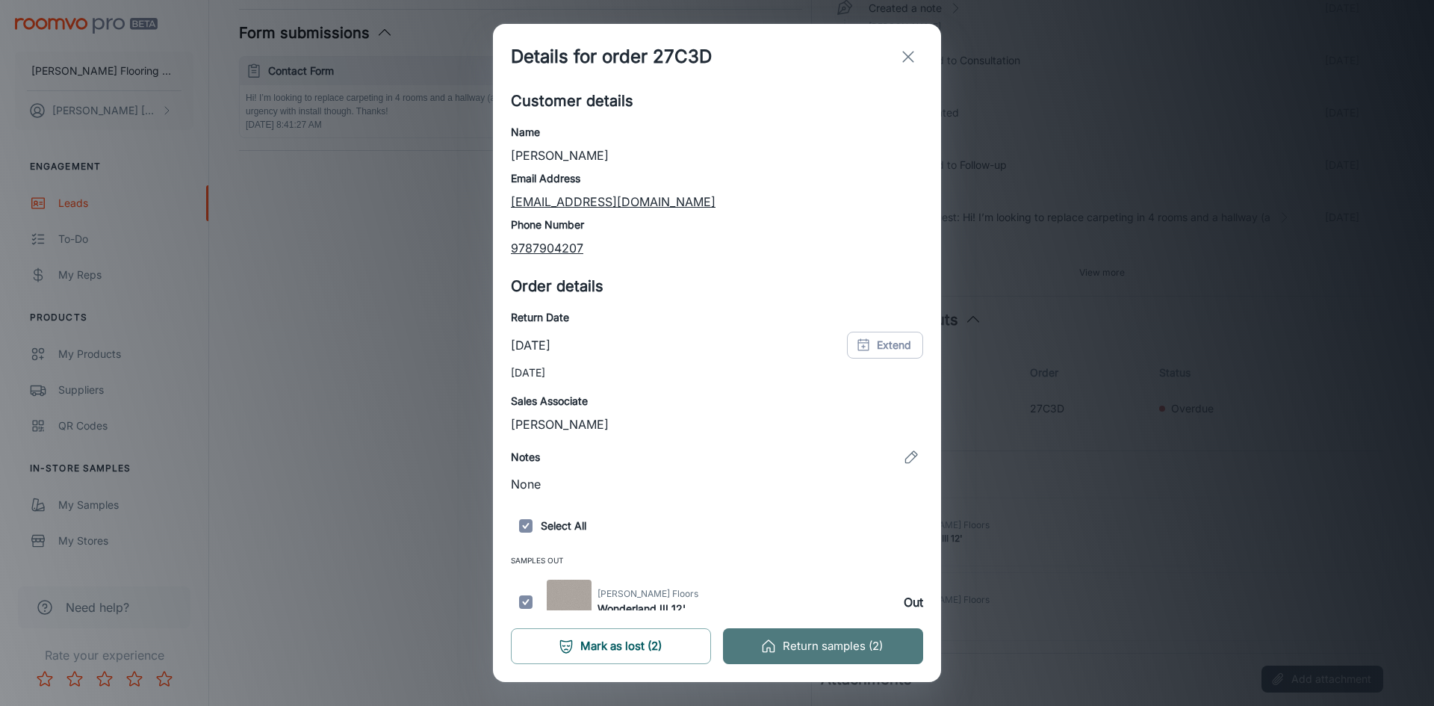
click at [824, 640] on button "Return samples (2)" at bounding box center [823, 646] width 200 height 36
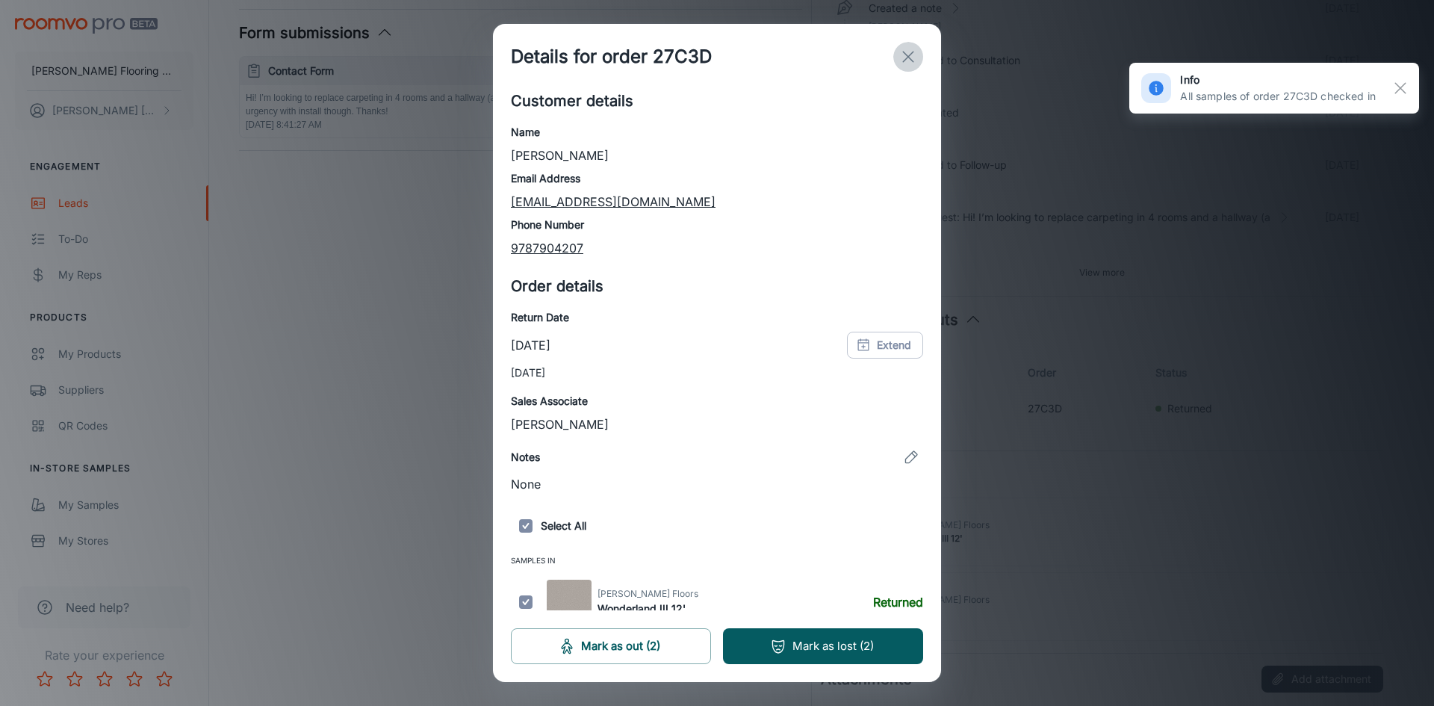
click at [904, 58] on icon "exit" at bounding box center [908, 57] width 18 height 18
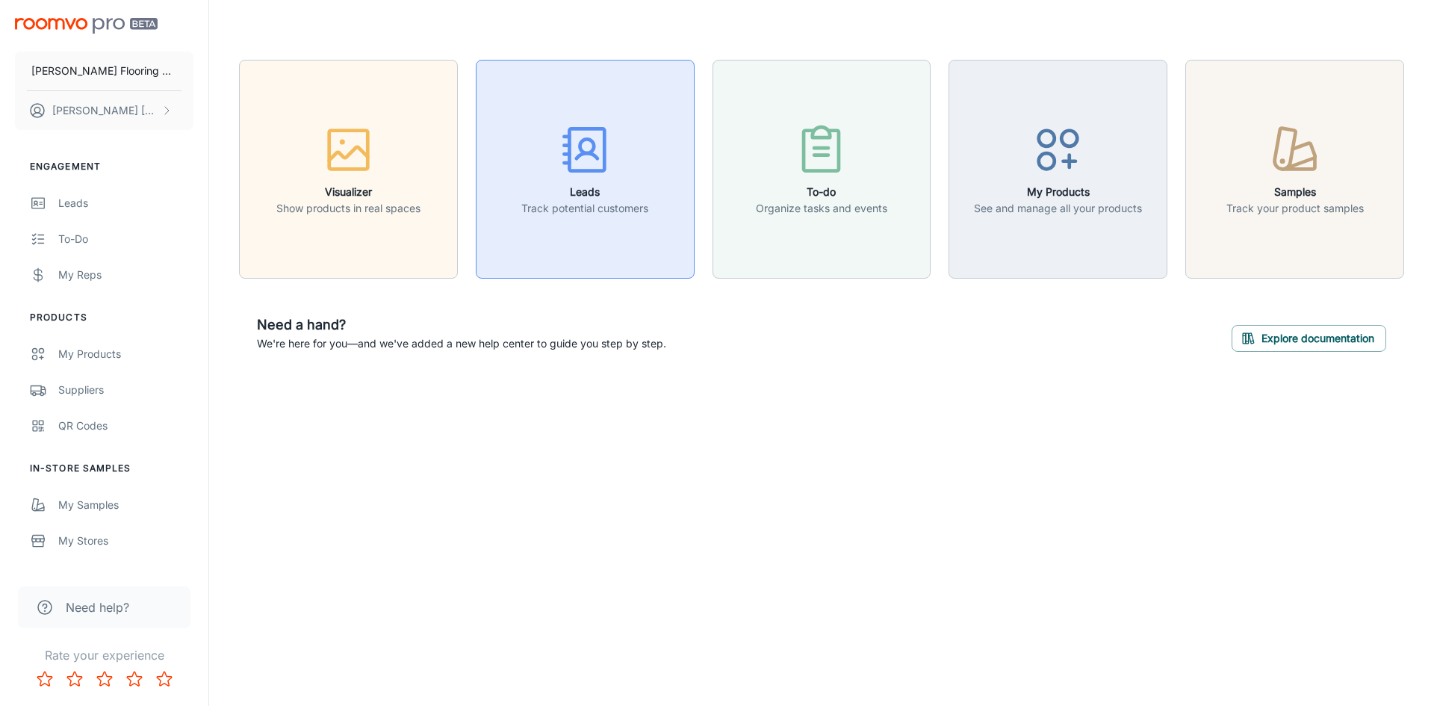
click at [575, 162] on icon "button" at bounding box center [585, 150] width 56 height 56
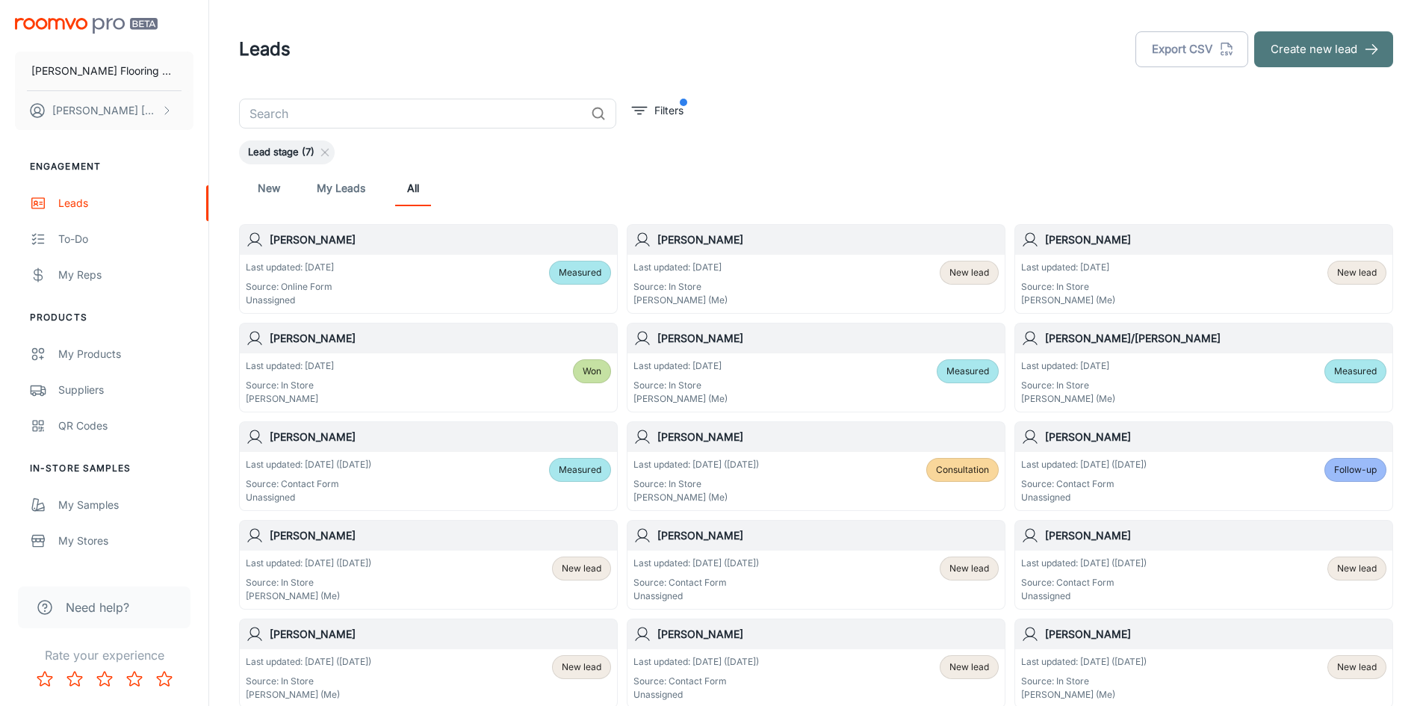
click at [1320, 48] on button "Create new lead" at bounding box center [1323, 49] width 139 height 36
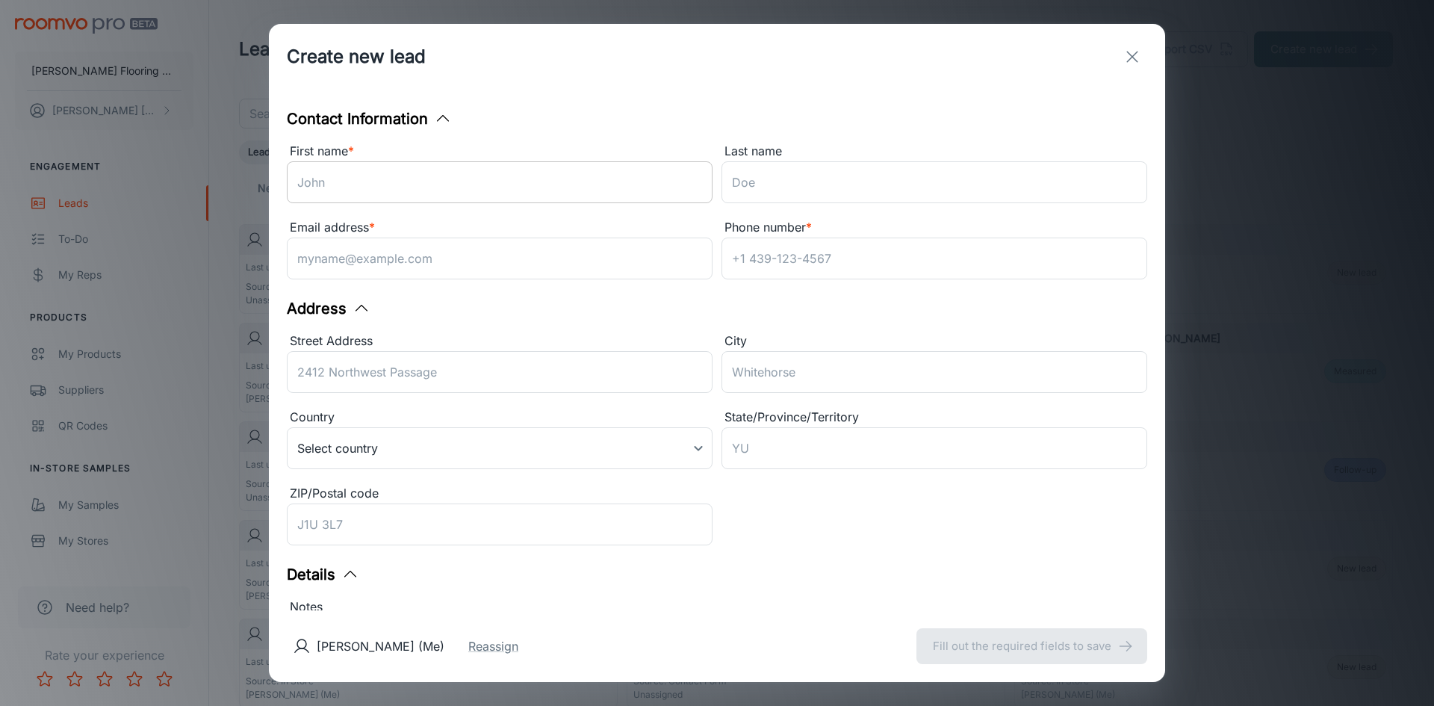
click at [397, 182] on input "First name *" at bounding box center [500, 182] width 426 height 42
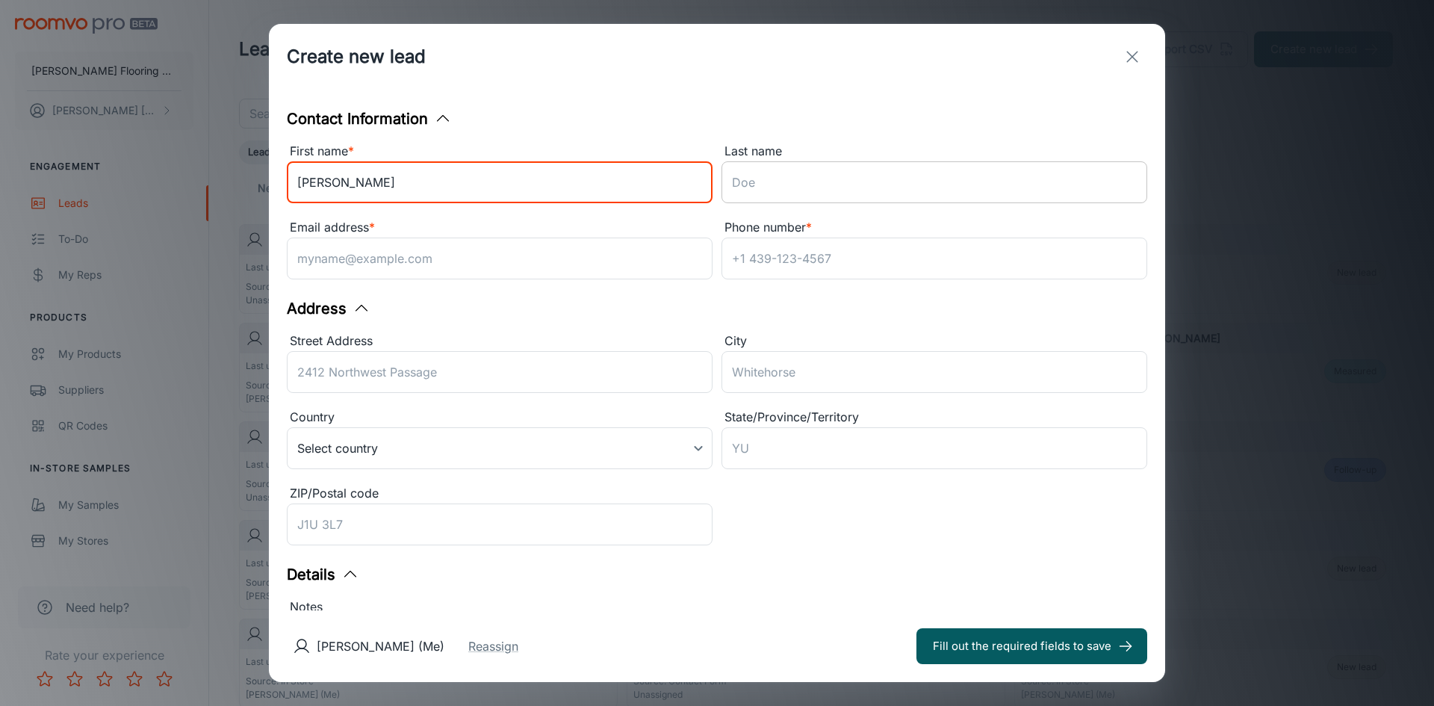
type input "Donald"
click at [721, 187] on input "Last name" at bounding box center [934, 182] width 426 height 42
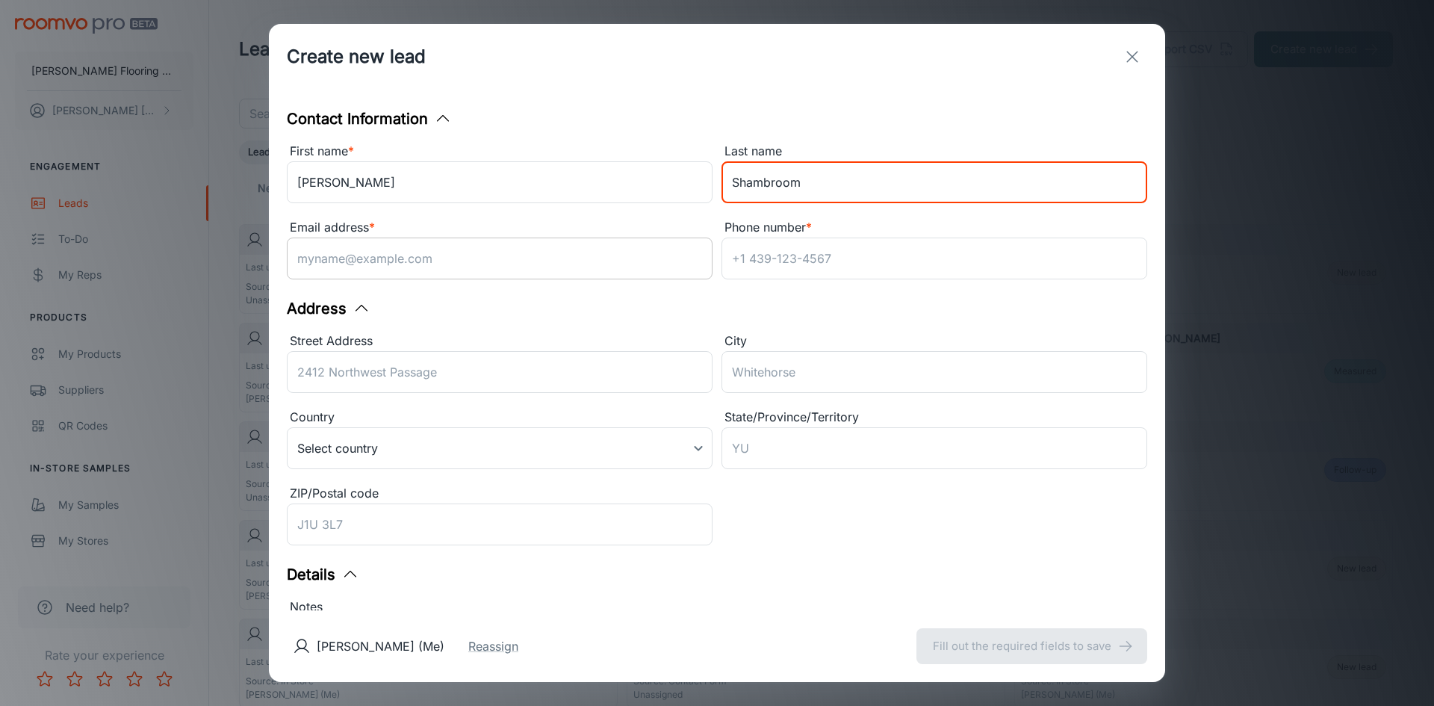
type input "Shambroom"
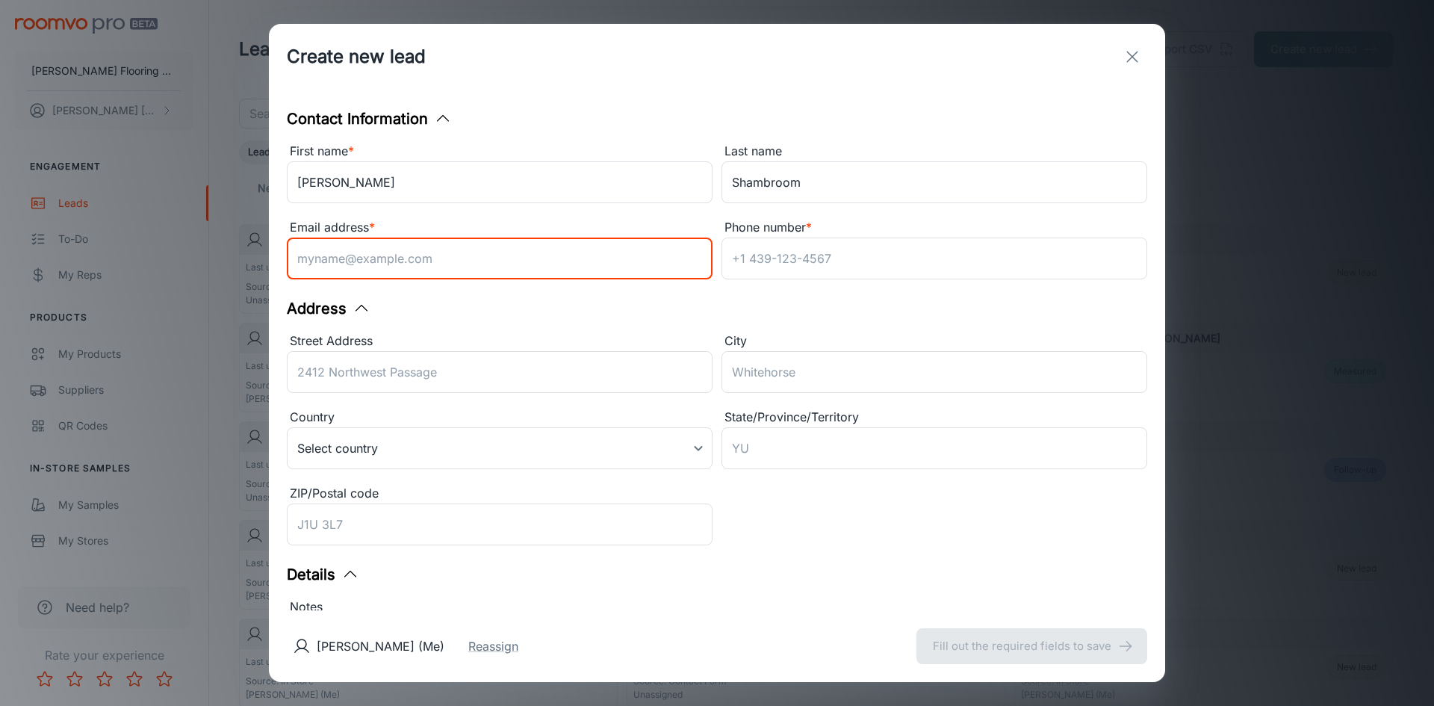
click at [587, 263] on input "Email address *" at bounding box center [500, 258] width 426 height 42
drag, startPoint x: 373, startPoint y: 255, endPoint x: 299, endPoint y: 255, distance: 73.9
click at [299, 255] on input "2 Blossom St" at bounding box center [500, 258] width 426 height 42
type input "donald.shambroom@gmail.com"
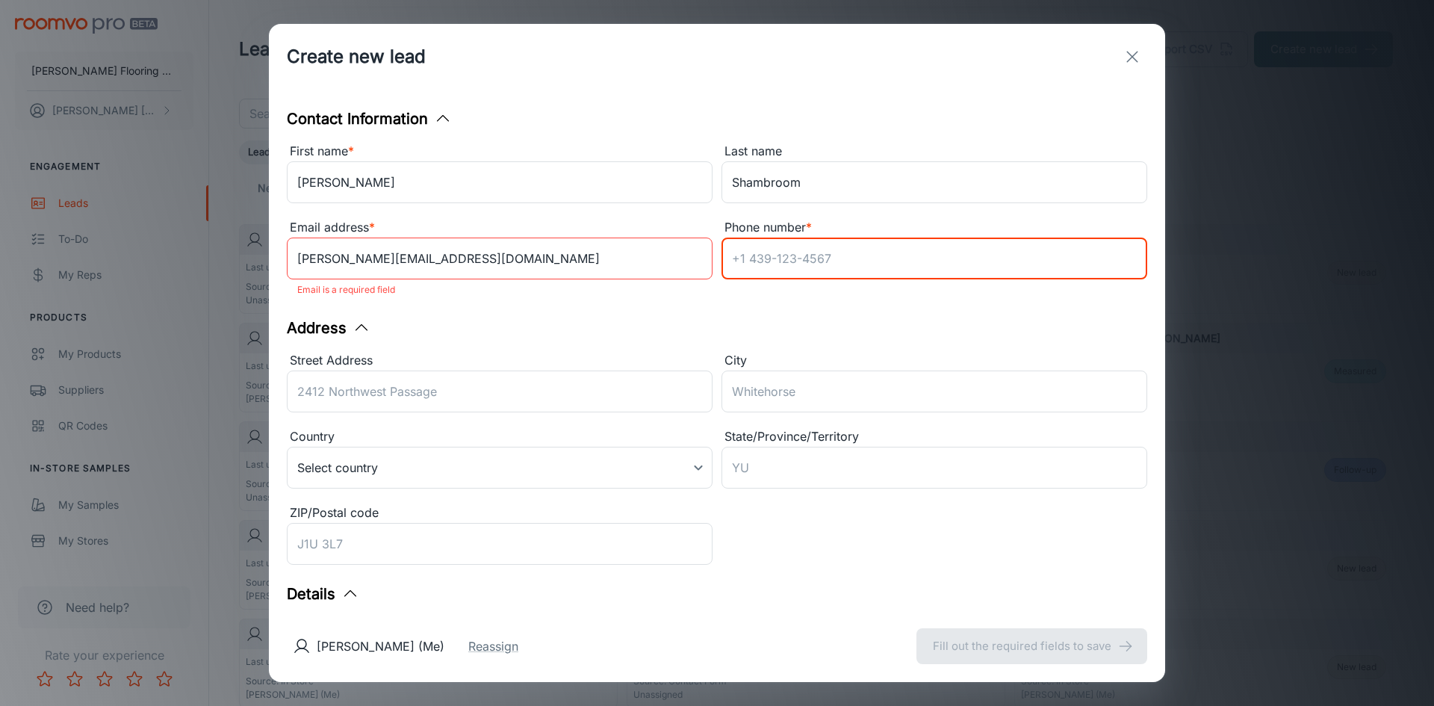
click at [749, 259] on input "Phone number *" at bounding box center [934, 258] width 426 height 42
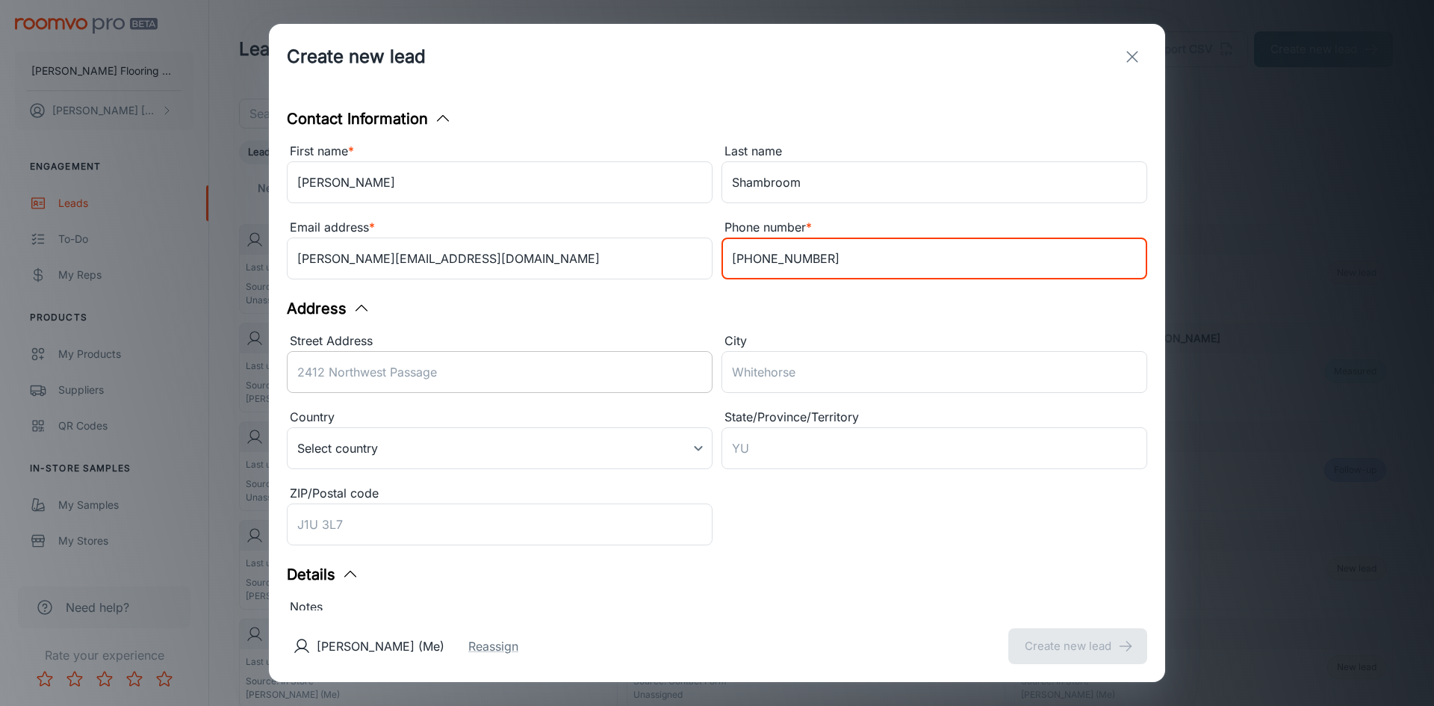
type input "978-660-2045"
click at [386, 381] on input "Street Address" at bounding box center [500, 372] width 426 height 42
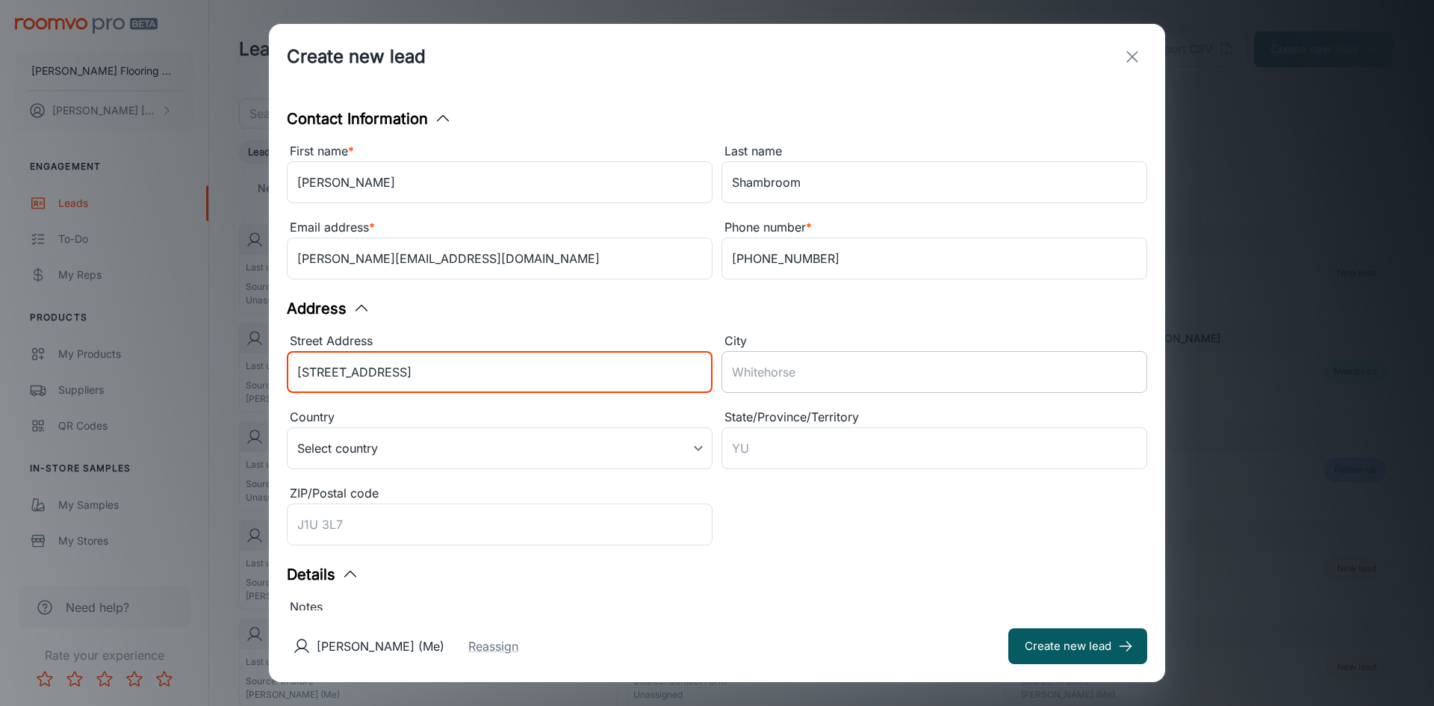
type input "2 Blossome St"
click at [765, 365] on input "City" at bounding box center [934, 372] width 426 height 42
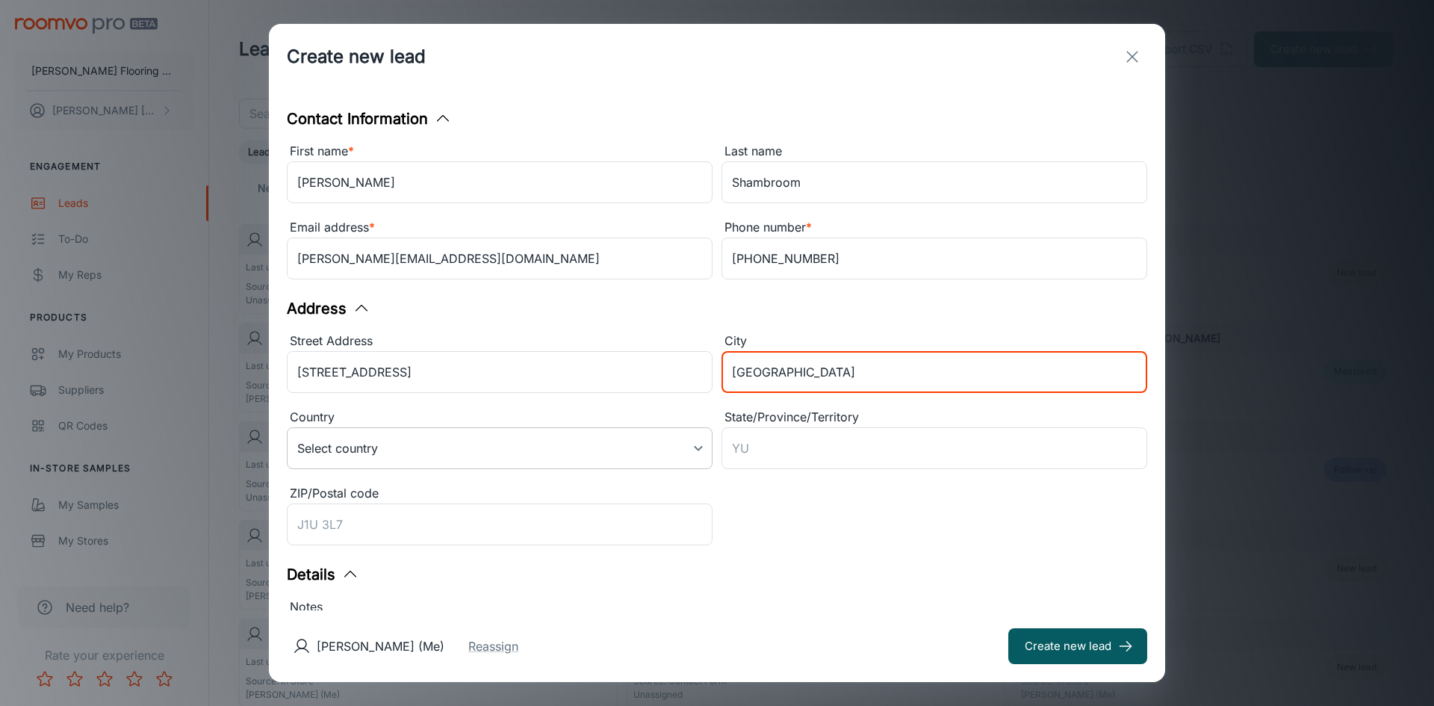
type input "South Royalston"
click at [698, 447] on body "Horrigan Flooring Center Karen Lemire Engagement Leads To-do My Reps Products M…" at bounding box center [717, 353] width 1434 height 706
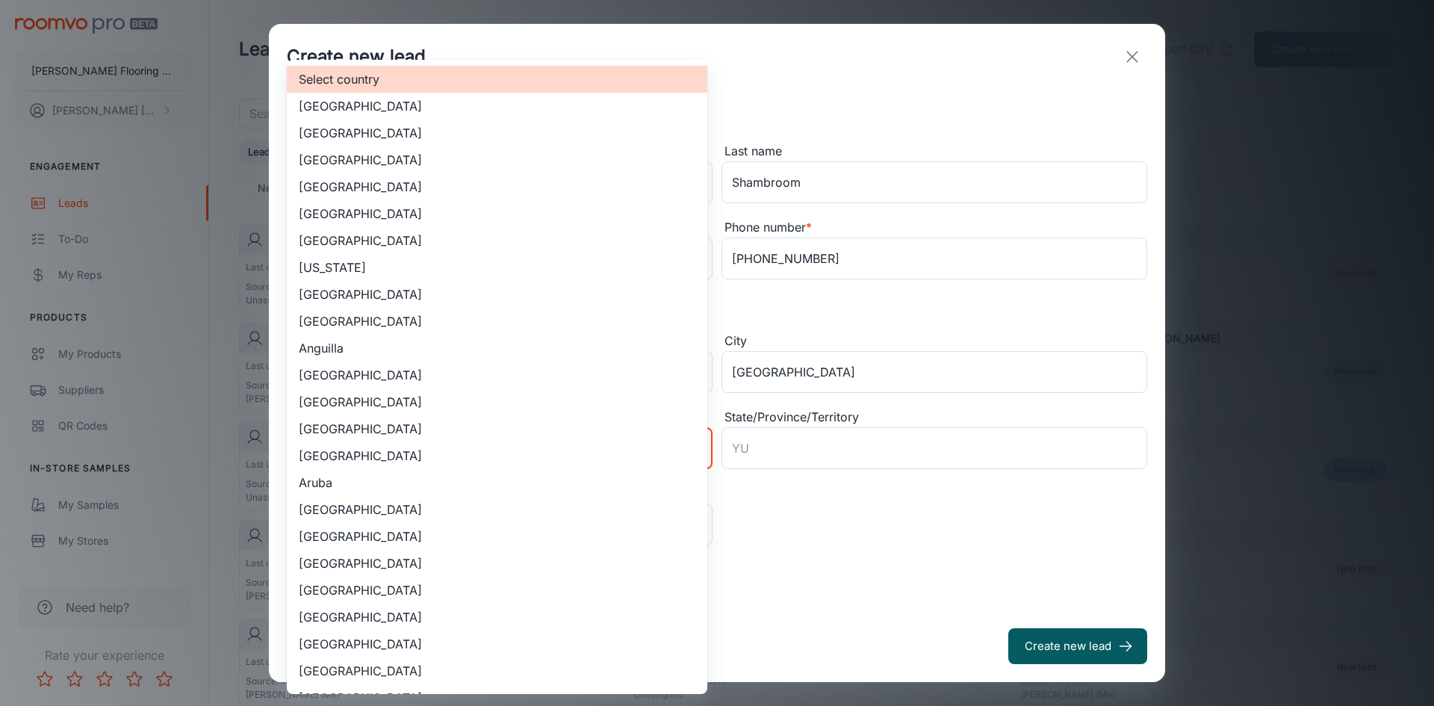
click at [491, 126] on li "[GEOGRAPHIC_DATA]" at bounding box center [497, 132] width 420 height 27
type input "US"
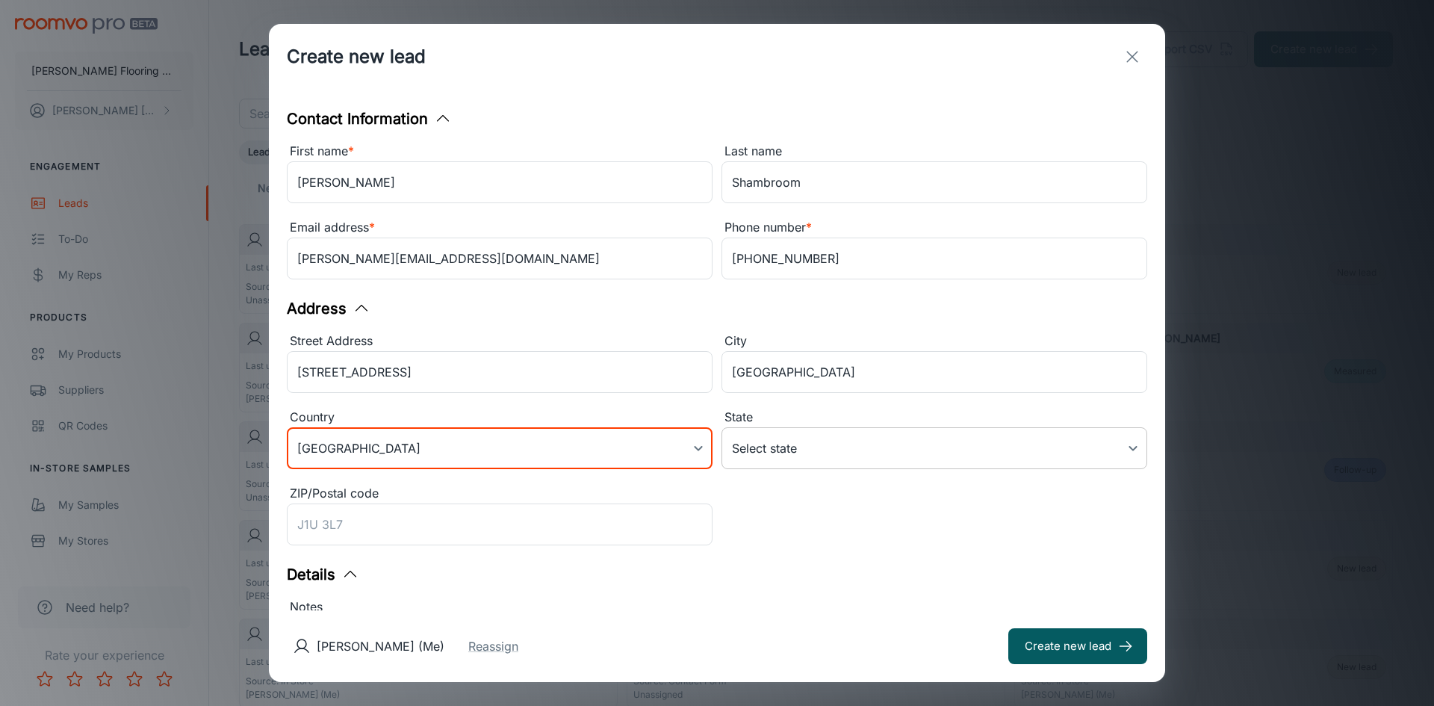
click at [755, 440] on body "Horrigan Flooring Center Karen Lemire Engagement Leads To-do My Reps Products M…" at bounding box center [717, 353] width 1434 height 706
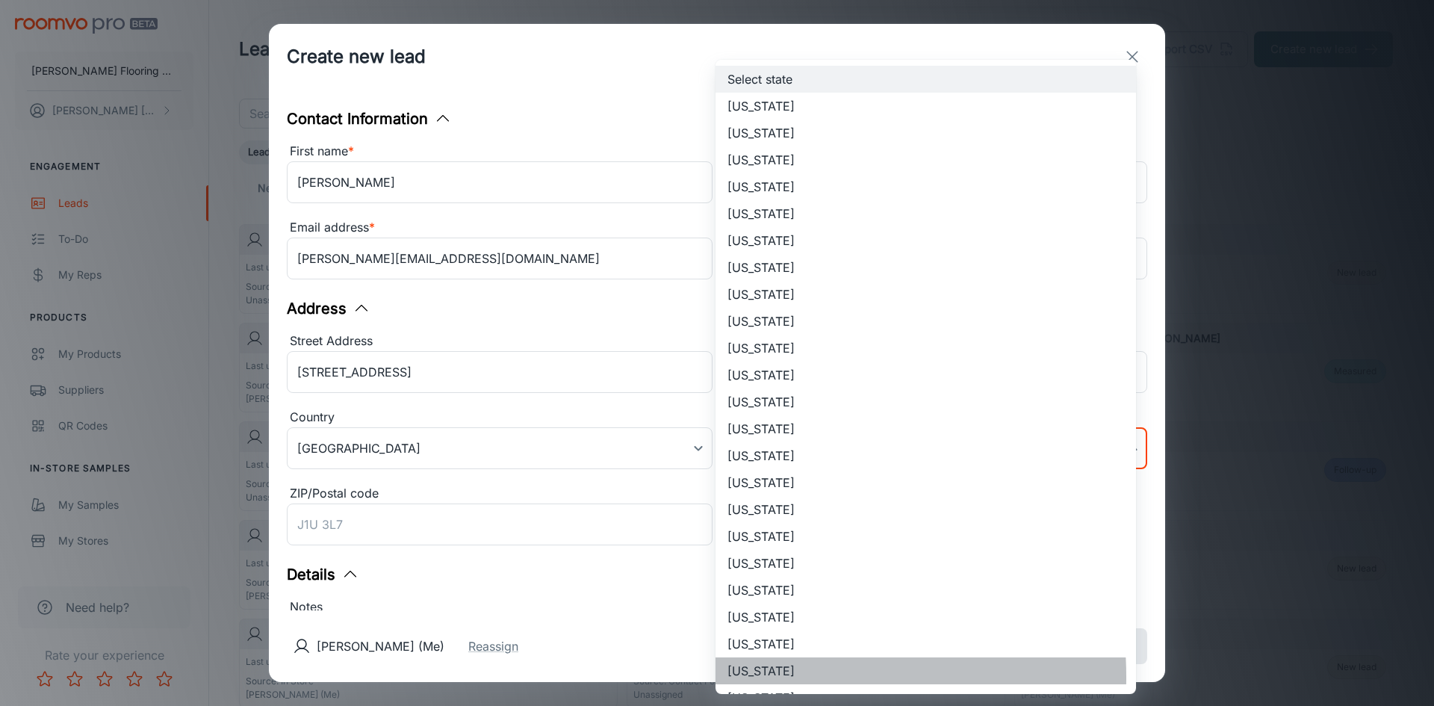
click at [753, 677] on li "[US_STATE]" at bounding box center [925, 670] width 420 height 27
type input "[US_STATE]"
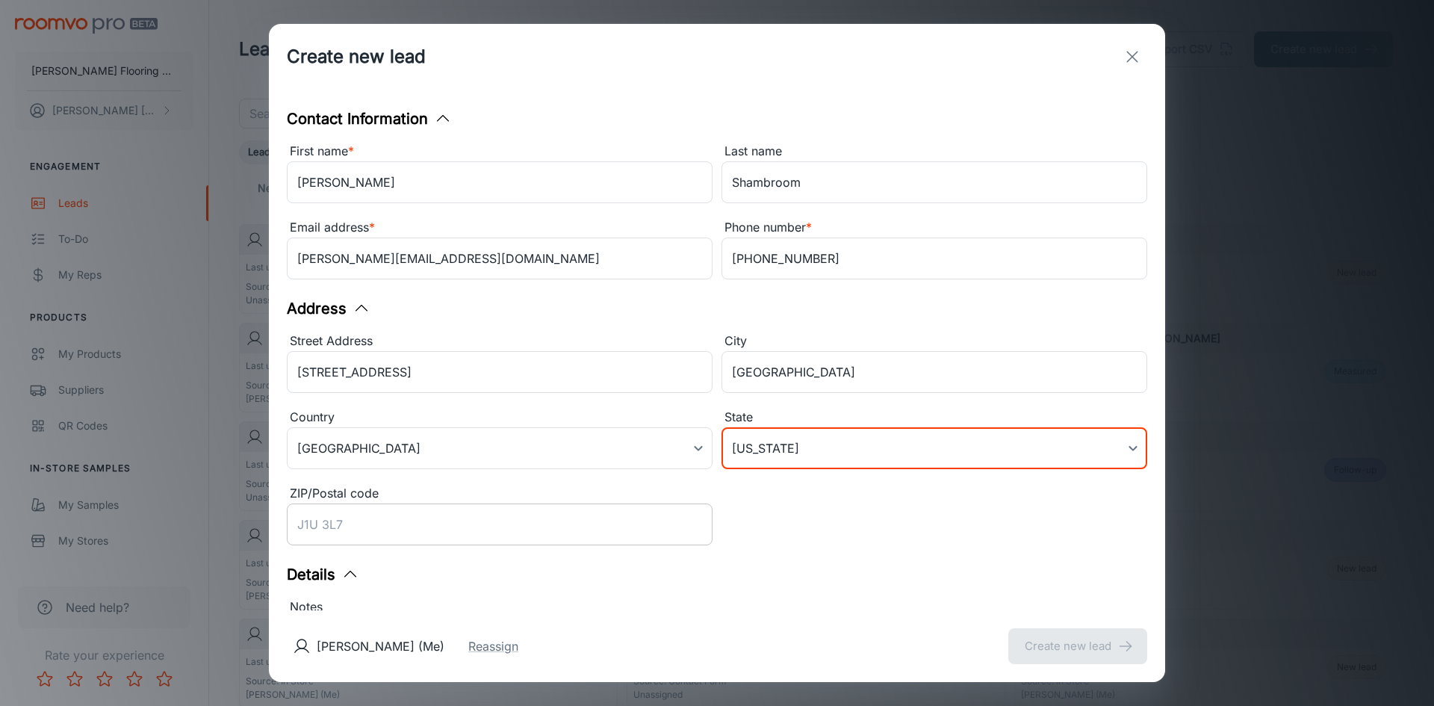
click at [429, 532] on input "ZIP/Postal code" at bounding box center [500, 524] width 426 height 42
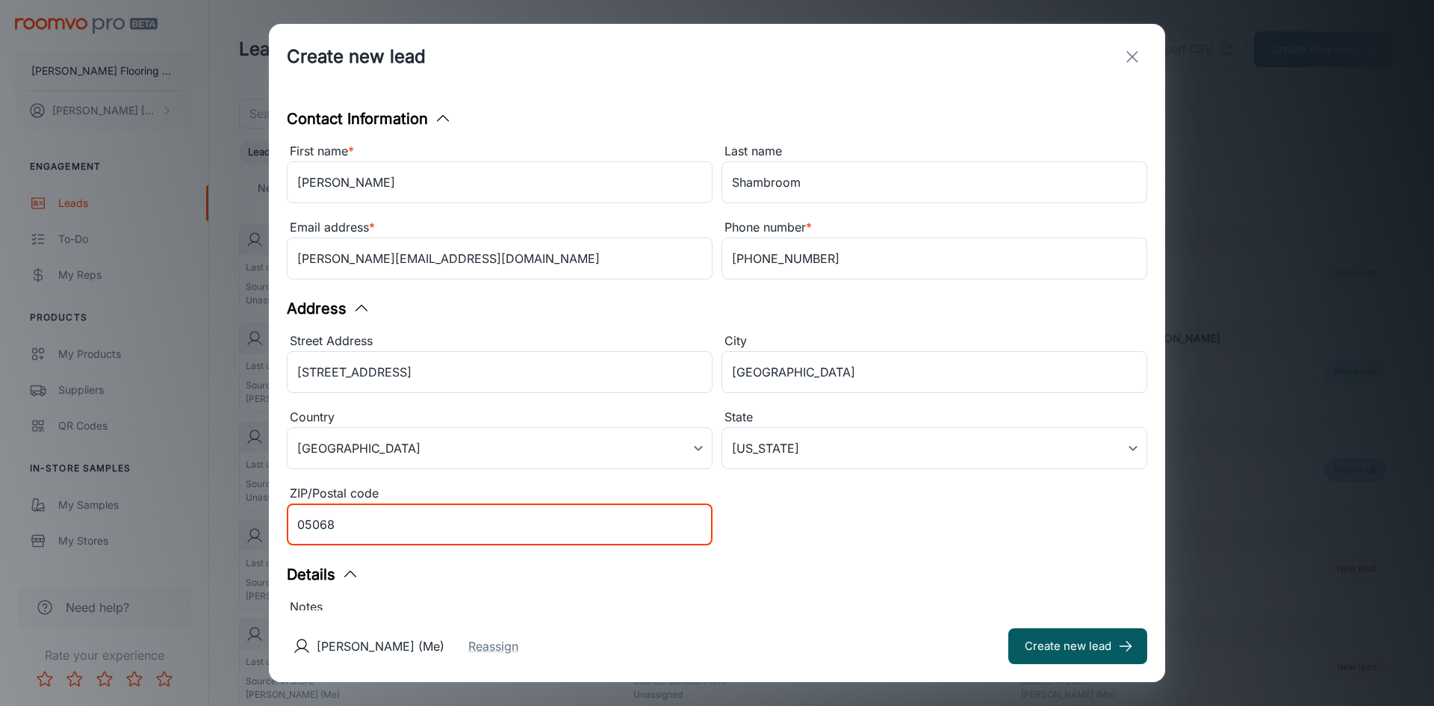
type input "05068"
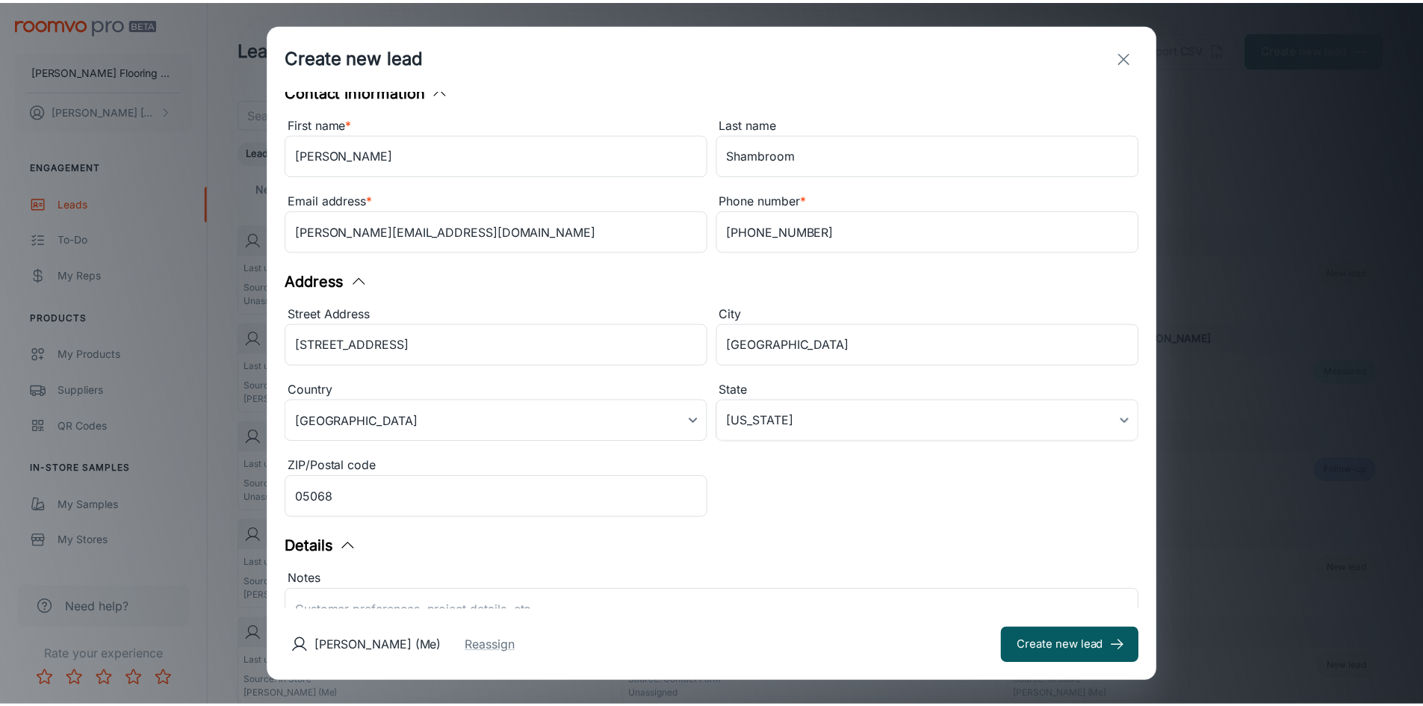
scroll to position [30, 0]
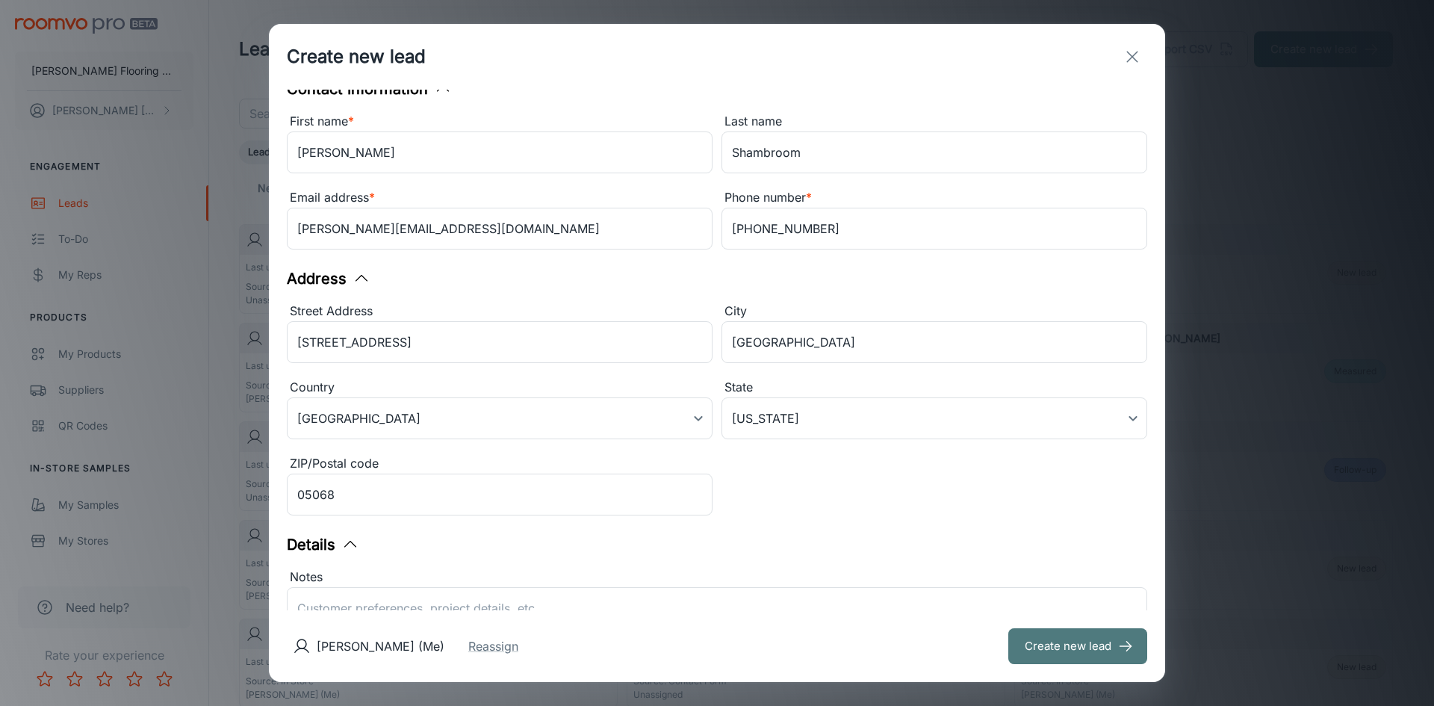
click at [1085, 653] on button "Create new lead" at bounding box center [1077, 646] width 139 height 36
